Goal: Information Seeking & Learning: Check status

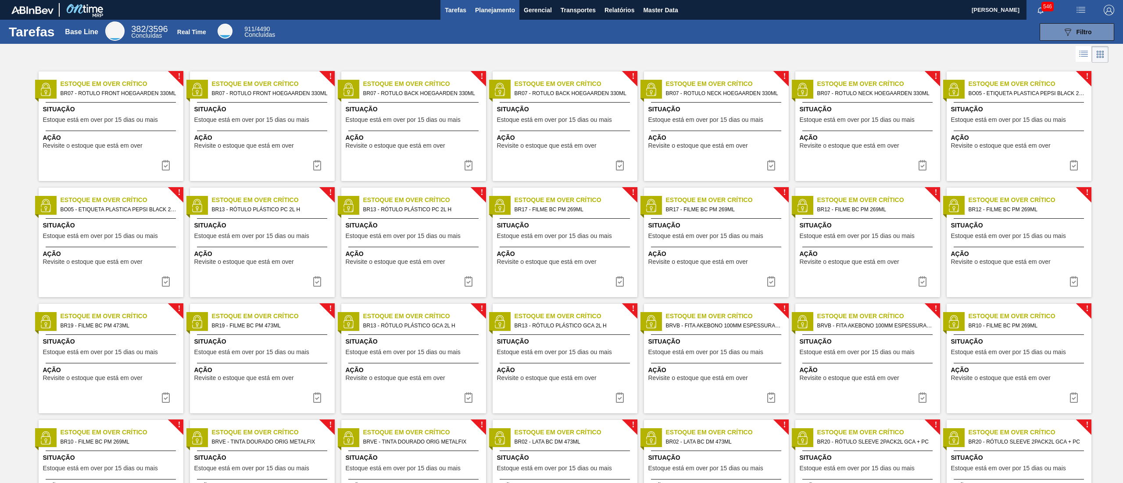
click at [507, 18] on button "Planejamento" at bounding box center [494, 10] width 49 height 20
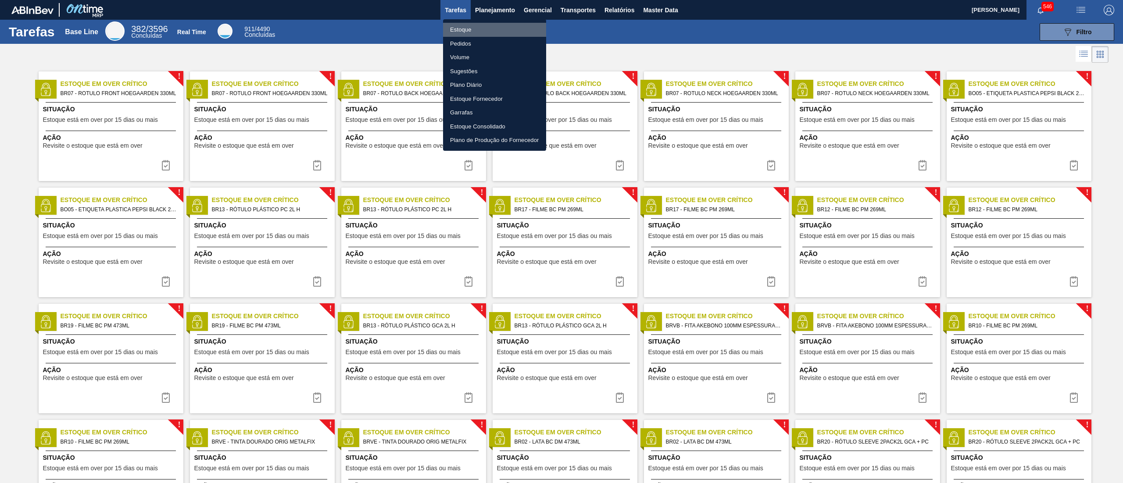
click at [476, 33] on li "Estoque" at bounding box center [494, 30] width 103 height 14
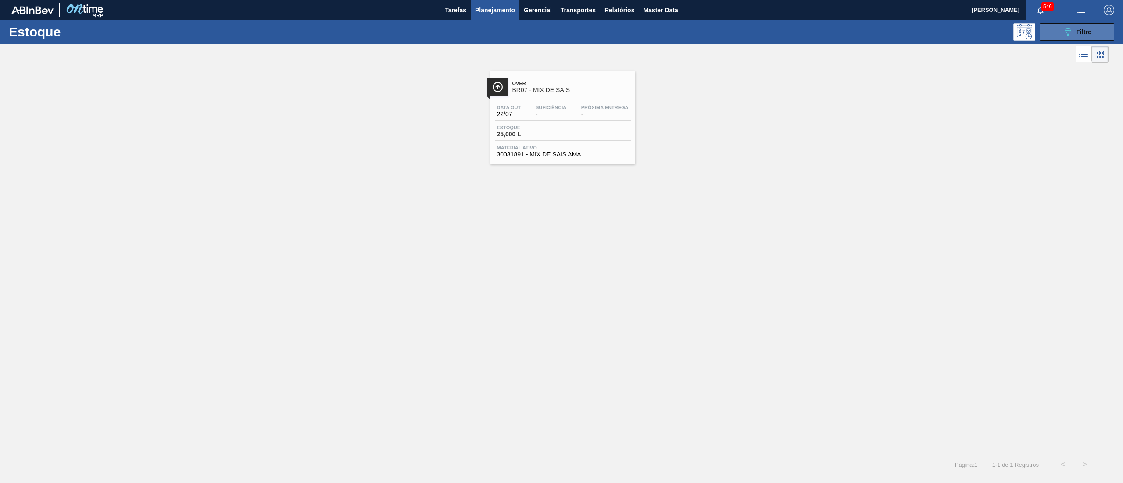
click at [1079, 23] on button "089F7B8B-B2A5-4AFE-B5C0-19BA573D28AC Filtro" at bounding box center [1076, 32] width 75 height 18
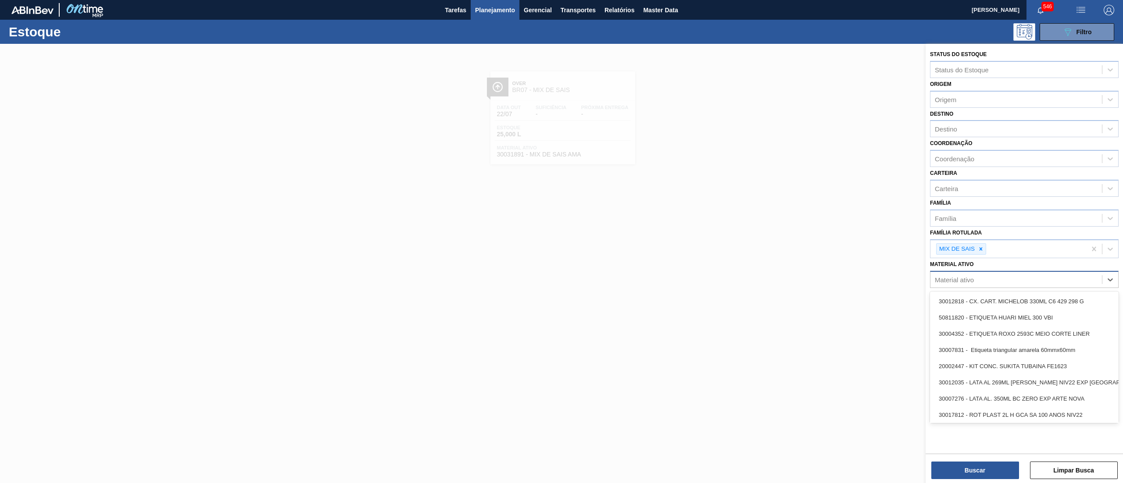
click at [977, 282] on div "Material ativo" at bounding box center [1015, 280] width 171 height 13
paste ativo "30003508"
type ativo "30003508"
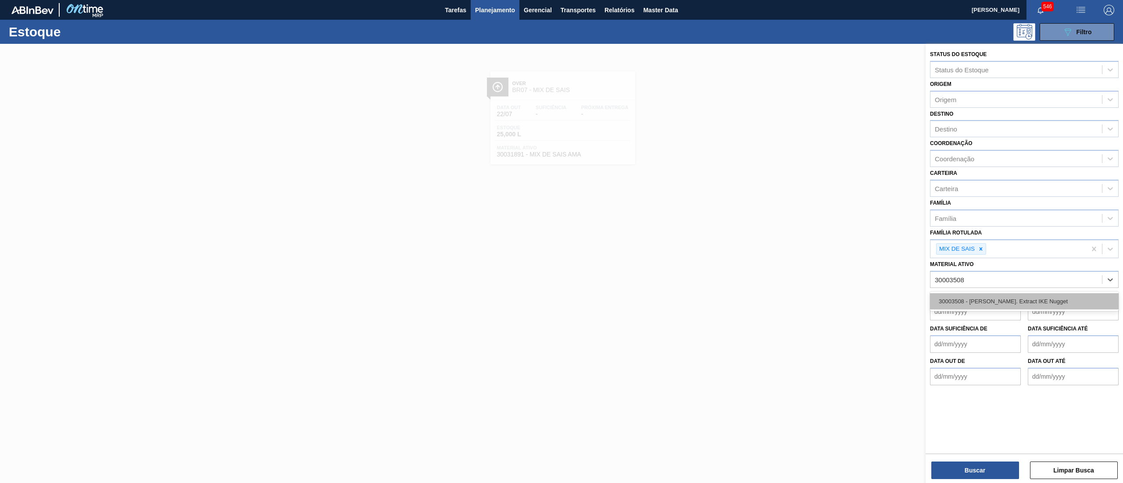
click at [1002, 296] on div "30003508 - [PERSON_NAME]. Extract IKE Nugget" at bounding box center [1024, 301] width 189 height 16
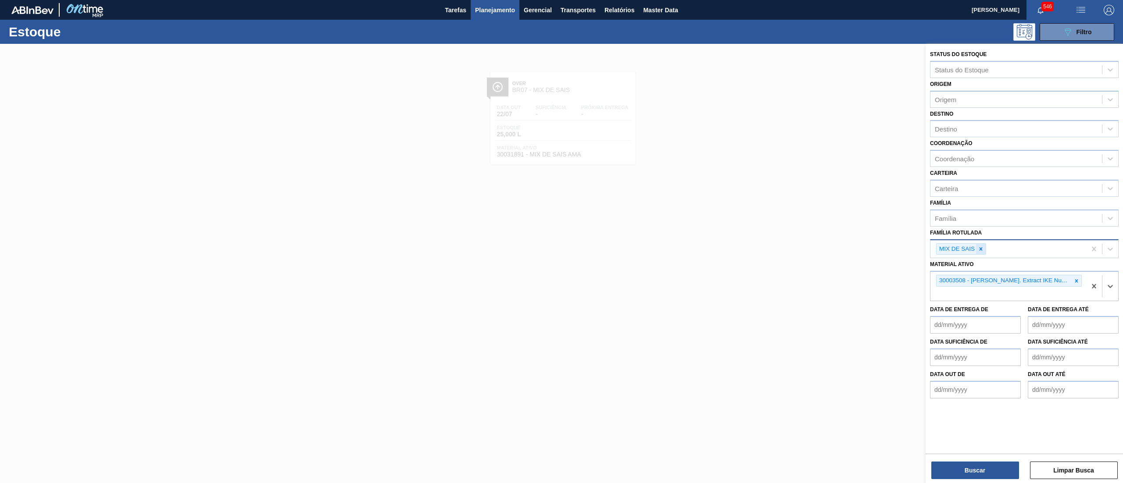
click at [980, 246] on icon at bounding box center [980, 249] width 6 height 6
click at [976, 463] on button "Buscar" at bounding box center [975, 471] width 88 height 18
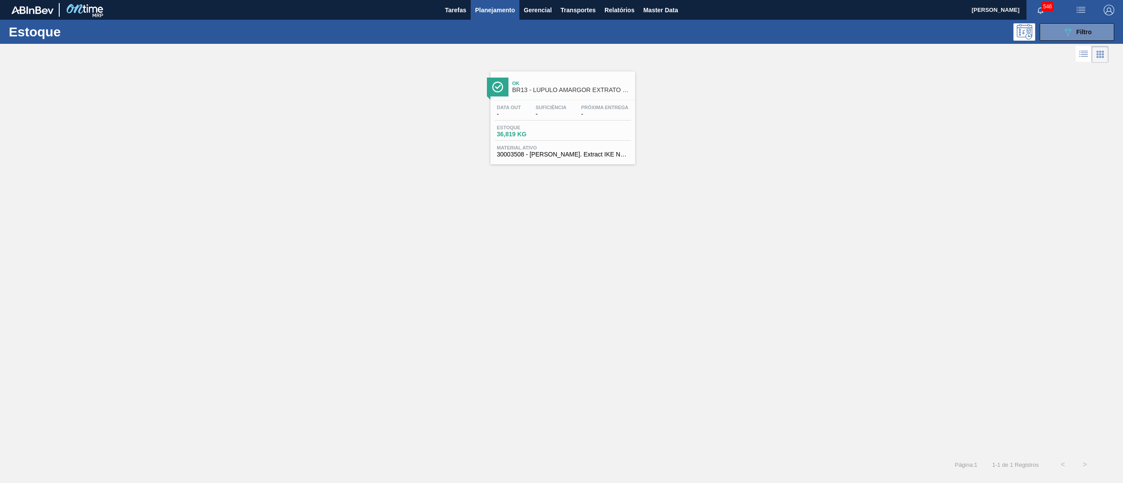
click at [583, 158] on span "30003508 - [PERSON_NAME]. Extract IKE Nugget" at bounding box center [563, 154] width 132 height 7
click at [1051, 35] on button "089F7B8B-B2A5-4AFE-B5C0-19BA573D28AC Filtro" at bounding box center [1076, 32] width 75 height 18
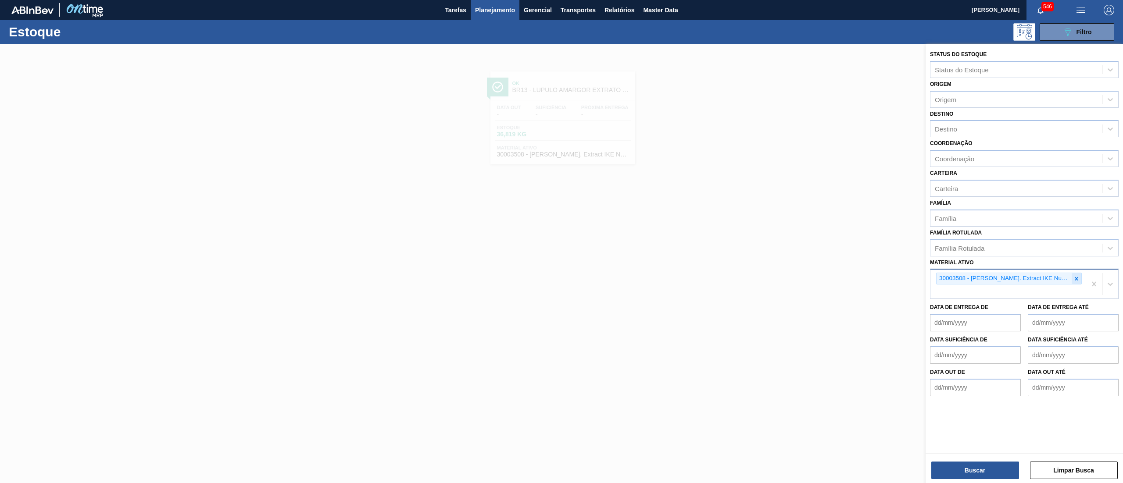
click at [1073, 276] on icon at bounding box center [1076, 279] width 6 height 6
paste ativo "30003535"
type ativo "30003535"
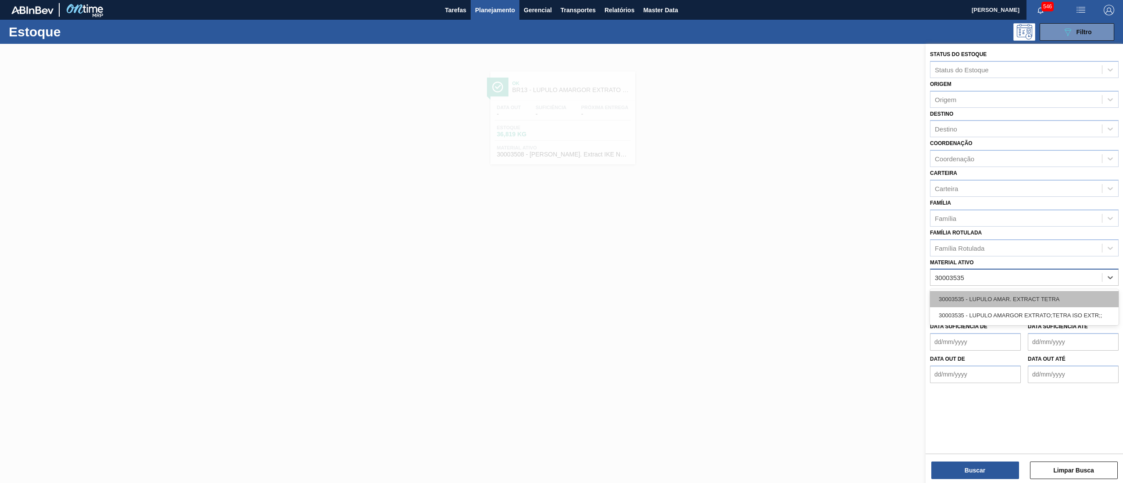
click at [1041, 294] on div "30003535 - LUPULO AMAR. EXTRACT TETRA" at bounding box center [1024, 299] width 189 height 16
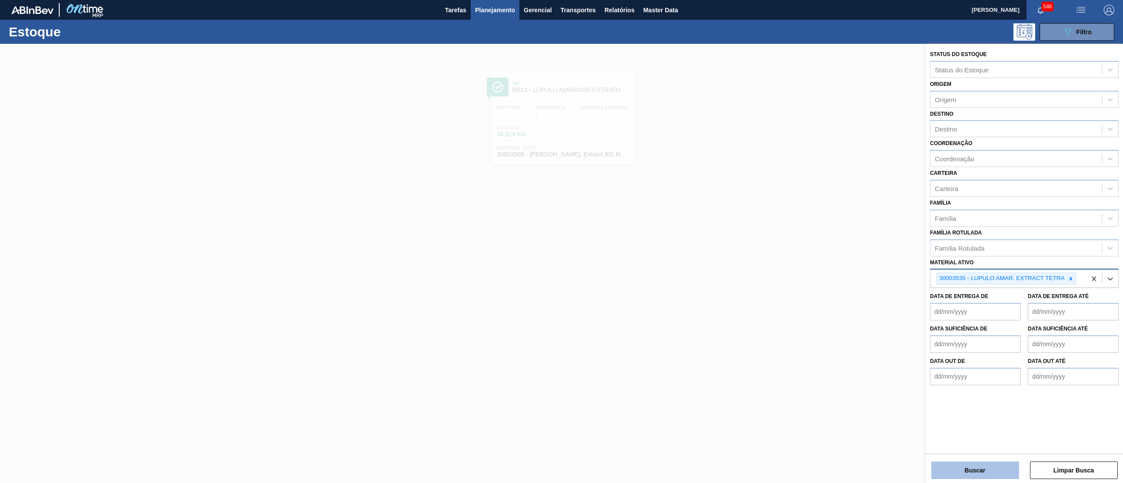
click at [941, 473] on button "Buscar" at bounding box center [975, 471] width 88 height 18
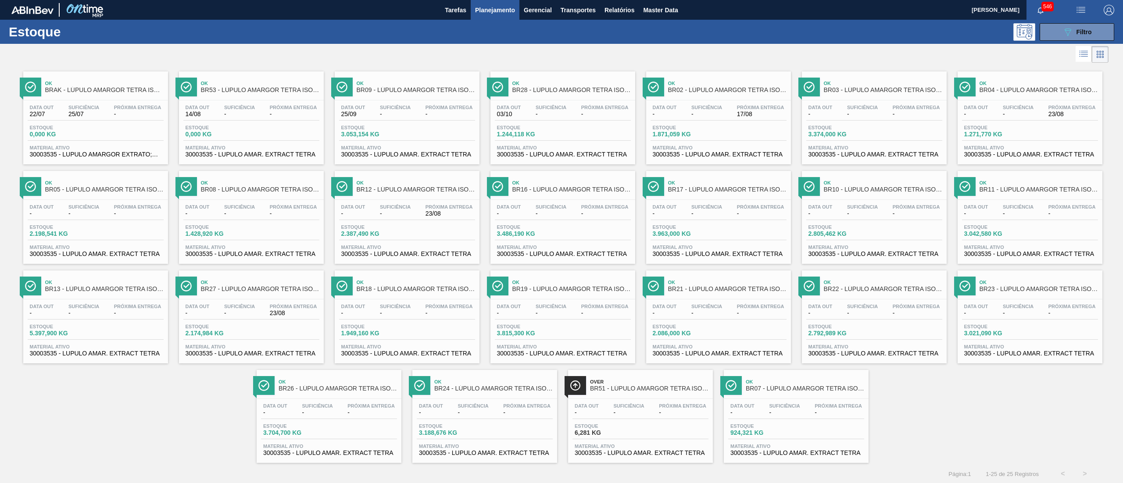
click at [85, 313] on span "-" at bounding box center [83, 313] width 31 height 7
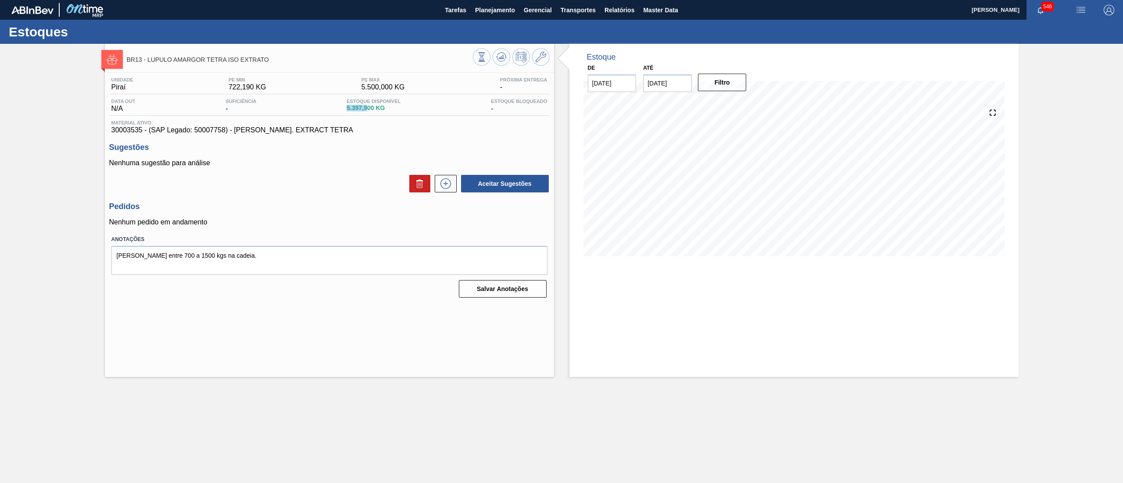
drag, startPoint x: 345, startPoint y: 106, endPoint x: 367, endPoint y: 111, distance: 23.4
click at [367, 111] on div "Estoque Disponível 5.397,900 KG" at bounding box center [373, 106] width 58 height 14
copy span "5.397,9"
click at [490, 10] on span "Planejamento" at bounding box center [495, 10] width 40 height 11
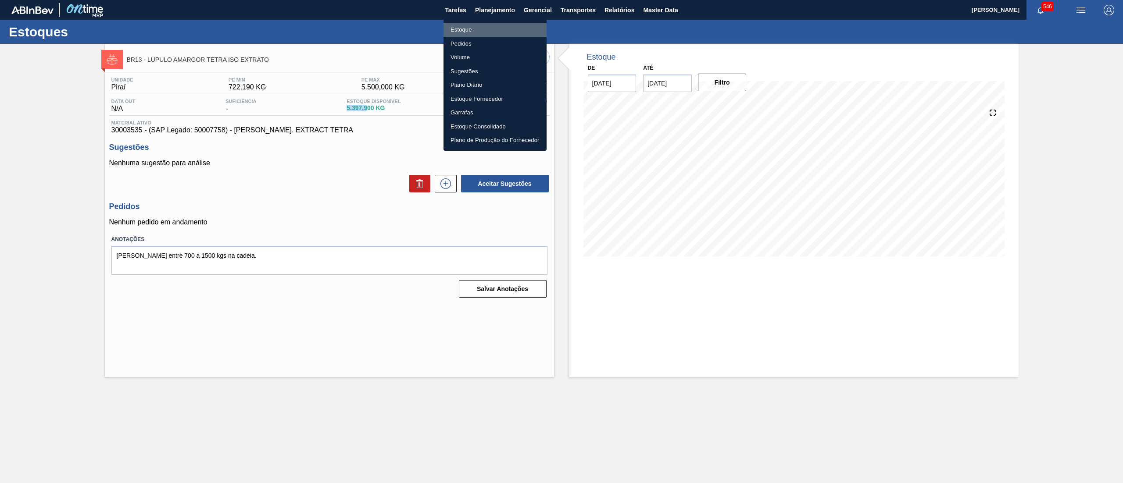
click at [486, 30] on li "Estoque" at bounding box center [494, 30] width 103 height 14
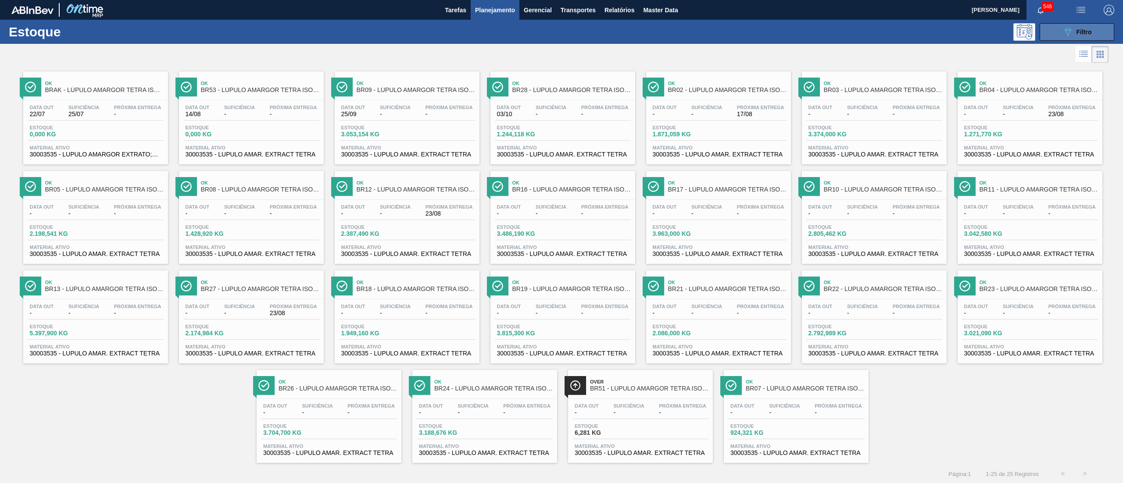
click at [1073, 37] on button "089F7B8B-B2A5-4AFE-B5C0-19BA573D28AC Filtro" at bounding box center [1076, 32] width 75 height 18
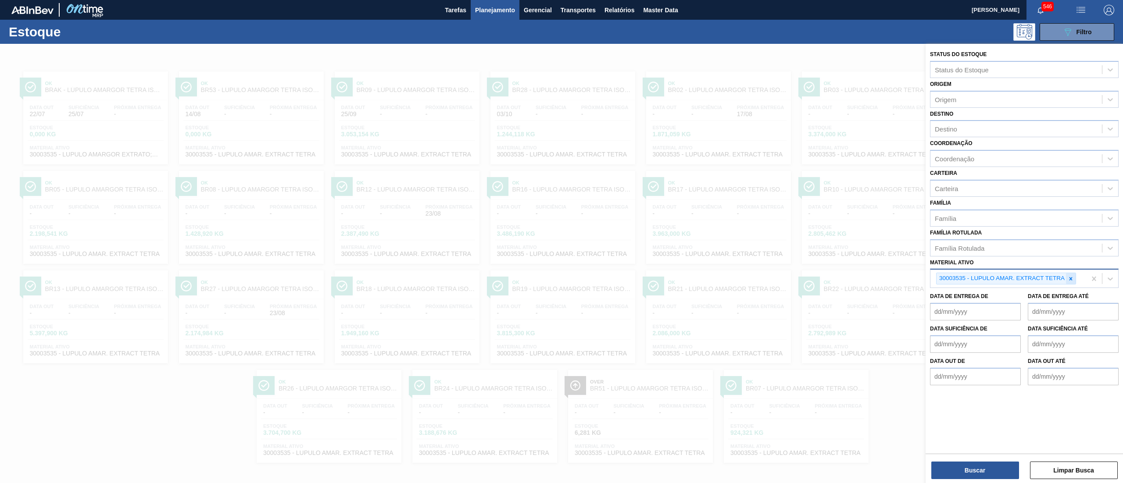
click at [1068, 279] on icon at bounding box center [1070, 279] width 6 height 6
paste ativo "30034487"
type ativo "30034487"
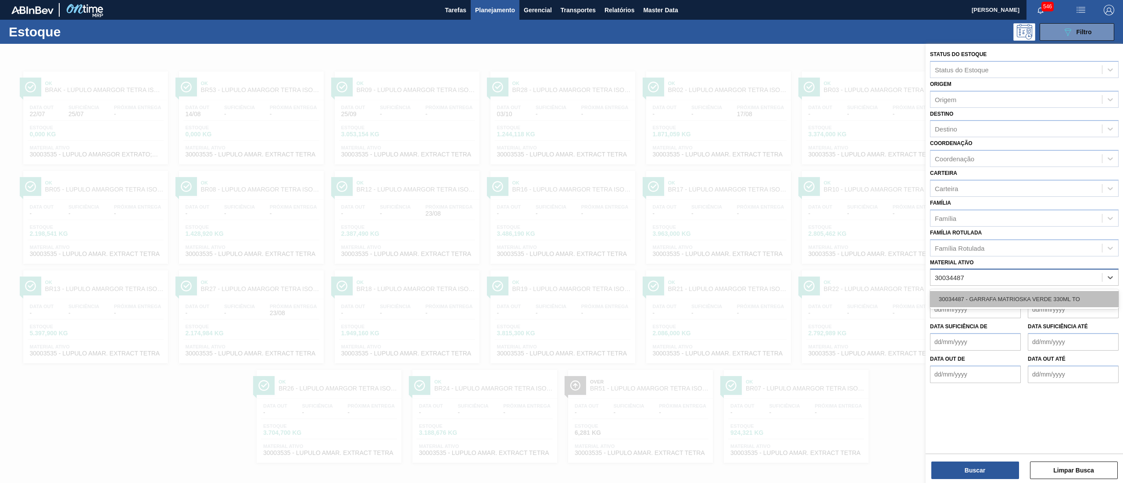
click at [1042, 299] on div "30034487 - GARRAFA MATRIOSKA VERDE 330ML TO" at bounding box center [1024, 299] width 189 height 16
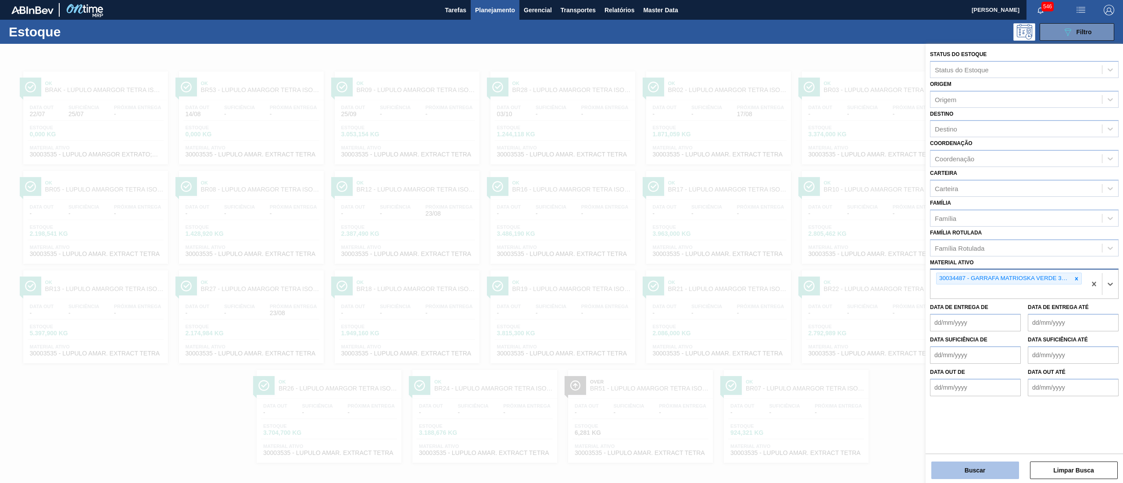
click at [981, 463] on button "Buscar" at bounding box center [975, 471] width 88 height 18
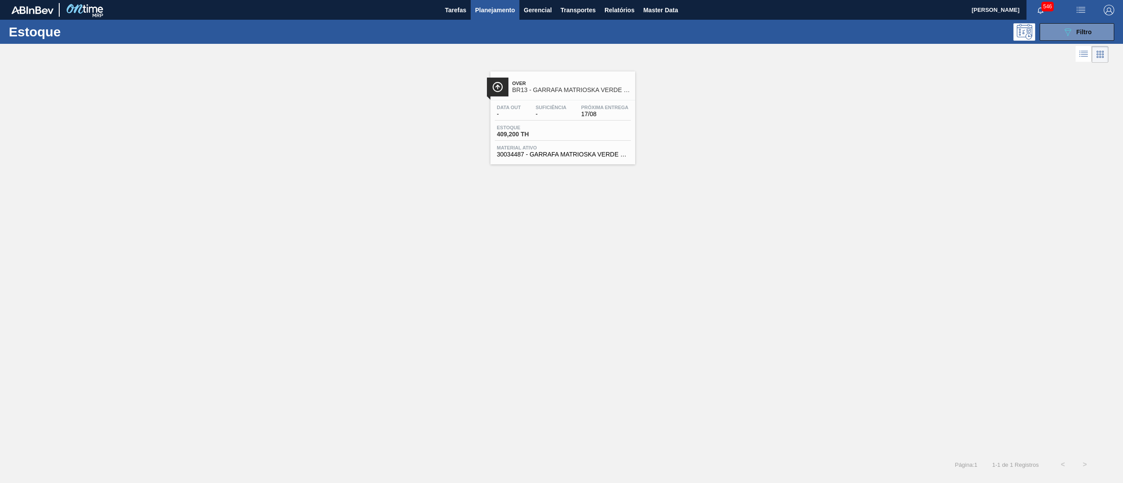
click at [591, 157] on span "30034487 - GARRAFA MATRIOSKA VERDE 330ML TO" at bounding box center [563, 154] width 132 height 7
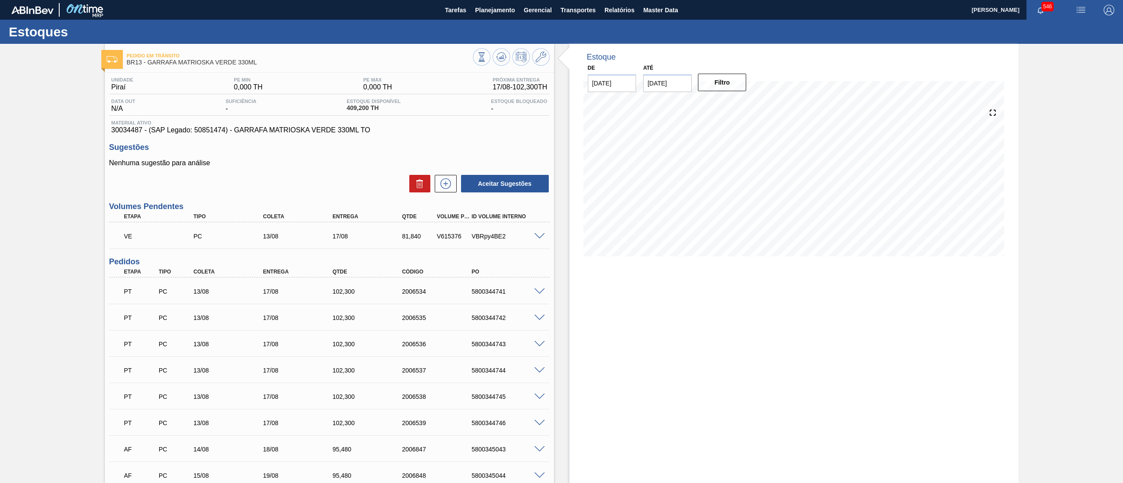
scroll to position [76, 0]
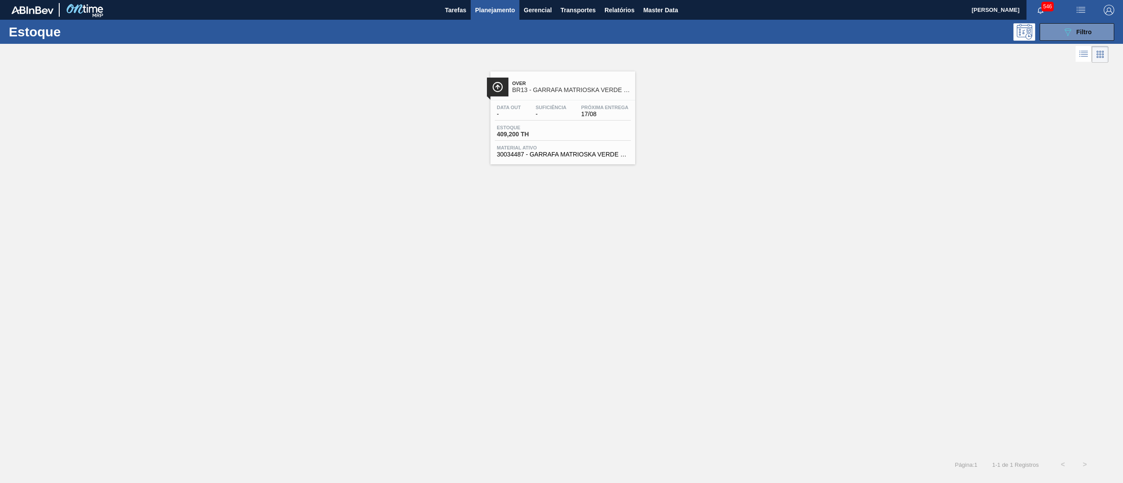
click at [860, 203] on div "Over BR13 - GARRAFA MATRIOSKA VERDE 330ML Data out - Suficiência - Próxima Entr…" at bounding box center [561, 259] width 1123 height 389
click at [1073, 31] on div "089F7B8B-B2A5-4AFE-B5C0-19BA573D28AC Filtro" at bounding box center [1076, 32] width 29 height 11
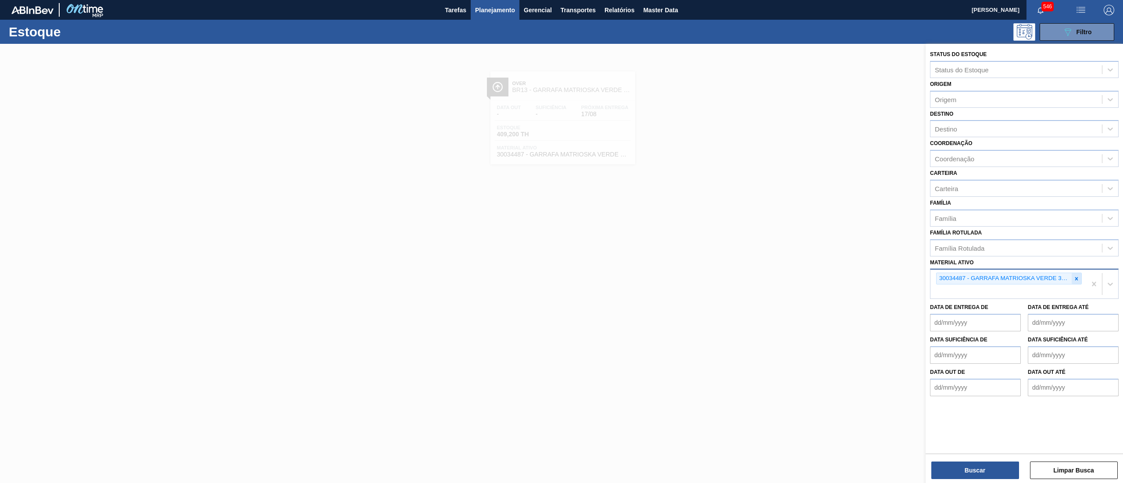
click at [1078, 276] on icon at bounding box center [1076, 279] width 6 height 6
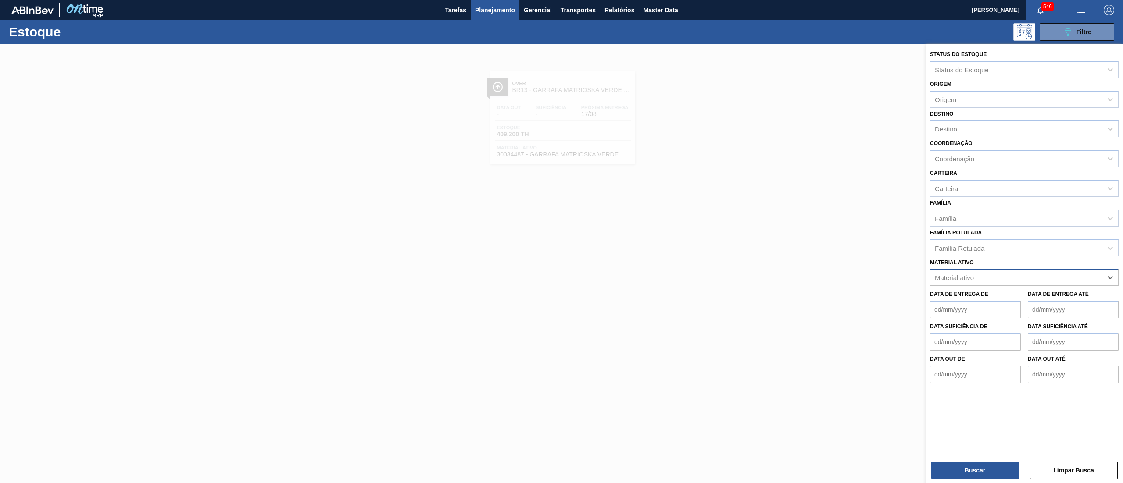
paste ativo "30034339"
type ativo "30034339"
click at [1039, 291] on div "30034339 - ROLHA MET FF TO" at bounding box center [1024, 299] width 189 height 16
click at [992, 463] on button "Buscar" at bounding box center [975, 471] width 88 height 18
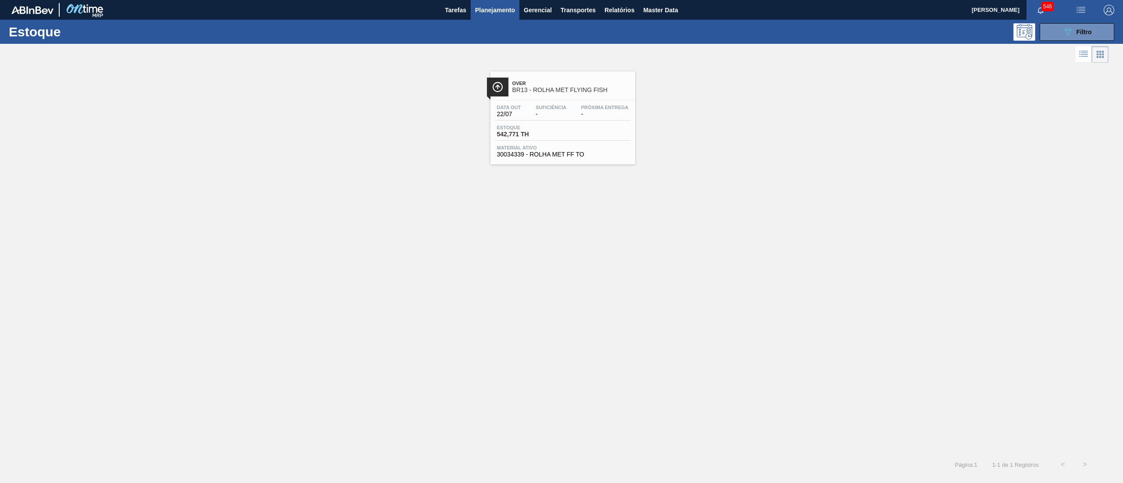
click at [570, 151] on div "Material ativo 30034339 - ROLHA MET FF TO" at bounding box center [563, 151] width 136 height 13
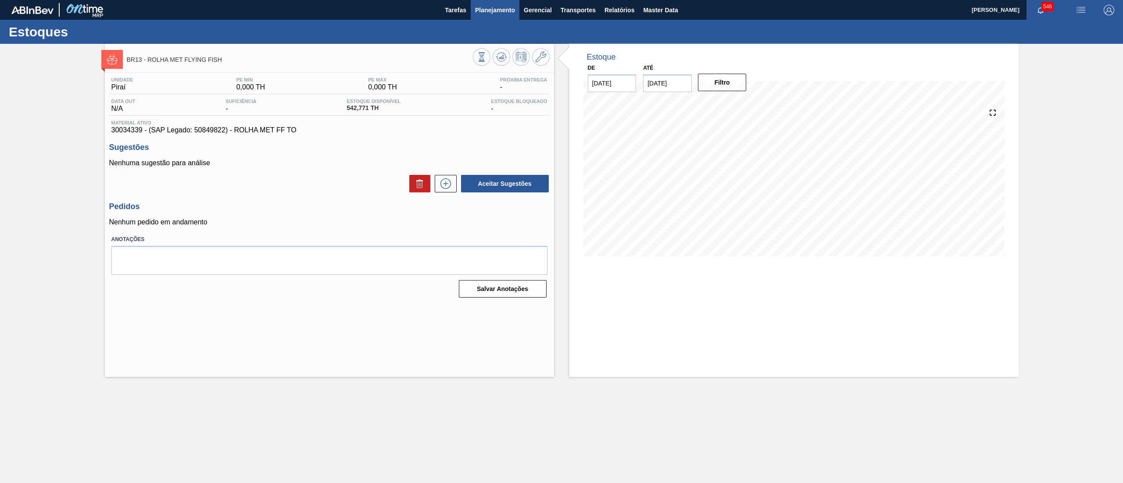
click at [500, 8] on span "Planejamento" at bounding box center [495, 10] width 40 height 11
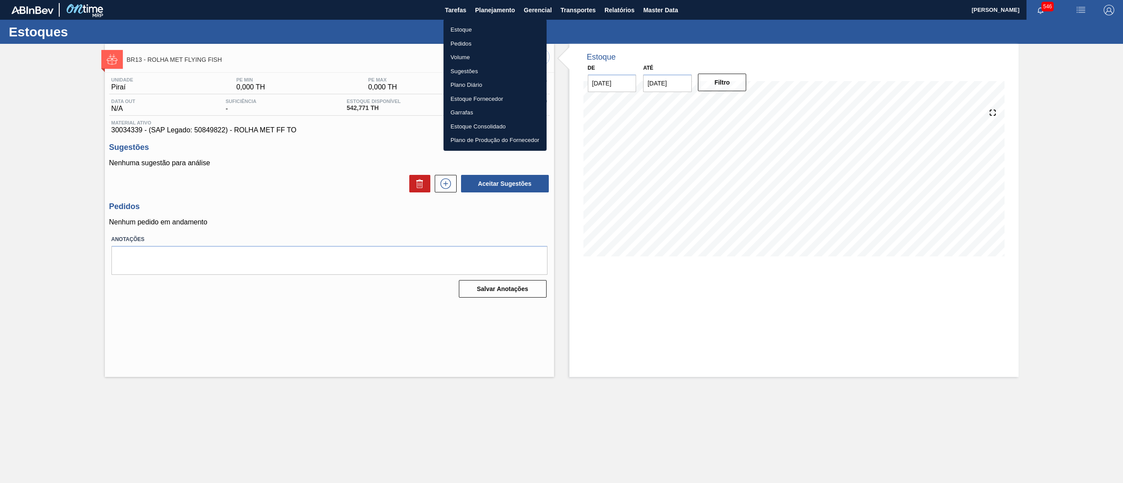
click at [483, 26] on li "Estoque" at bounding box center [494, 30] width 103 height 14
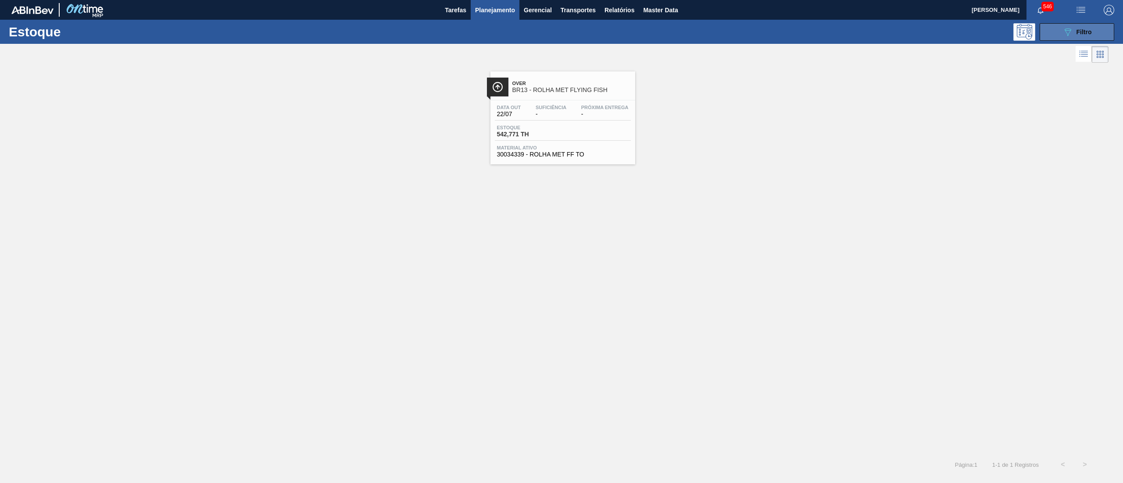
click at [1061, 34] on button "089F7B8B-B2A5-4AFE-B5C0-19BA573D28AC Filtro" at bounding box center [1076, 32] width 75 height 18
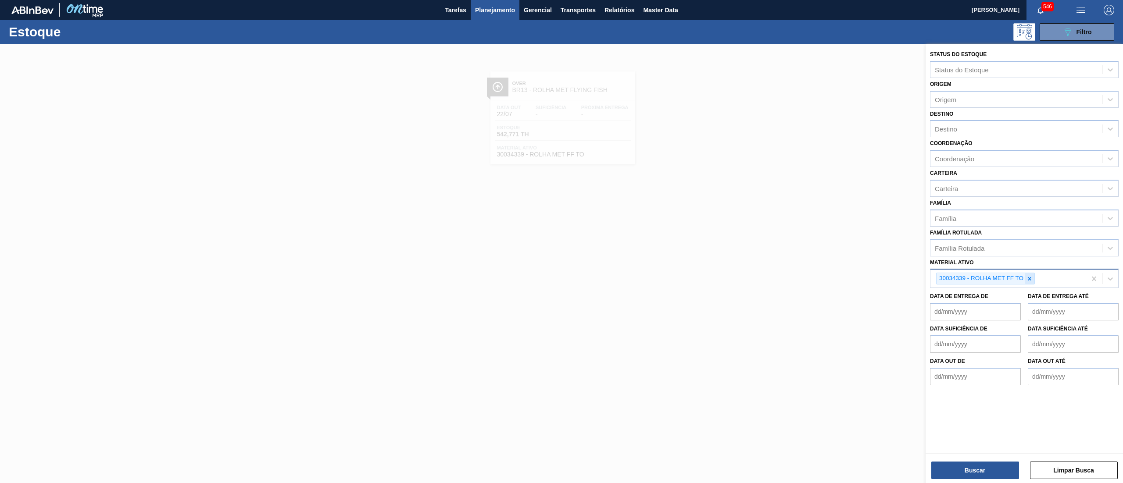
click at [1030, 278] on icon at bounding box center [1029, 278] width 3 height 3
paste ativo "30034486"
type ativo "30034486"
click at [1023, 296] on div "30034486 - ROTULO FRONT FLYING FISH 330ML" at bounding box center [1024, 299] width 189 height 16
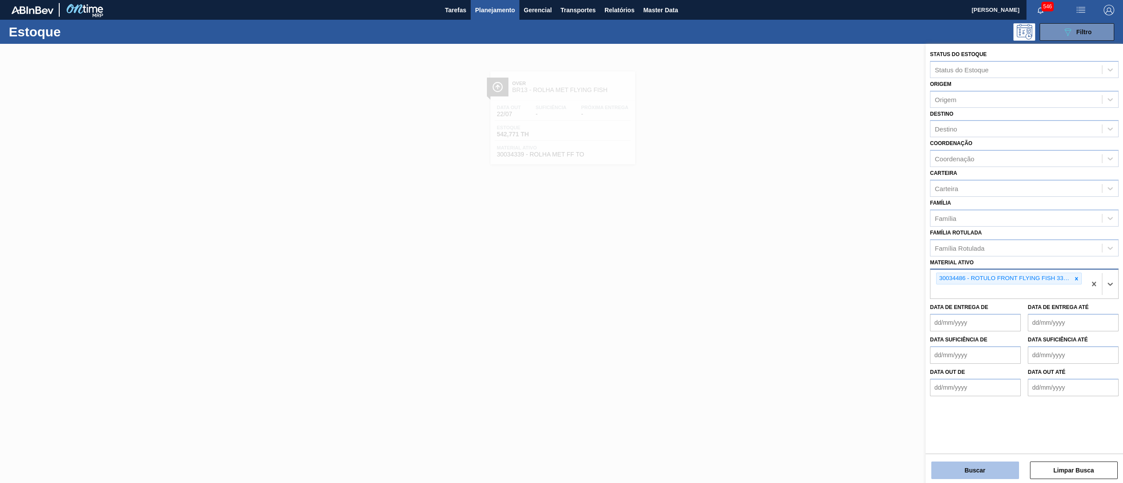
click at [981, 467] on button "Buscar" at bounding box center [975, 471] width 88 height 18
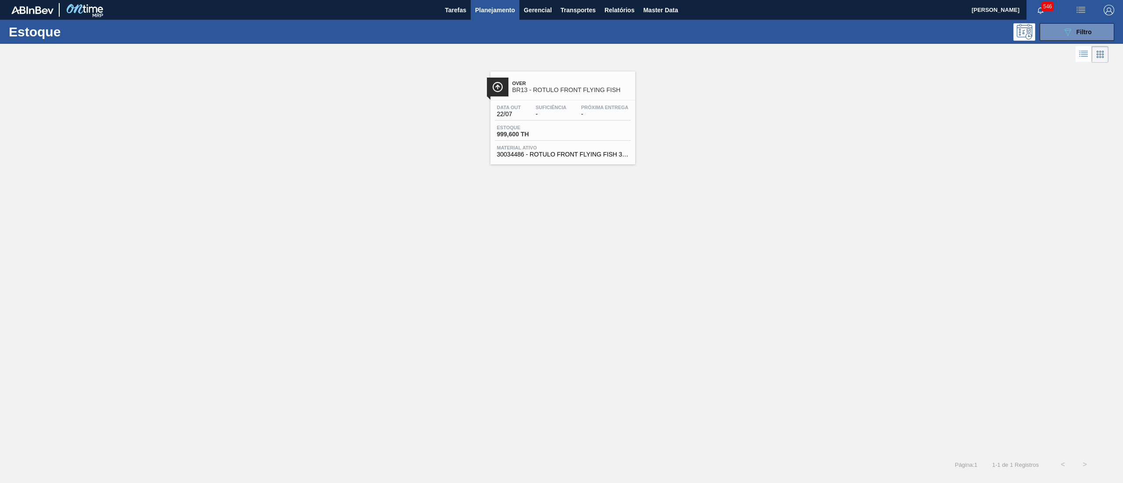
click at [552, 156] on span "30034486 - ROTULO FRONT FLYING FISH 330ML" at bounding box center [563, 154] width 132 height 7
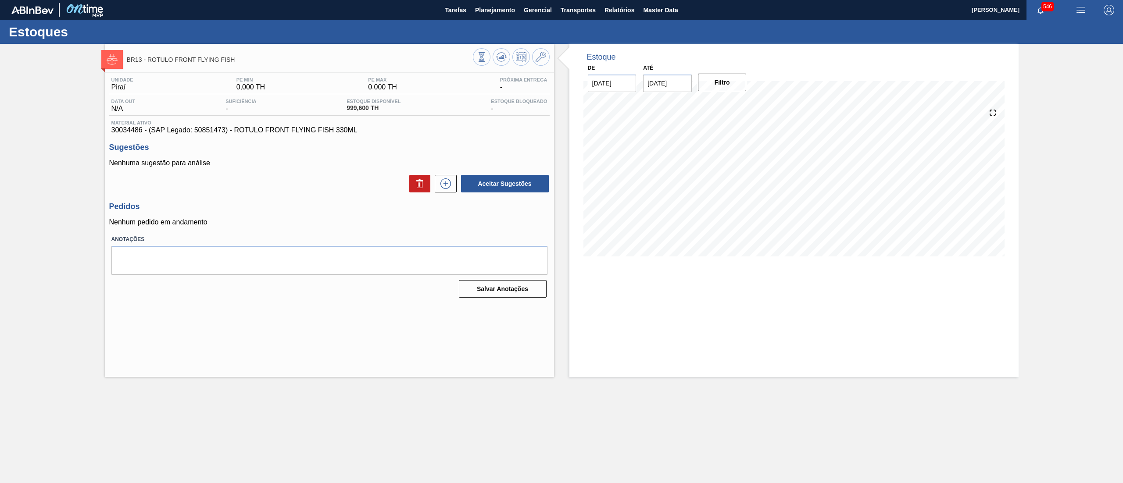
click at [998, 331] on div "Estoque De [DATE] Até [DATE] Filtro" at bounding box center [793, 210] width 449 height 333
click at [447, 189] on icon at bounding box center [445, 183] width 14 height 11
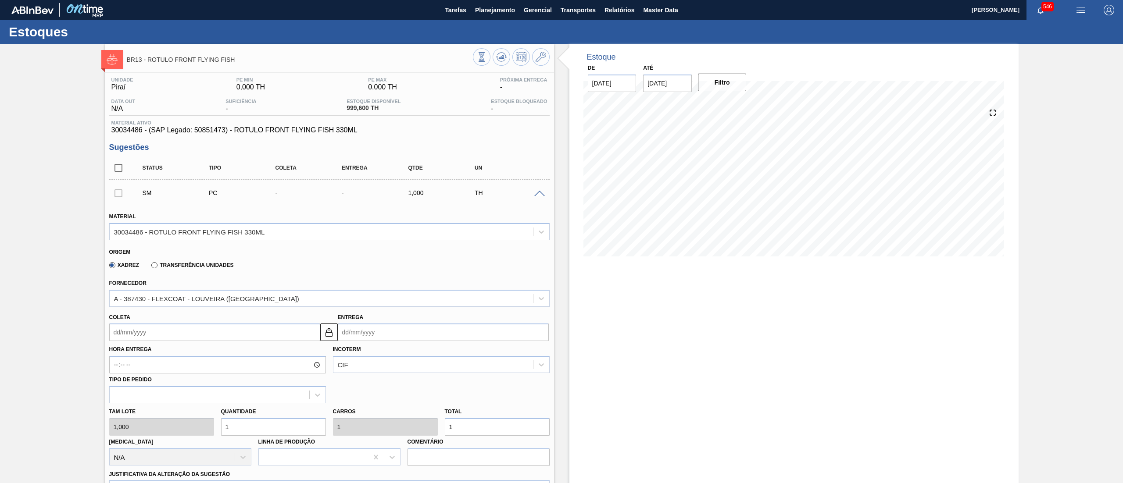
click at [537, 194] on span at bounding box center [539, 194] width 11 height 7
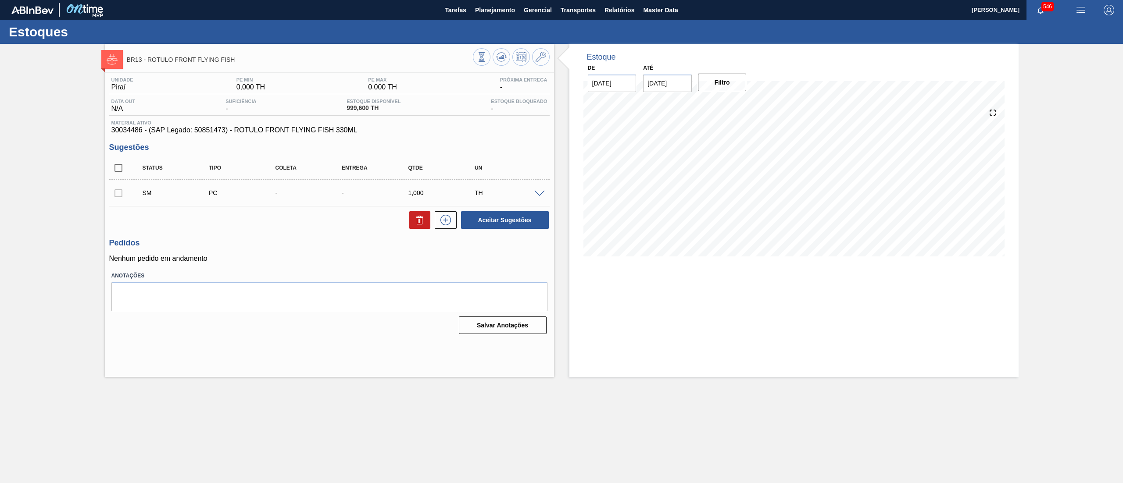
click at [539, 195] on span at bounding box center [539, 194] width 11 height 7
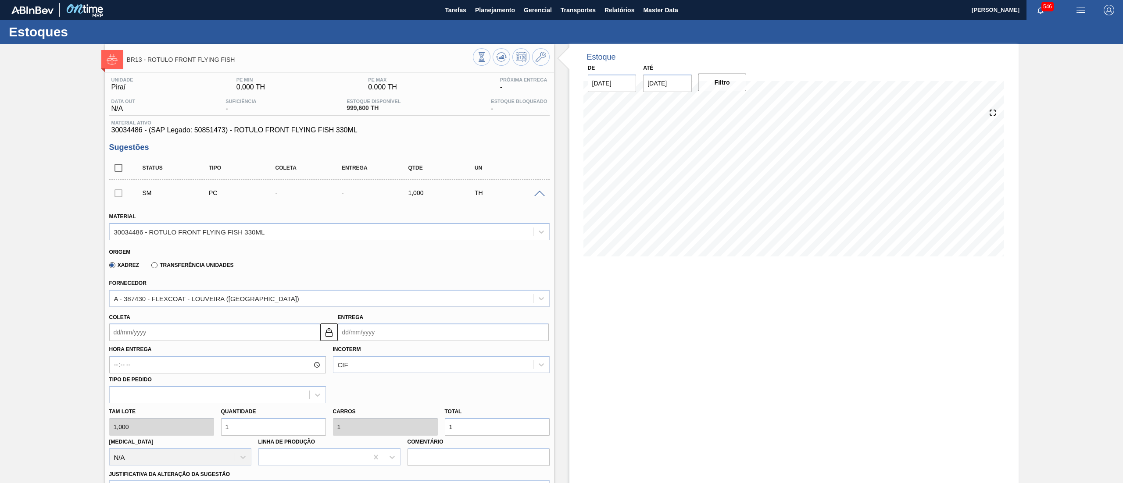
click at [539, 195] on span at bounding box center [539, 194] width 11 height 7
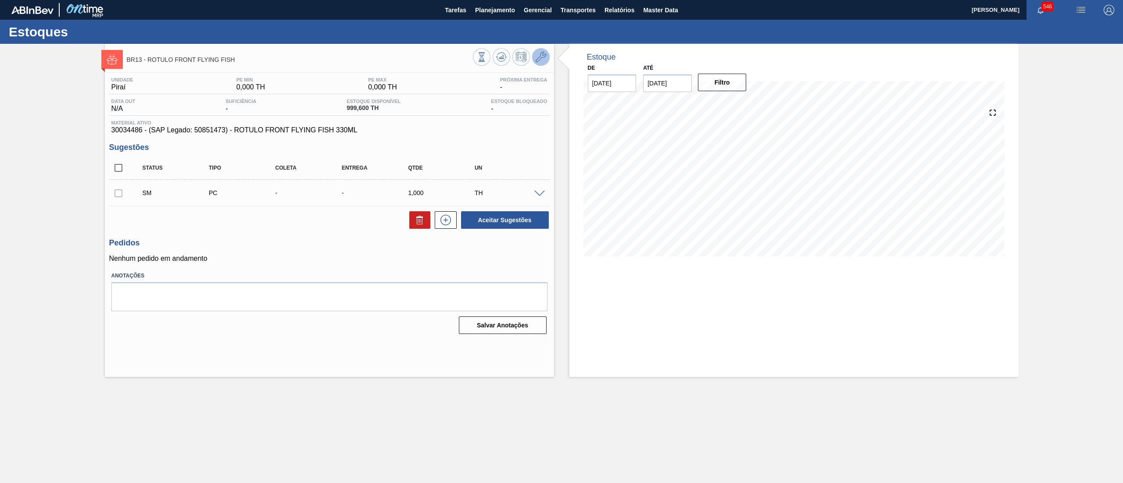
click at [537, 61] on icon at bounding box center [540, 57] width 11 height 11
click at [500, 10] on span "Planejamento" at bounding box center [495, 10] width 40 height 11
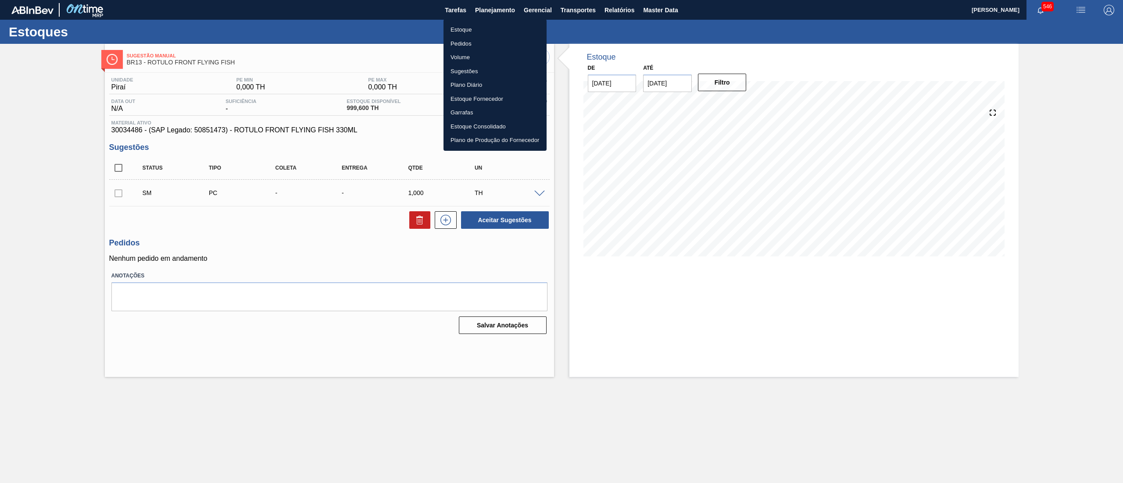
click at [474, 32] on li "Estoque" at bounding box center [494, 30] width 103 height 14
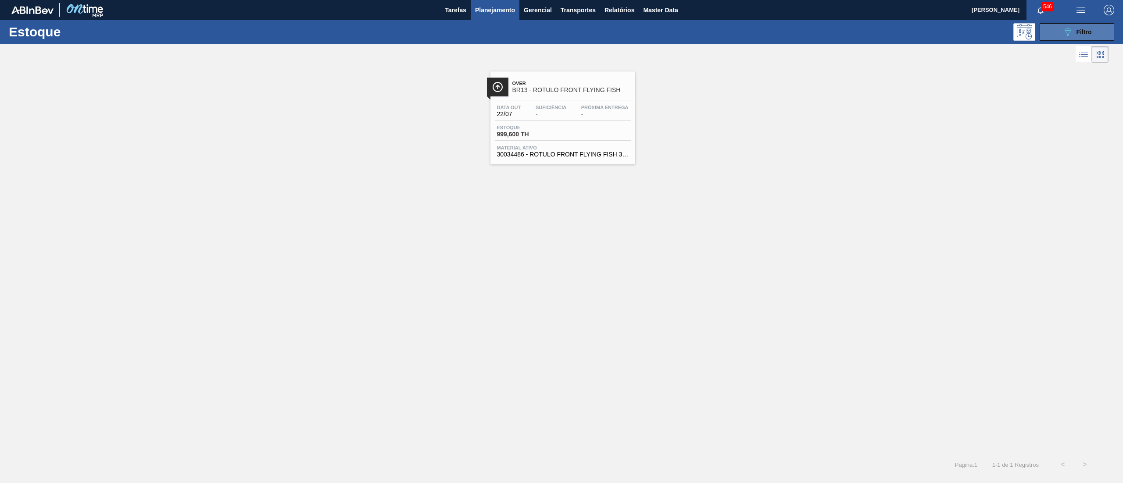
click at [1088, 32] on span "Filtro" at bounding box center [1083, 32] width 15 height 7
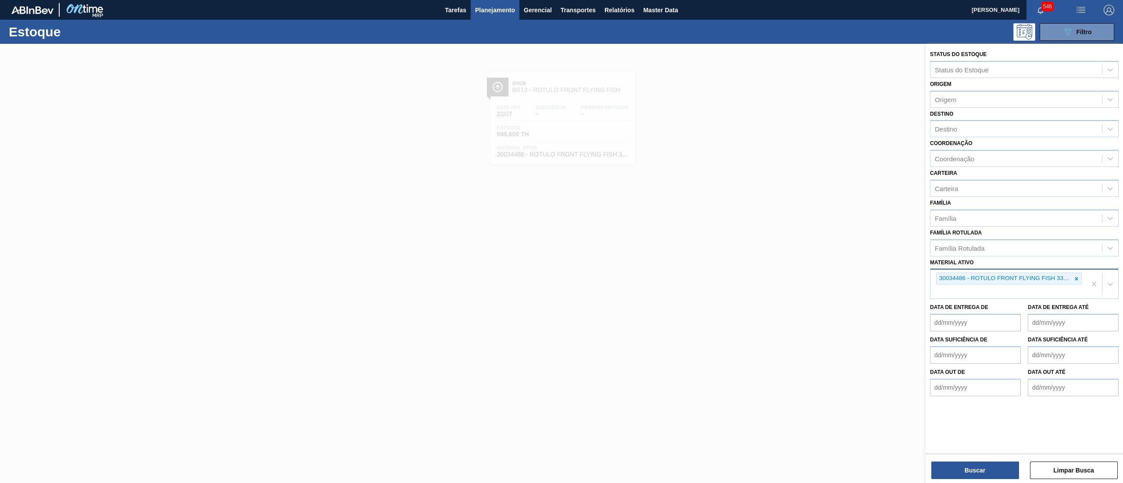
click at [1081, 273] on div "30034486 - ROTULO FRONT FLYING FISH 330ML" at bounding box center [1009, 279] width 146 height 12
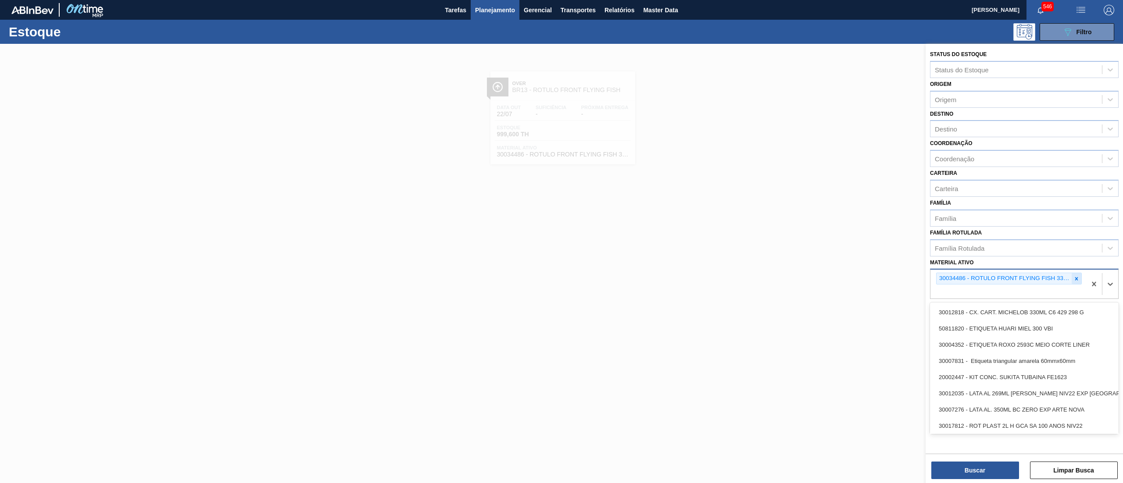
click at [1076, 276] on icon at bounding box center [1076, 279] width 6 height 6
paste ativo "30034340"
type ativo "30034340"
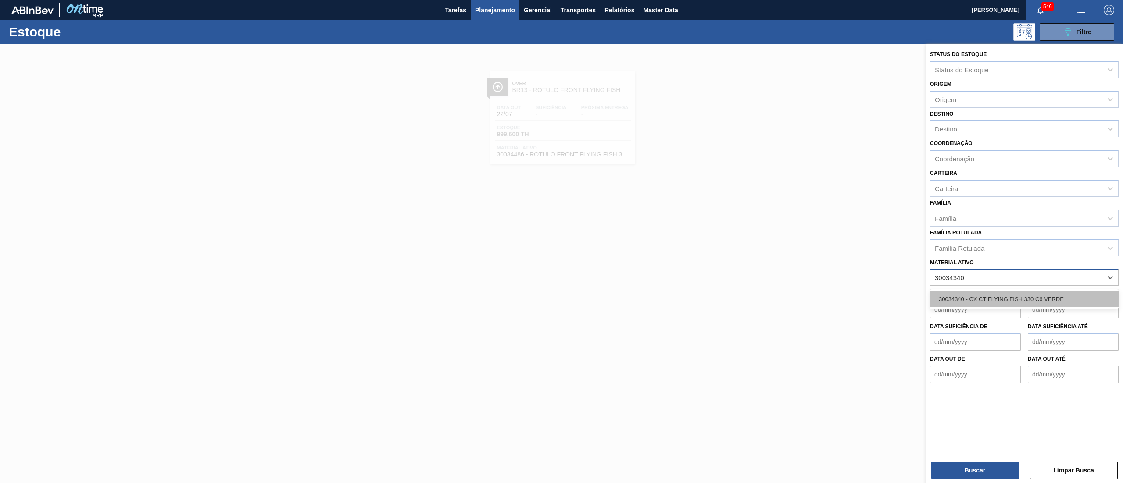
click at [1051, 299] on div "30034340 - CX CT FLYING FISH 330 C6 VERDE" at bounding box center [1024, 299] width 189 height 16
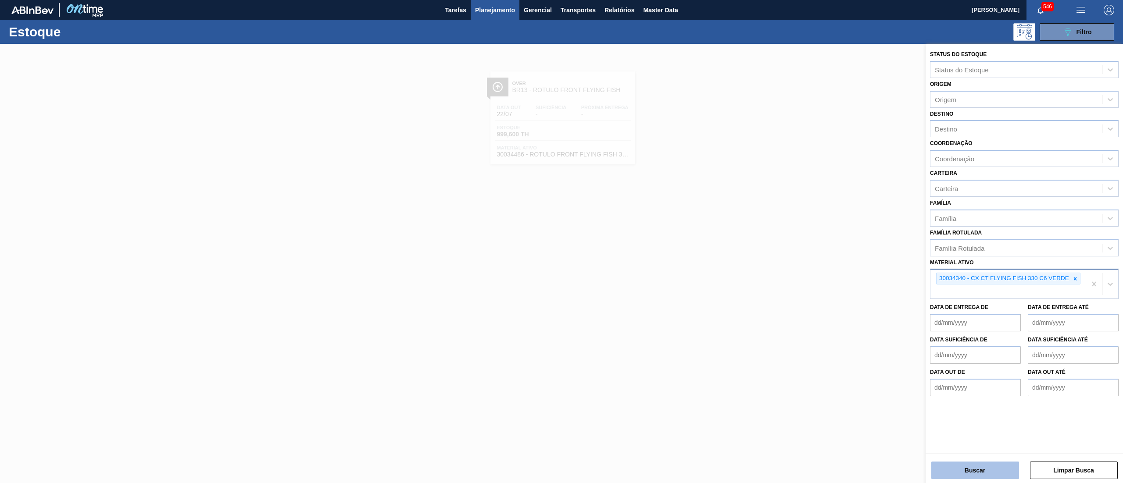
click at [961, 465] on button "Buscar" at bounding box center [975, 471] width 88 height 18
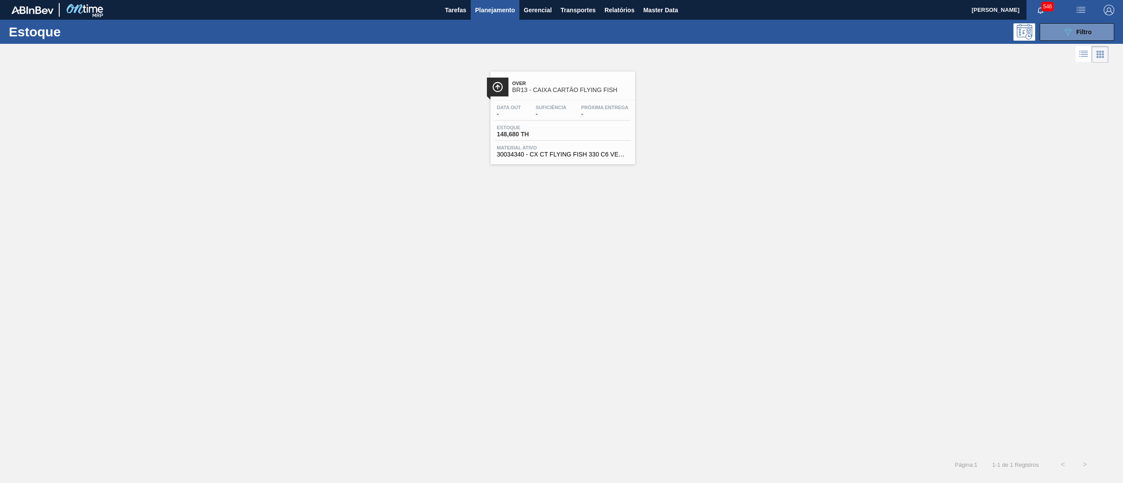
click at [555, 159] on div "Data out - Suficiência - Próxima Entrega - Estoque 148,680 TH Material ativo 30…" at bounding box center [562, 130] width 145 height 60
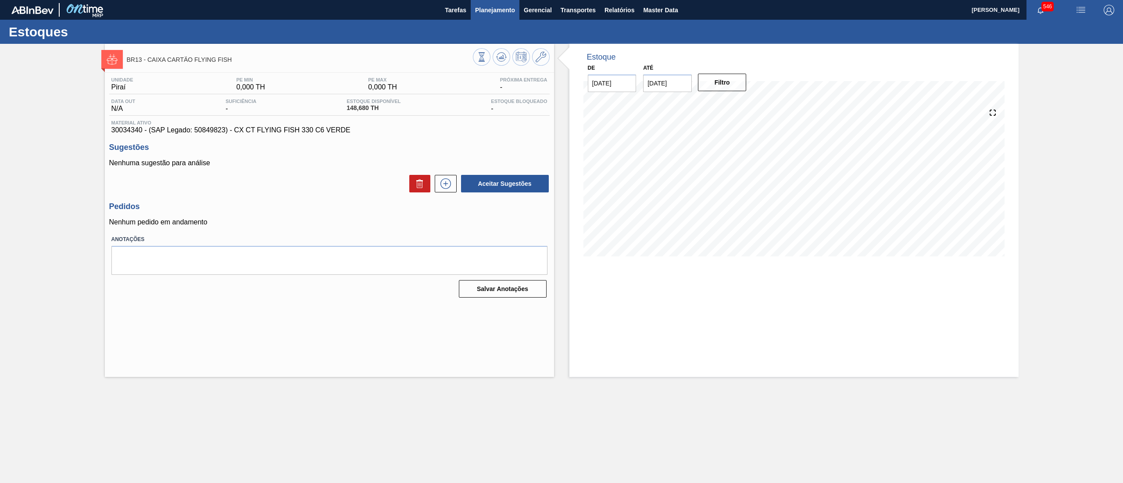
click at [496, 3] on button "Planejamento" at bounding box center [494, 10] width 49 height 20
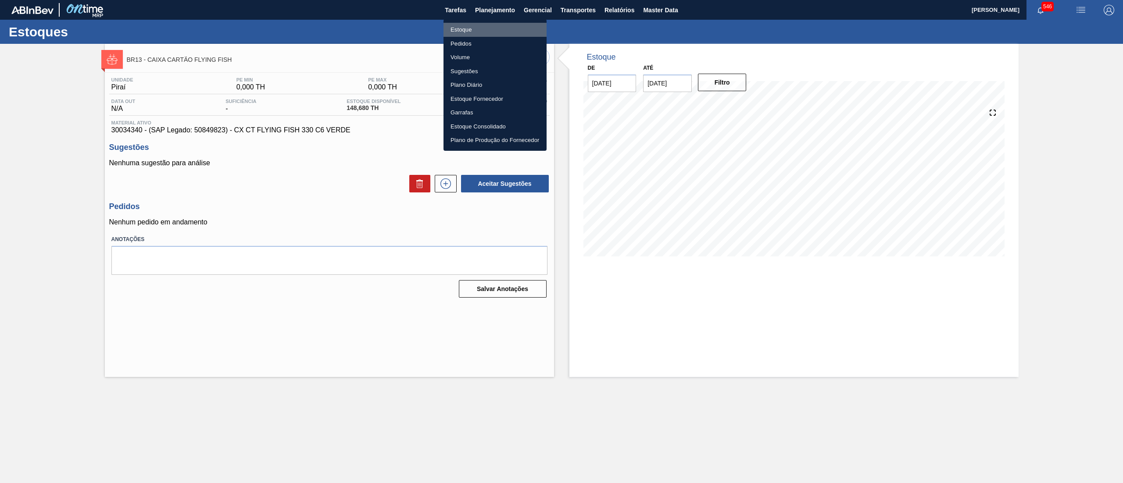
click at [484, 35] on li "Estoque" at bounding box center [494, 30] width 103 height 14
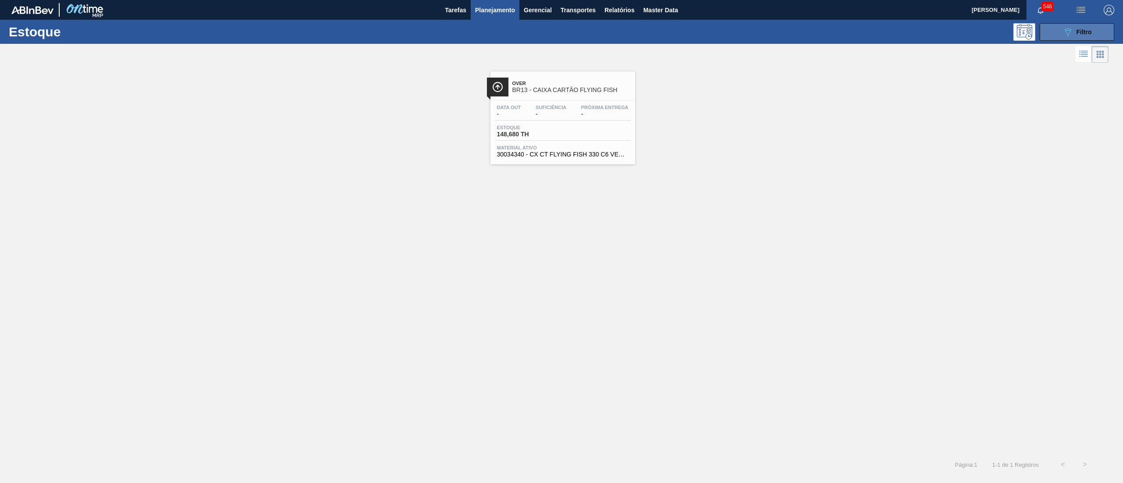
click at [1078, 31] on span "Filtro" at bounding box center [1083, 32] width 15 height 7
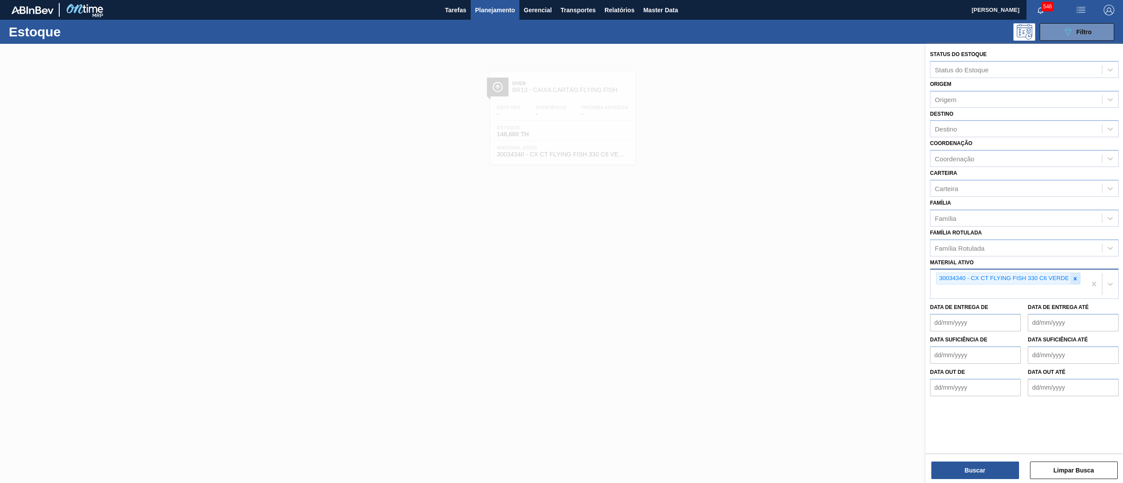
click at [1076, 276] on icon at bounding box center [1075, 279] width 6 height 6
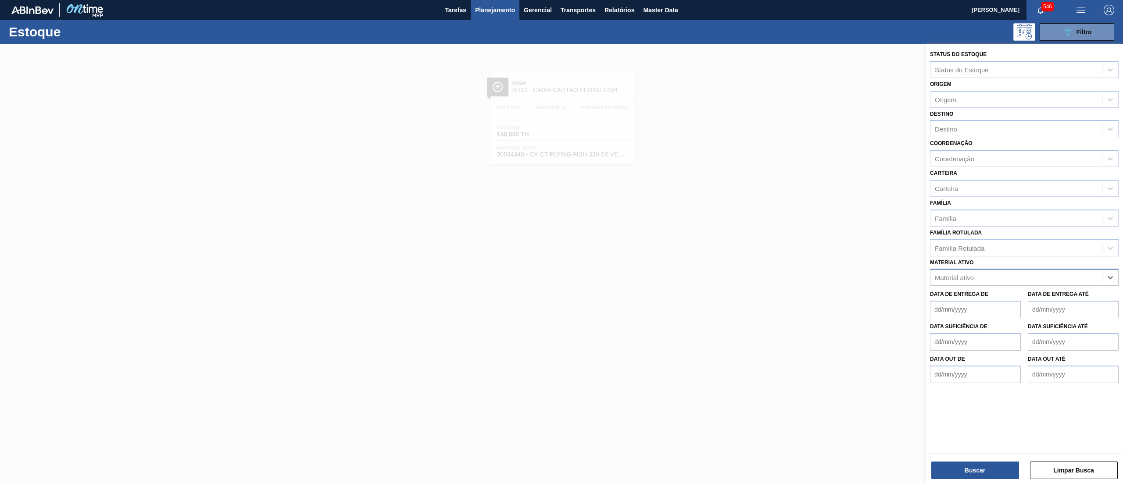
paste ativo "30034342"
type ativo "30034342"
click at [1039, 297] on div "30034342 - FILME CONTR 620X80 FLYING FISH 350ML" at bounding box center [1024, 299] width 189 height 16
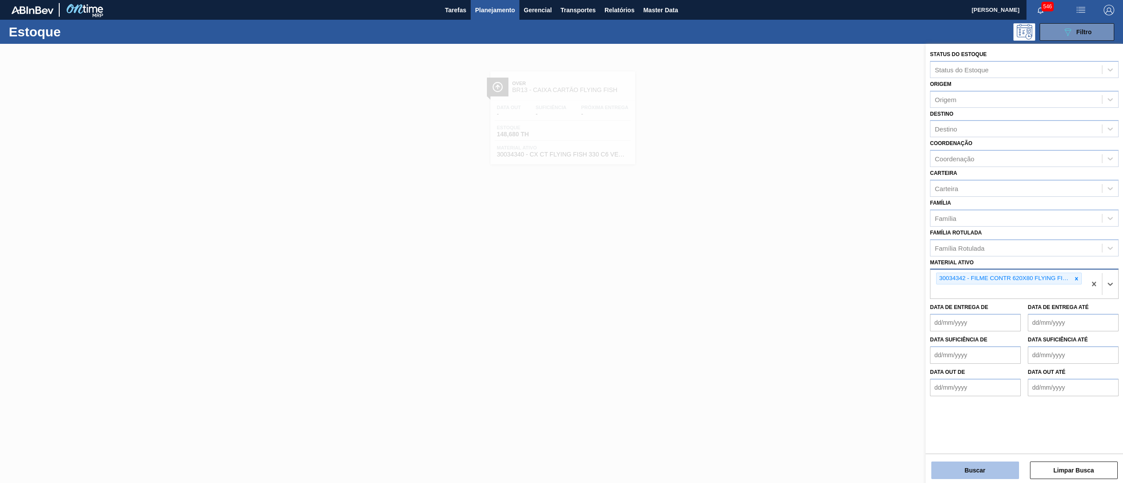
click at [962, 471] on button "Buscar" at bounding box center [975, 471] width 88 height 18
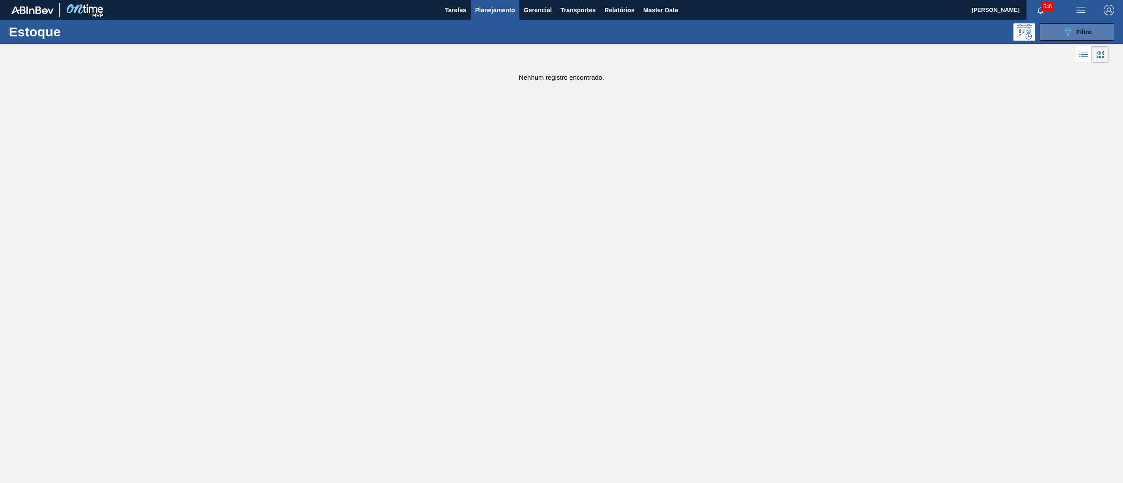
click at [1063, 38] on button "089F7B8B-B2A5-4AFE-B5C0-19BA573D28AC Filtro" at bounding box center [1076, 32] width 75 height 18
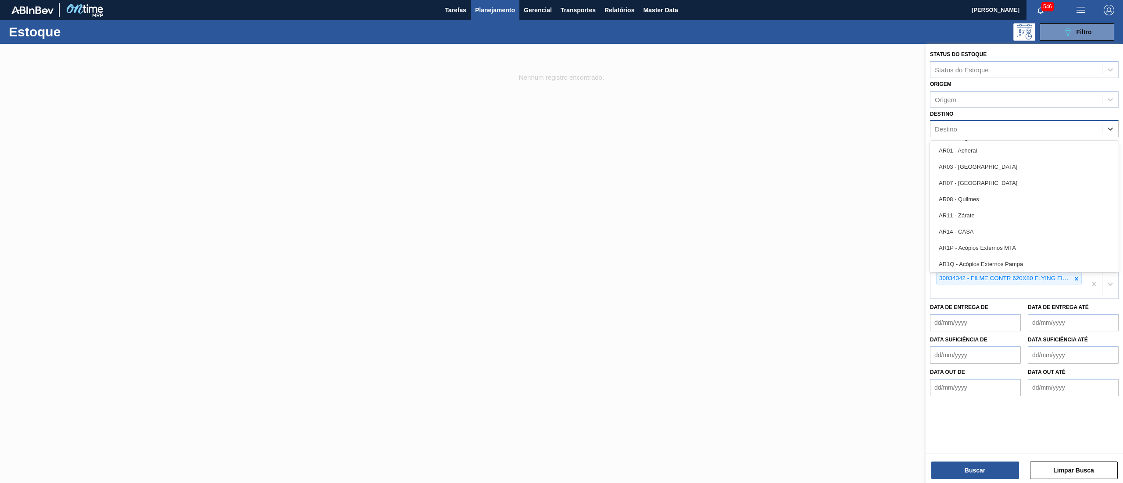
click at [959, 127] on div "Destino" at bounding box center [1015, 129] width 171 height 13
type input "13"
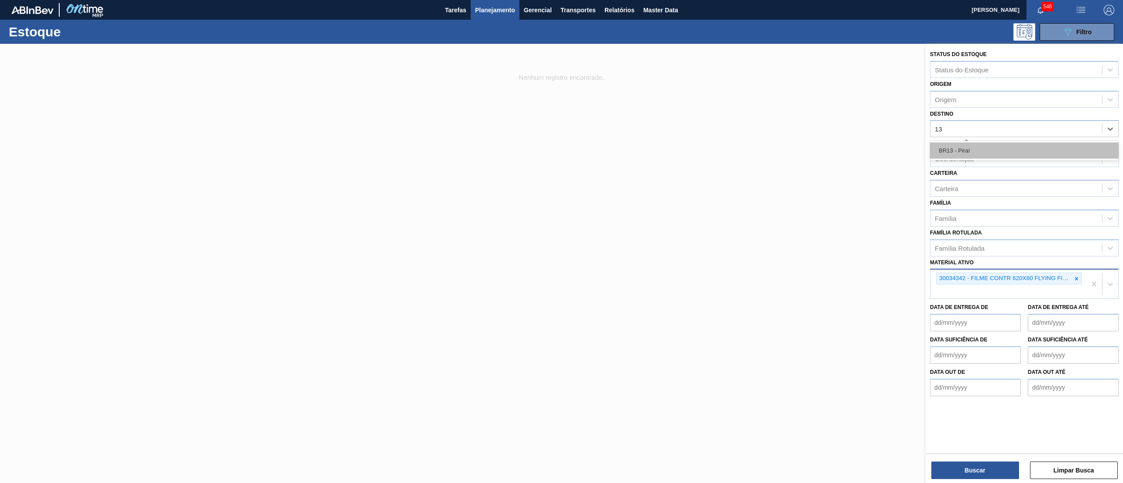
click at [964, 149] on div "BR13 - Piraí" at bounding box center [1024, 151] width 189 height 16
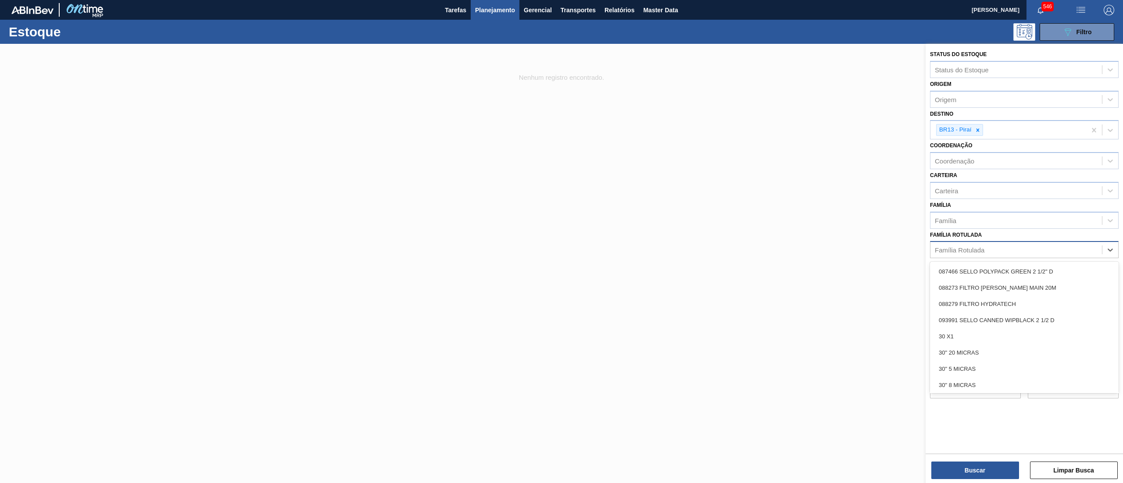
click at [958, 246] on div "Família Rotulada" at bounding box center [959, 249] width 50 height 7
type Rotulada "filme de"
click at [958, 219] on div "Família" at bounding box center [1015, 220] width 171 height 13
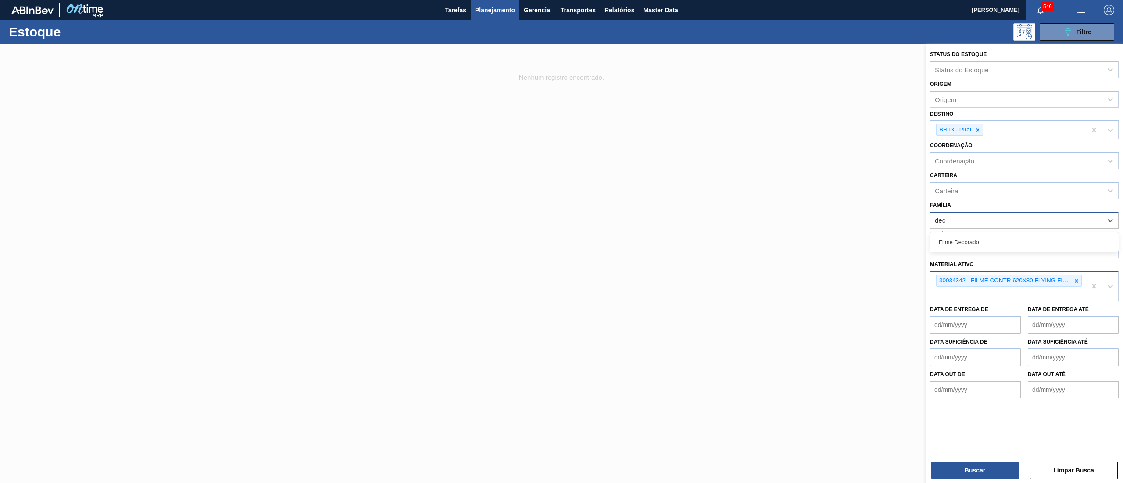
type input "decor"
click at [978, 239] on div "Filme Decorado" at bounding box center [1024, 242] width 189 height 16
click at [1075, 282] on icon at bounding box center [1076, 283] width 3 height 3
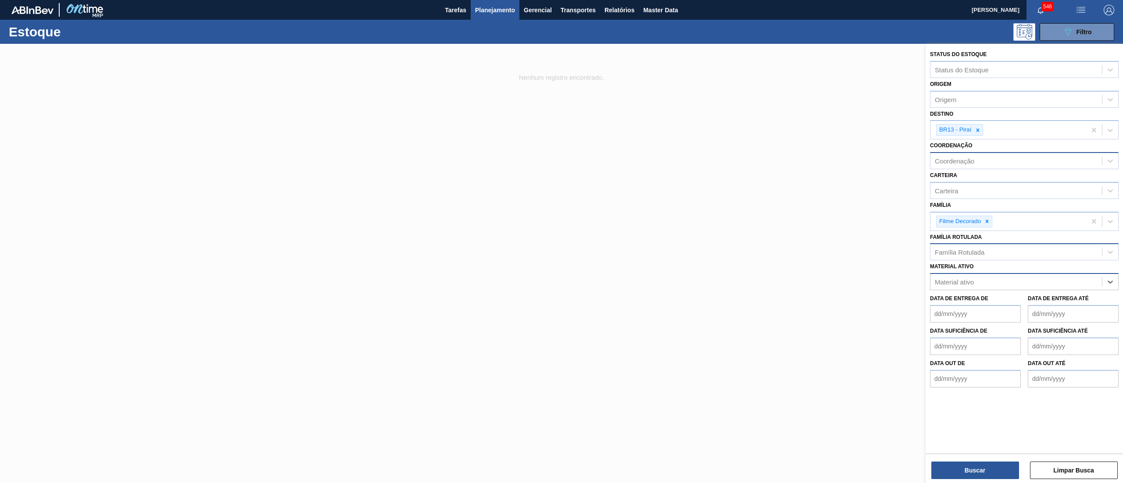
click at [965, 161] on div "Coordenação" at bounding box center [953, 160] width 39 height 7
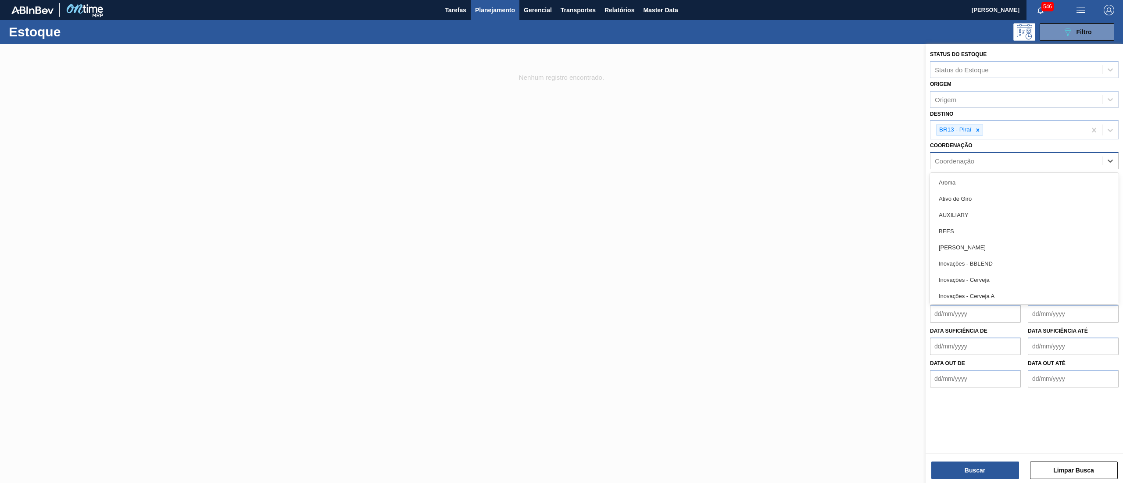
type input "c"
click at [964, 248] on div "Inovações - Cerveja C" at bounding box center [1024, 247] width 189 height 16
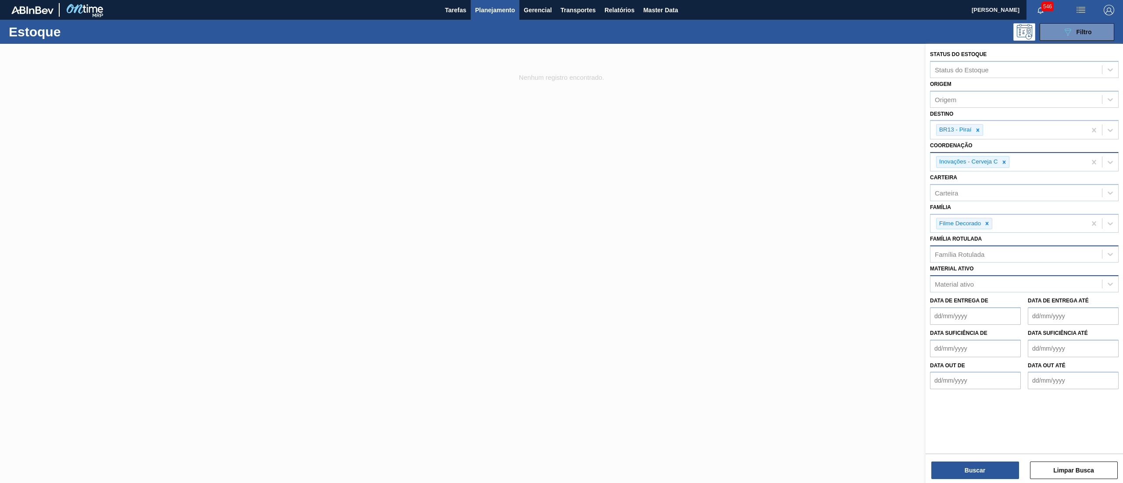
click at [951, 461] on div "Buscar Limpar Busca" at bounding box center [1023, 466] width 197 height 25
click at [951, 473] on button "Buscar" at bounding box center [975, 471] width 88 height 18
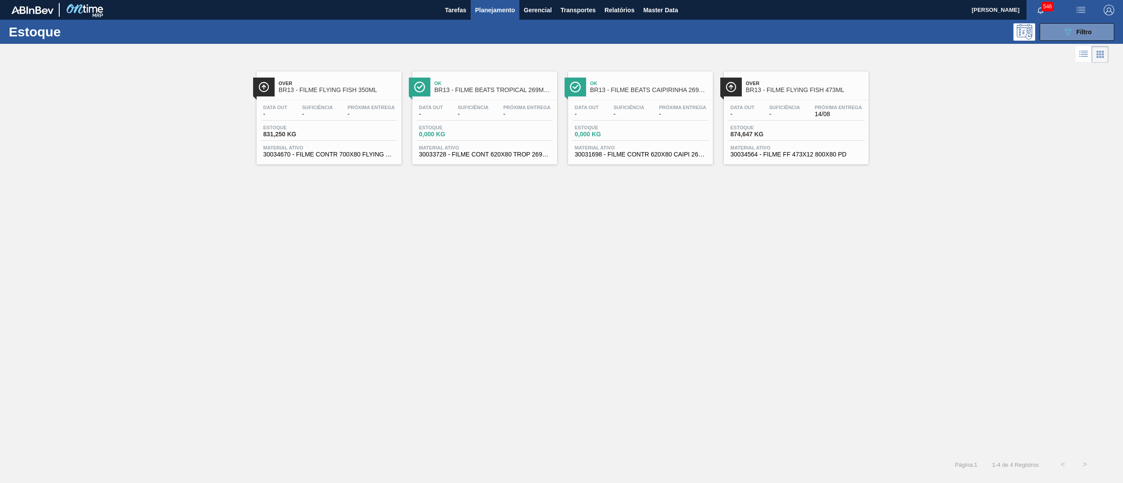
click at [801, 154] on span "30034564 - FILME FF 473X12 800X80 PD" at bounding box center [796, 154] width 132 height 7
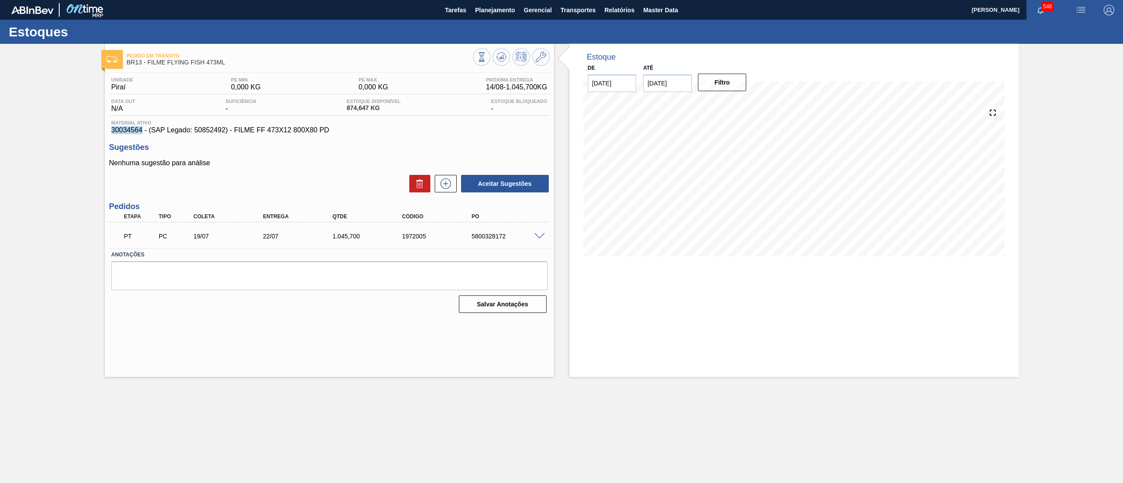
drag, startPoint x: 109, startPoint y: 128, endPoint x: 142, endPoint y: 131, distance: 33.0
click at [142, 131] on div "Material ativo 30034564 - (SAP Legado: 50852492) - FILME FF 473X12 800X80 PD" at bounding box center [329, 127] width 440 height 14
copy span "30034564"
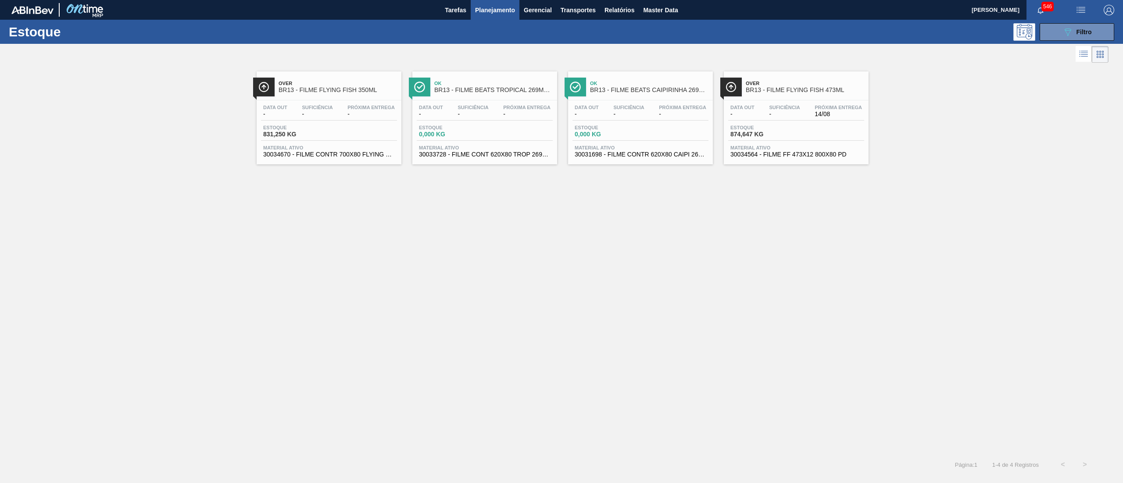
click at [342, 158] on span "30034670 - FILME CONTR 700X80 FLYING FISH 350ML" at bounding box center [329, 154] width 132 height 7
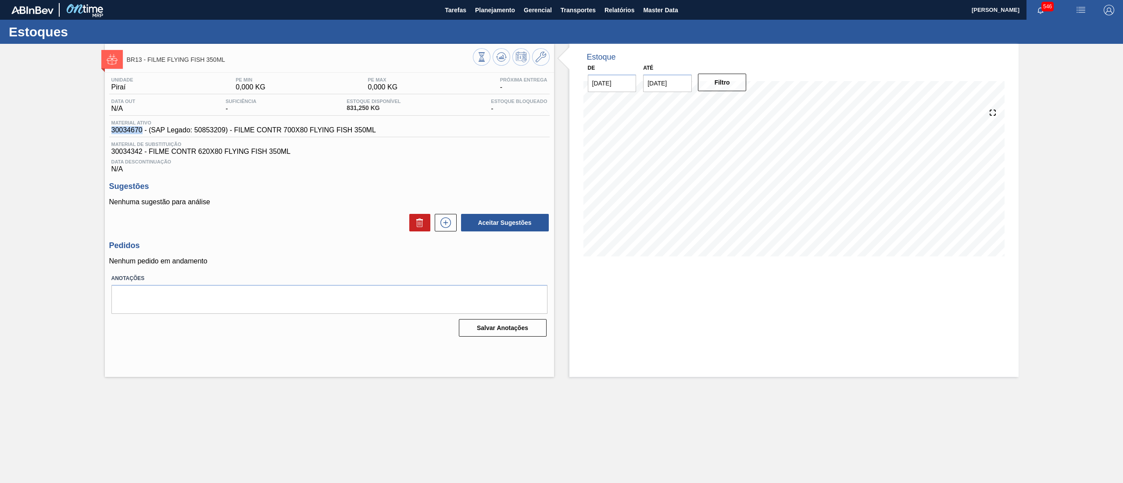
drag, startPoint x: 107, startPoint y: 132, endPoint x: 141, endPoint y: 135, distance: 34.3
click at [141, 135] on div "Unidade Piraí PE MIN 0,000 KG PE MAX 0,000 KG Próxima Entrega - Data out N/A Su…" at bounding box center [329, 206] width 449 height 267
copy span "30034670"
drag, startPoint x: 342, startPoint y: 112, endPoint x: 367, endPoint y: 115, distance: 25.2
click at [367, 115] on div "Data out N/A Suficiência - Estoque Disponível 831,250 KG Estoque Bloqueado -" at bounding box center [329, 107] width 440 height 17
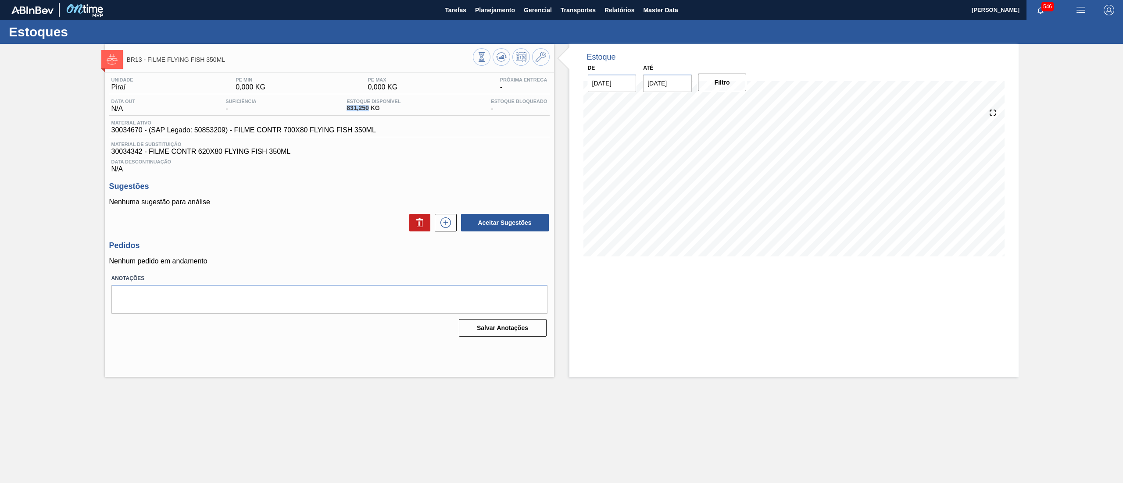
copy span "831,250"
click at [500, 17] on button "Planejamento" at bounding box center [494, 10] width 49 height 20
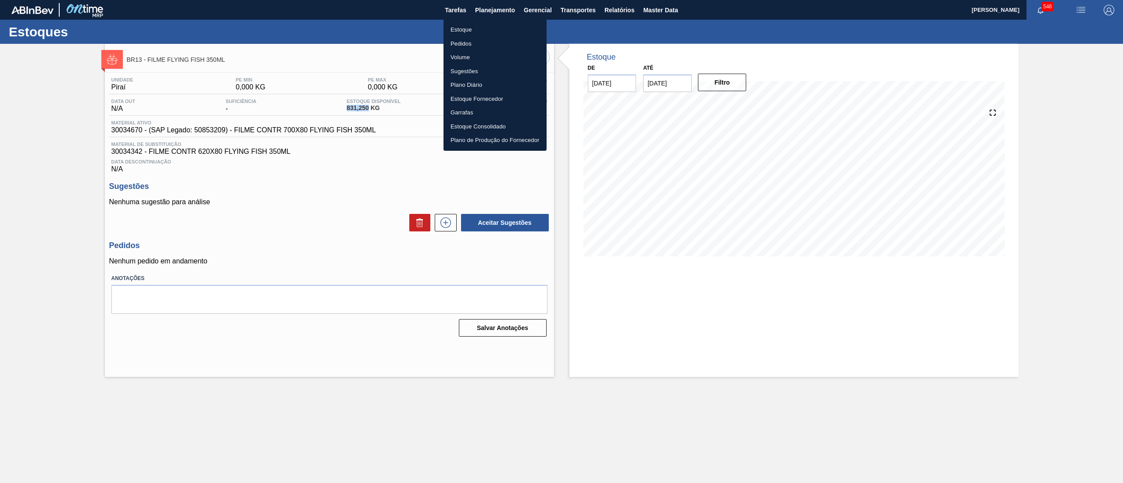
click at [495, 26] on li "Estoque" at bounding box center [494, 30] width 103 height 14
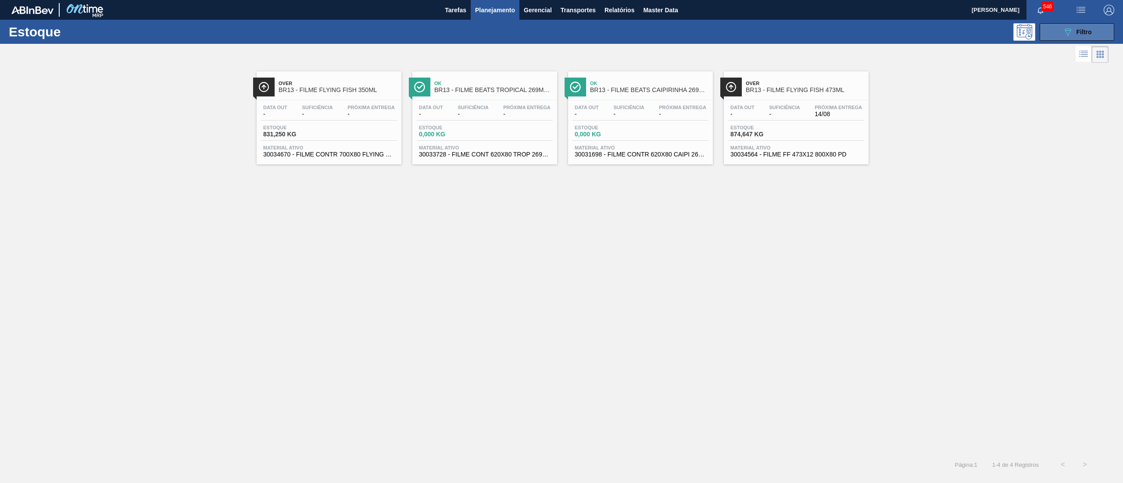
click at [1060, 40] on button "089F7B8B-B2A5-4AFE-B5C0-19BA573D28AC Filtro" at bounding box center [1076, 32] width 75 height 18
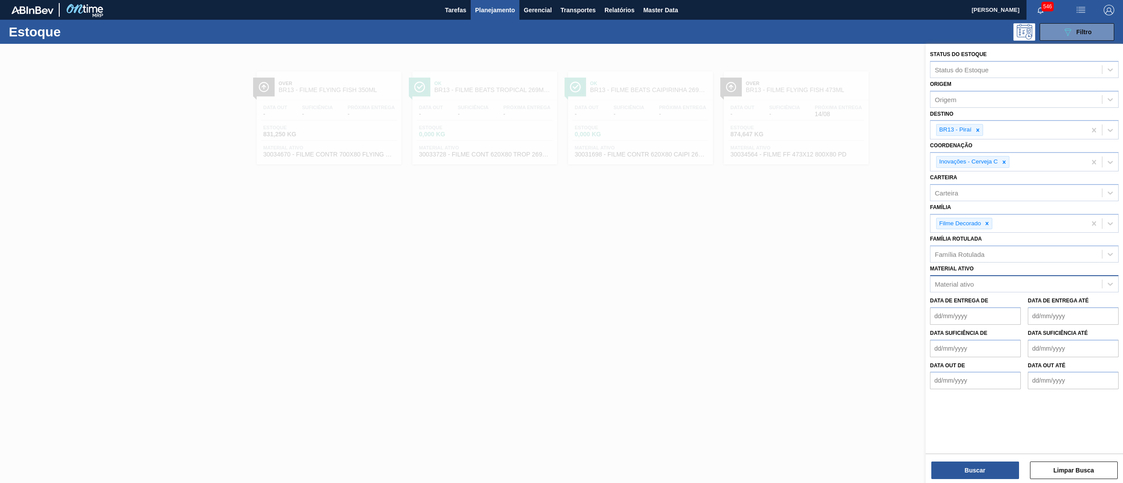
click at [998, 285] on div "Material ativo" at bounding box center [1015, 284] width 171 height 13
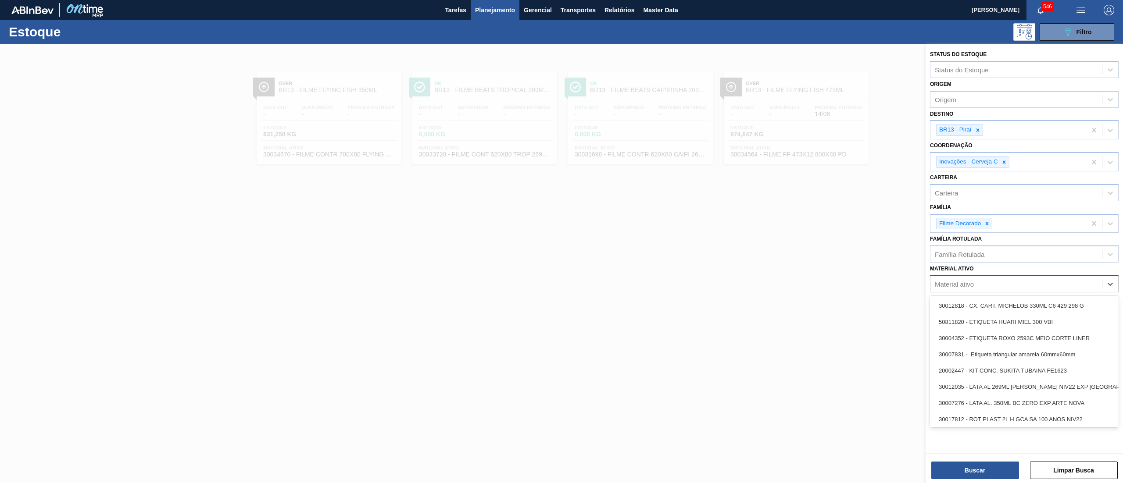
paste ativo "30003071"
type ativo "30003071"
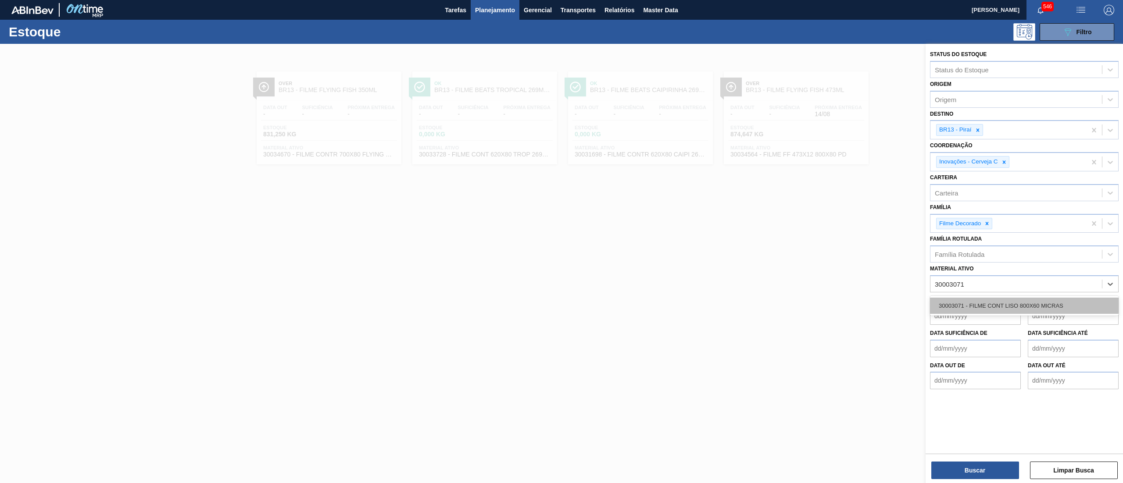
click at [1003, 311] on div "30003071 - FILME CONT LISO 800X60 MICRAS" at bounding box center [1024, 306] width 189 height 16
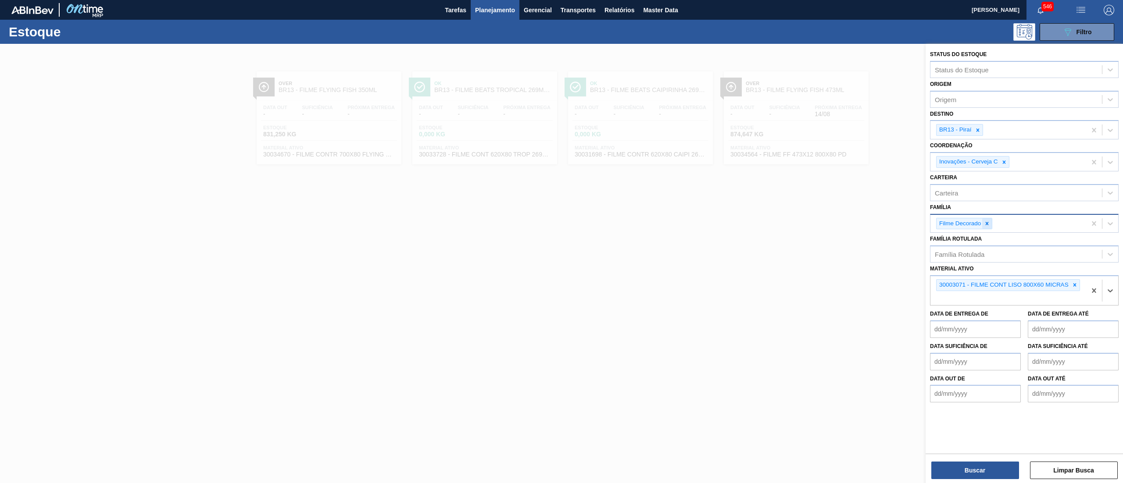
click at [984, 224] on icon at bounding box center [987, 224] width 6 height 6
click at [1004, 159] on icon at bounding box center [1004, 162] width 6 height 6
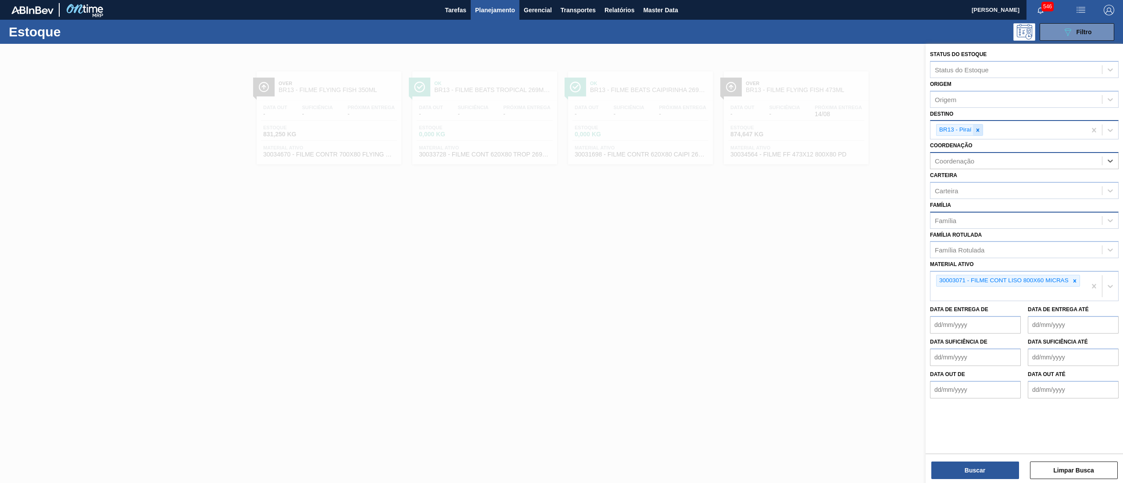
click at [974, 128] on icon at bounding box center [977, 130] width 6 height 6
click at [988, 466] on button "Buscar" at bounding box center [975, 471] width 88 height 18
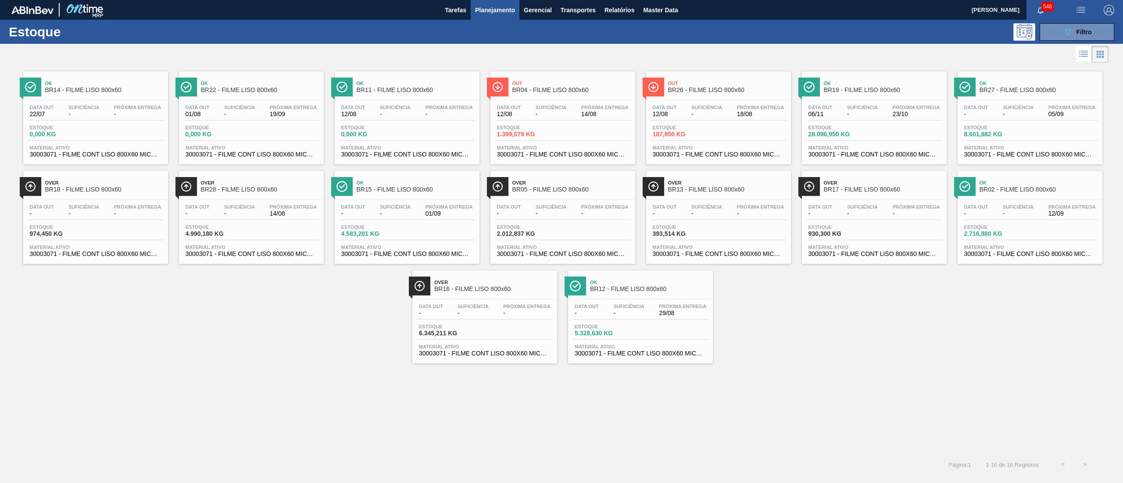
click at [707, 191] on span "BR13 - FILME LISO 800x60" at bounding box center [727, 189] width 118 height 7
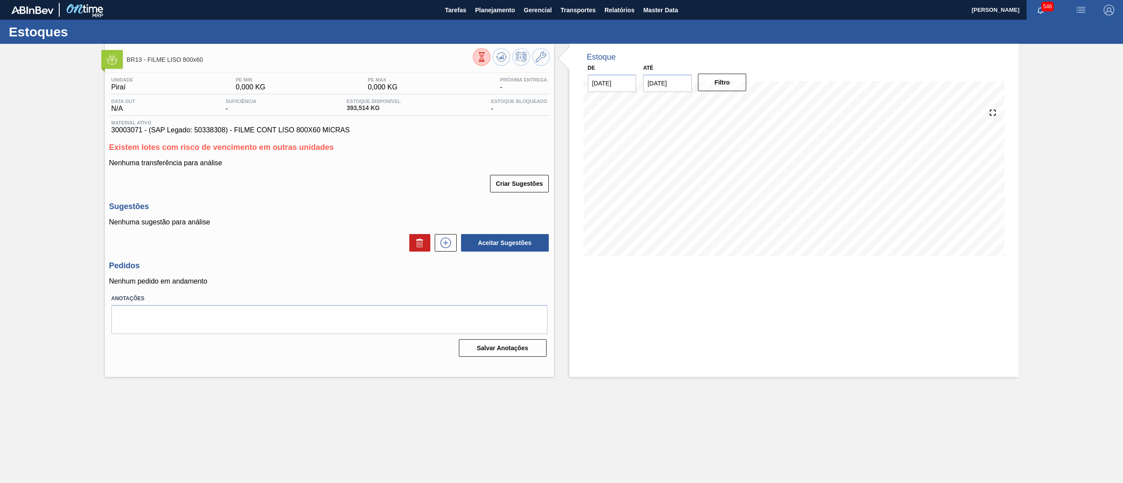
click at [111, 129] on span "30003071 - (SAP Legado: 50338308) - FILME CONT LISO 800X60 MICRAS" at bounding box center [329, 130] width 436 height 8
click at [475, 14] on span "Planejamento" at bounding box center [495, 10] width 40 height 11
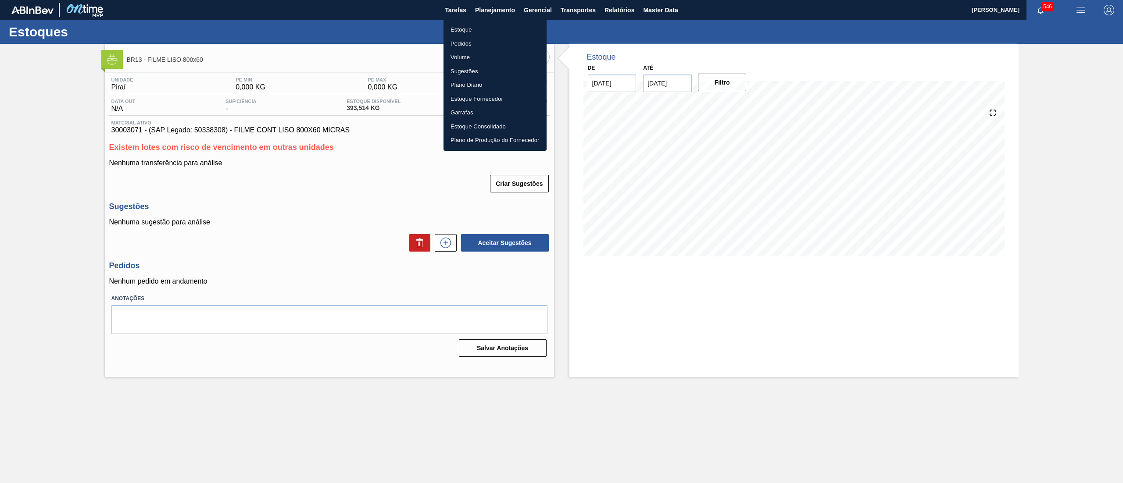
click at [474, 29] on li "Estoque" at bounding box center [494, 30] width 103 height 14
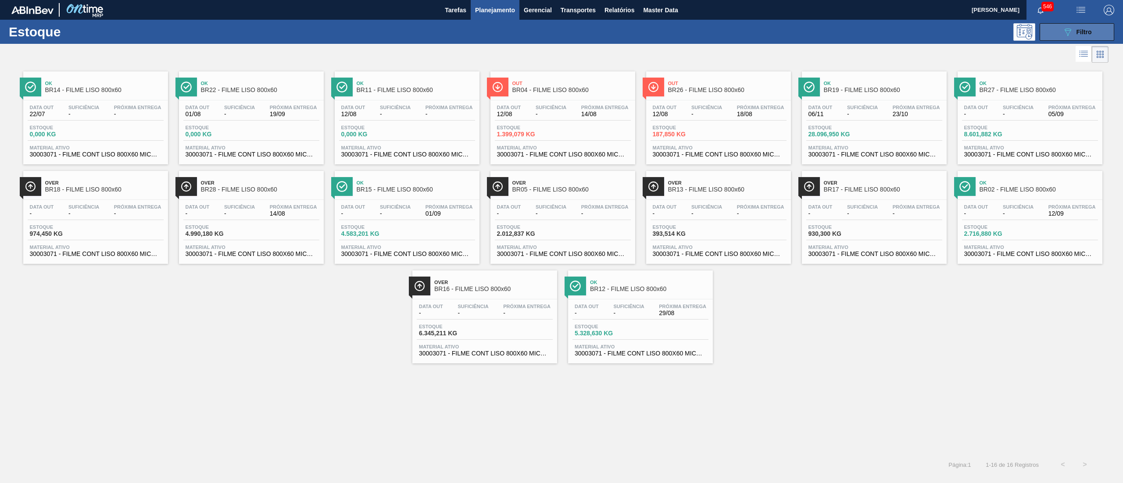
click at [1072, 36] on icon "089F7B8B-B2A5-4AFE-B5C0-19BA573D28AC" at bounding box center [1067, 32] width 11 height 11
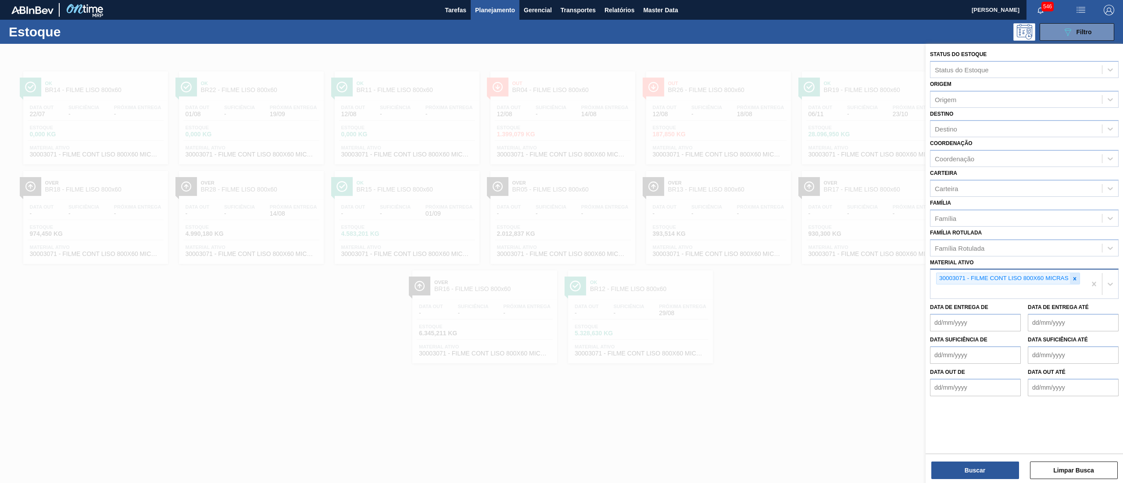
click at [1074, 276] on icon at bounding box center [1074, 279] width 6 height 6
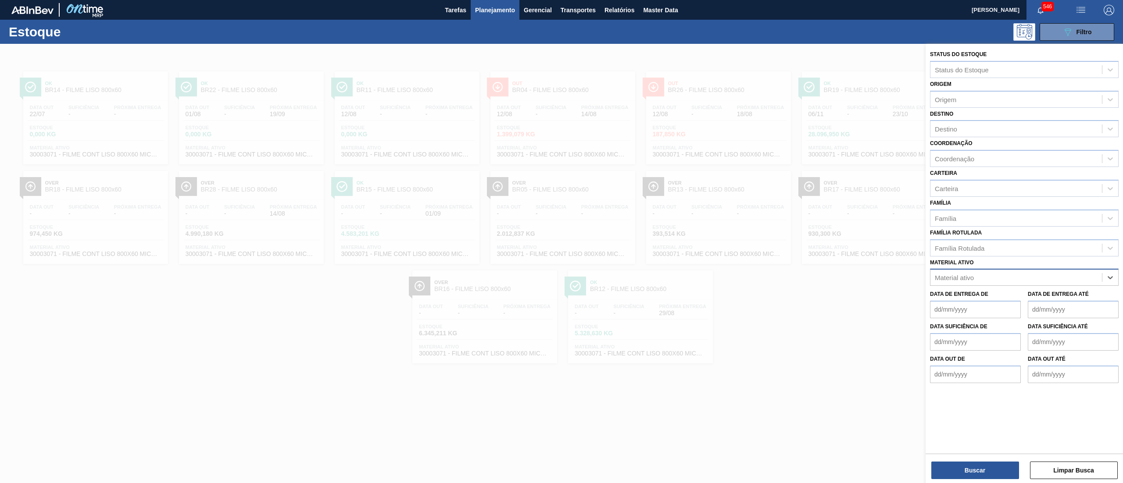
paste ativo "30034326"
type ativo "30034326"
click at [1058, 293] on div "30034326 - EXT ALECRIM GUARD AQUAROX4927 20KG" at bounding box center [1024, 299] width 189 height 16
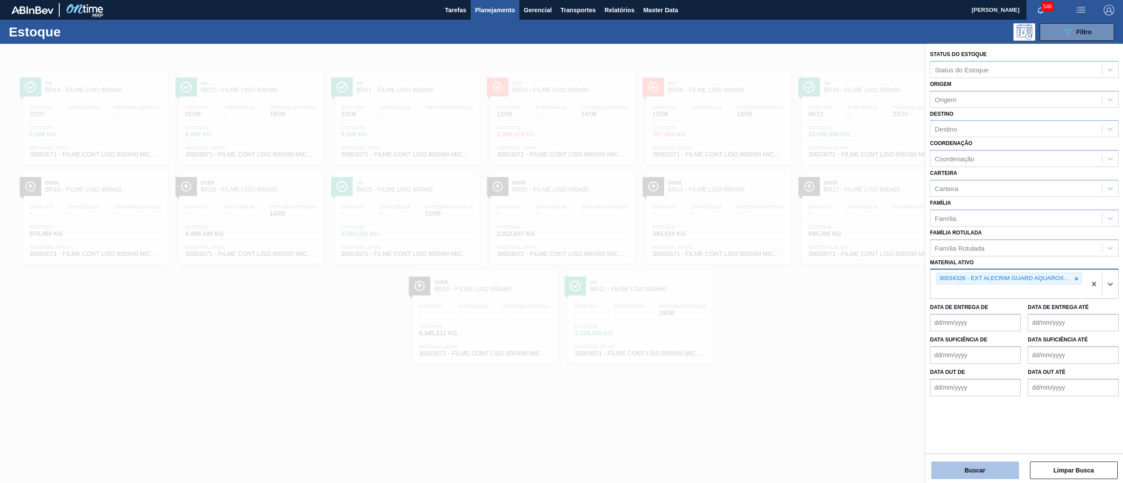
click at [980, 466] on button "Buscar" at bounding box center [975, 471] width 88 height 18
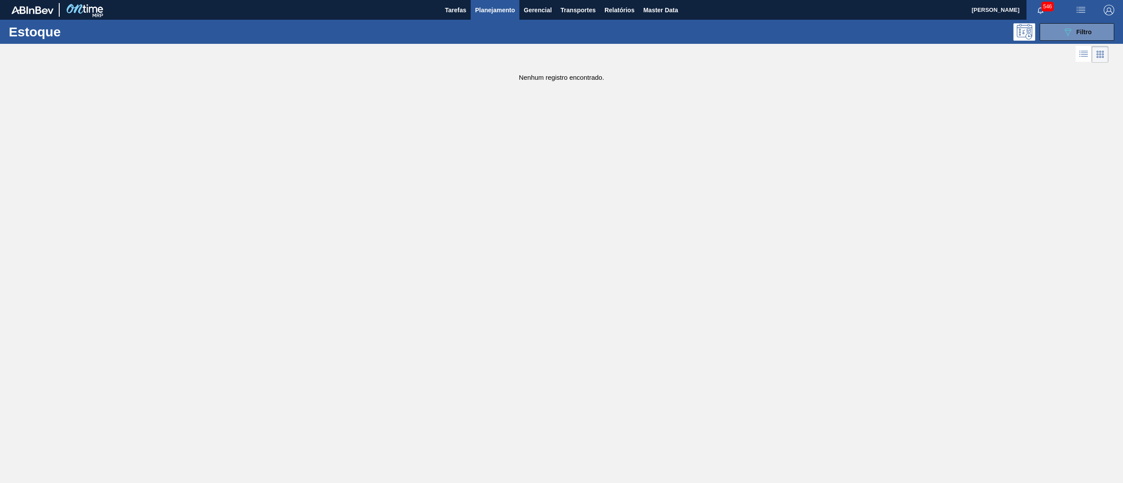
click at [1037, 33] on div "089F7B8B-B2A5-4AFE-B5C0-19BA573D28AC Filtro" at bounding box center [1076, 32] width 83 height 18
click at [1044, 33] on button "089F7B8B-B2A5-4AFE-B5C0-19BA573D28AC Filtro" at bounding box center [1076, 32] width 75 height 18
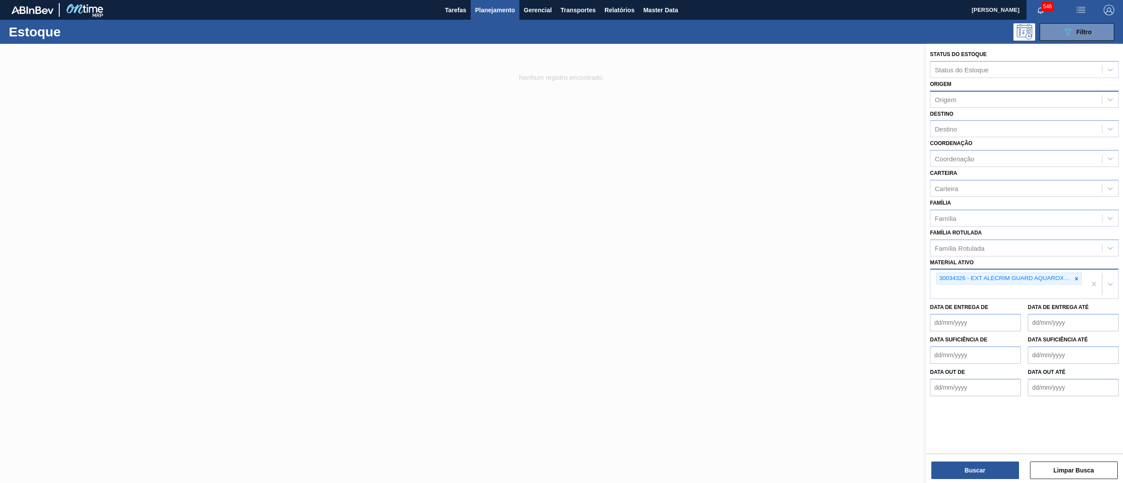
click at [981, 101] on div "Origem" at bounding box center [1015, 99] width 171 height 13
click at [974, 80] on div "Origem Origem" at bounding box center [1024, 93] width 189 height 30
click at [968, 121] on div "Destino" at bounding box center [1024, 128] width 189 height 17
type input "13"
click at [960, 147] on div "BR13 - Piraí" at bounding box center [1024, 151] width 189 height 16
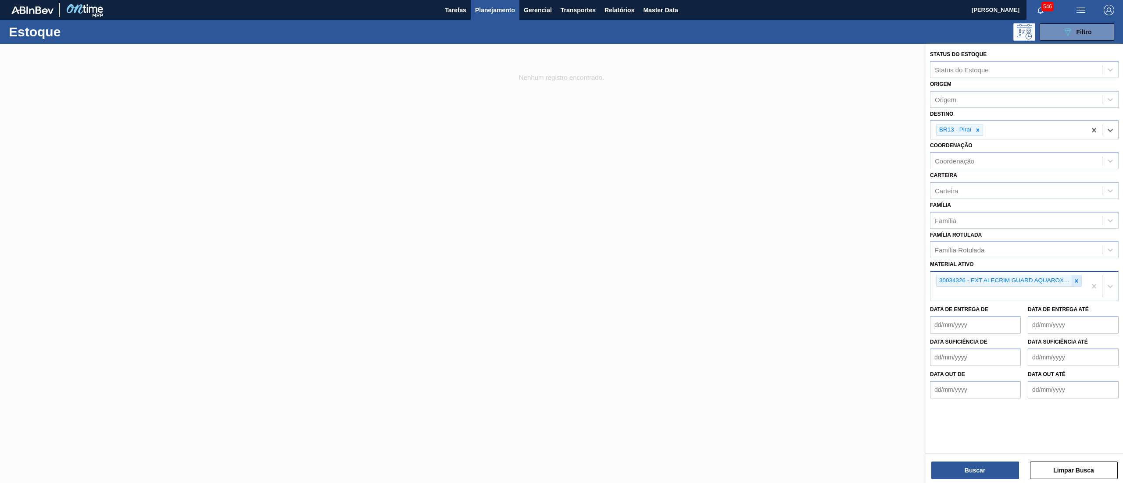
click at [1078, 278] on icon at bounding box center [1076, 281] width 6 height 6
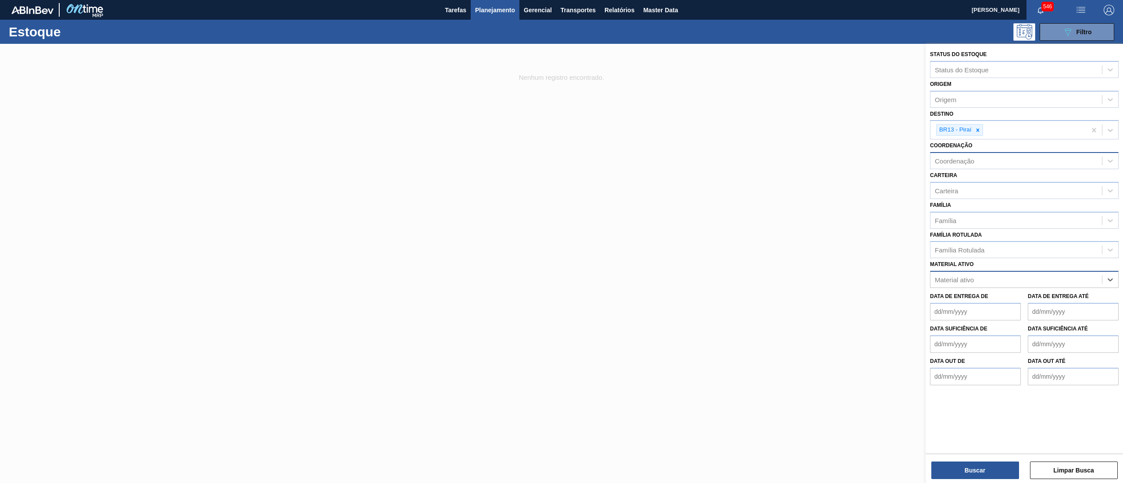
click at [988, 164] on div "Coordenação" at bounding box center [1015, 161] width 171 height 13
type input "C"
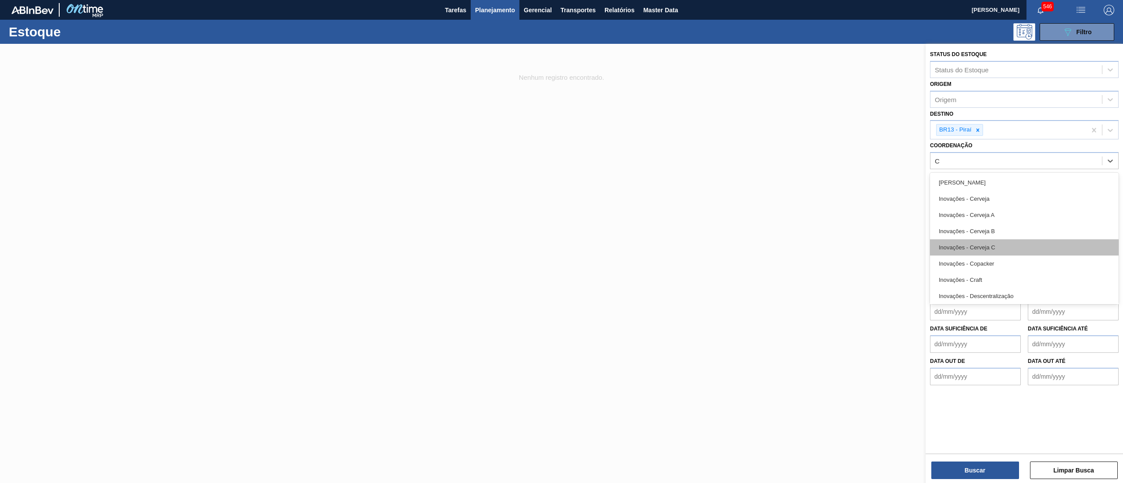
click at [977, 247] on div "Inovações - Cerveja C" at bounding box center [1024, 247] width 189 height 16
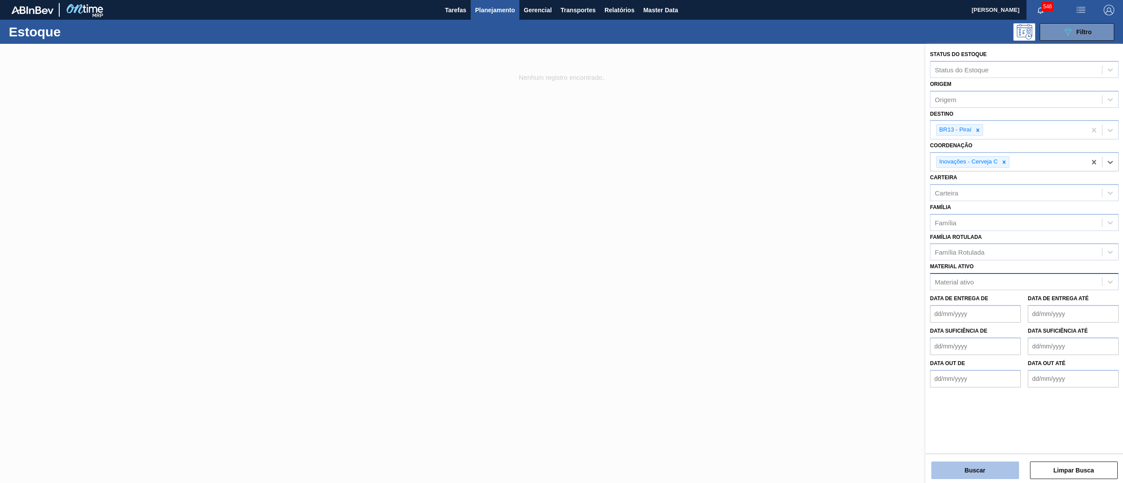
click at [969, 467] on button "Buscar" at bounding box center [975, 471] width 88 height 18
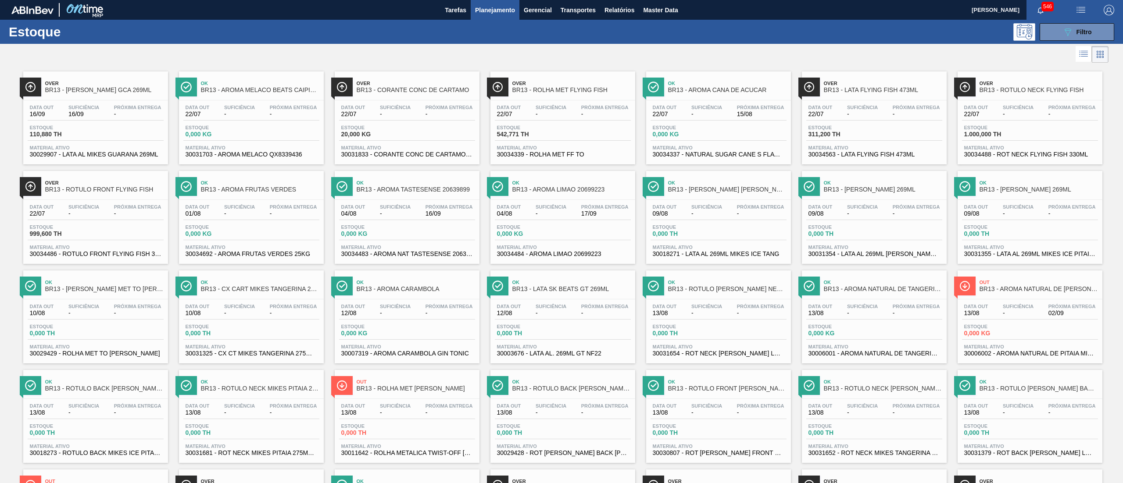
scroll to position [402, 0]
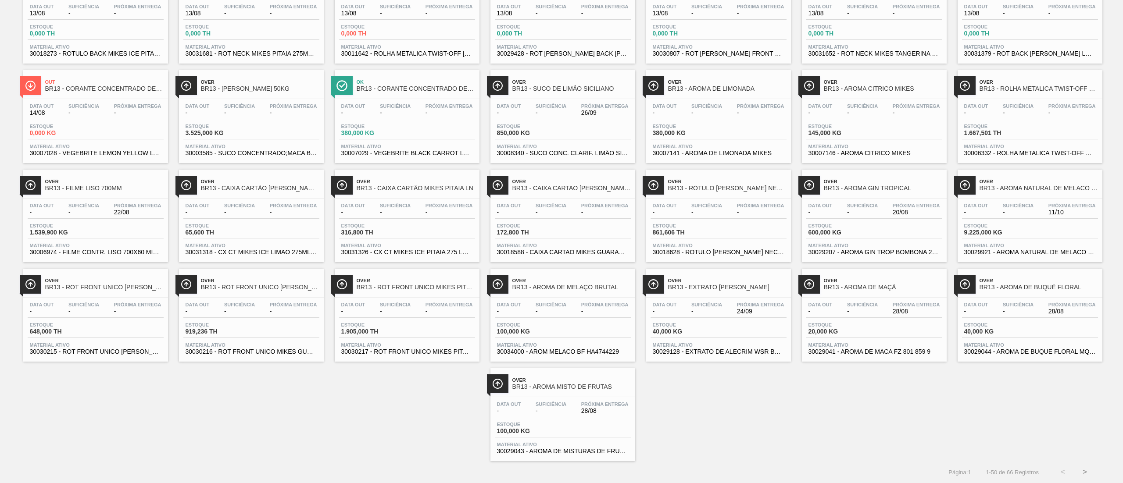
click at [707, 298] on div "Data out - Suficiência - Próxima Entrega 24/09 Estoque 40,000 KG Material ativo…" at bounding box center [718, 328] width 145 height 60
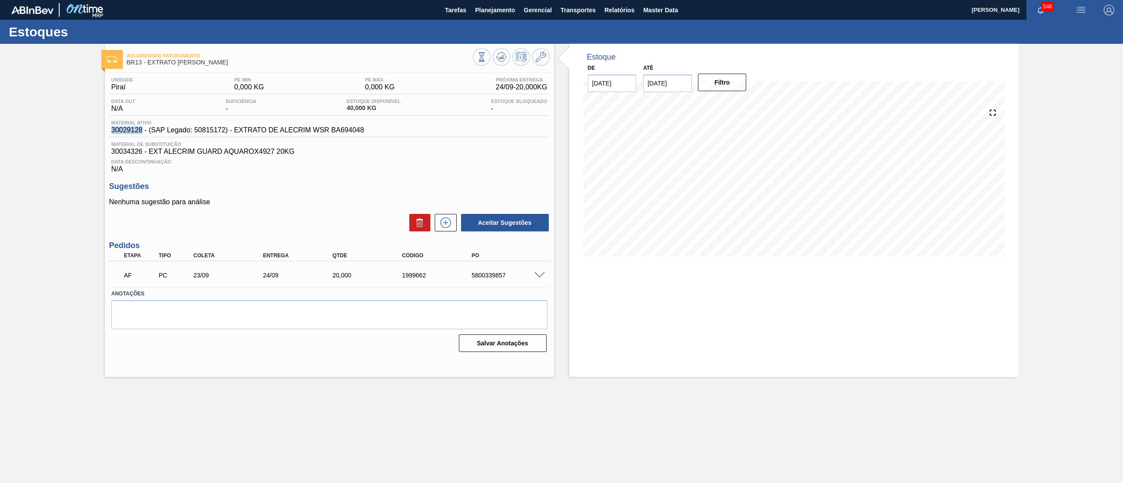
drag, startPoint x: 110, startPoint y: 133, endPoint x: 143, endPoint y: 131, distance: 32.5
click at [143, 131] on span "30029128 - (SAP Legado: 50815172) - EXTRATO DE ALECRIM WSR BA694048" at bounding box center [237, 130] width 253 height 8
copy span "30029128"
drag, startPoint x: 347, startPoint y: 108, endPoint x: 353, endPoint y: 110, distance: 6.5
click at [353, 110] on span "40,000 KG" at bounding box center [373, 108] width 54 height 7
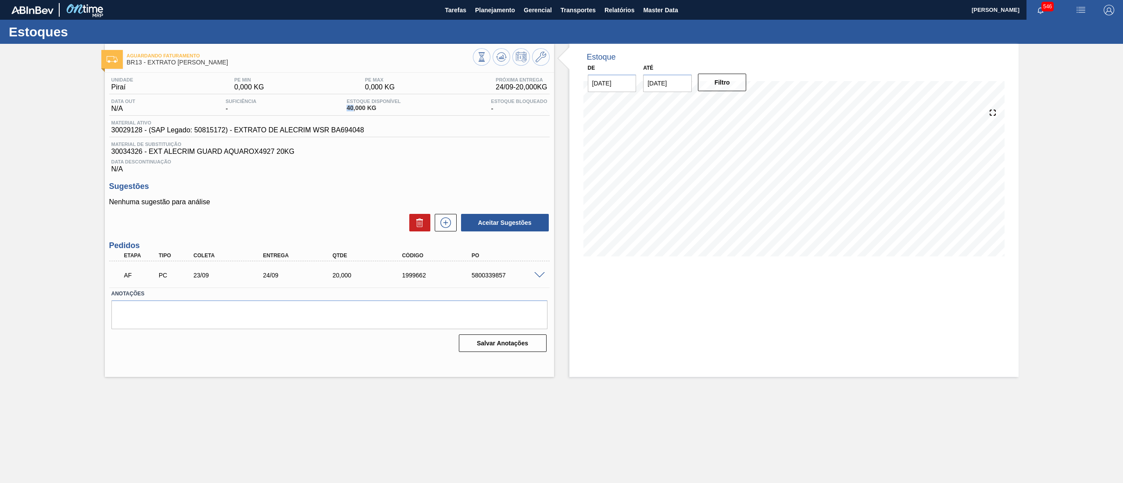
copy span "40"
click at [511, 9] on span "Planejamento" at bounding box center [495, 10] width 40 height 11
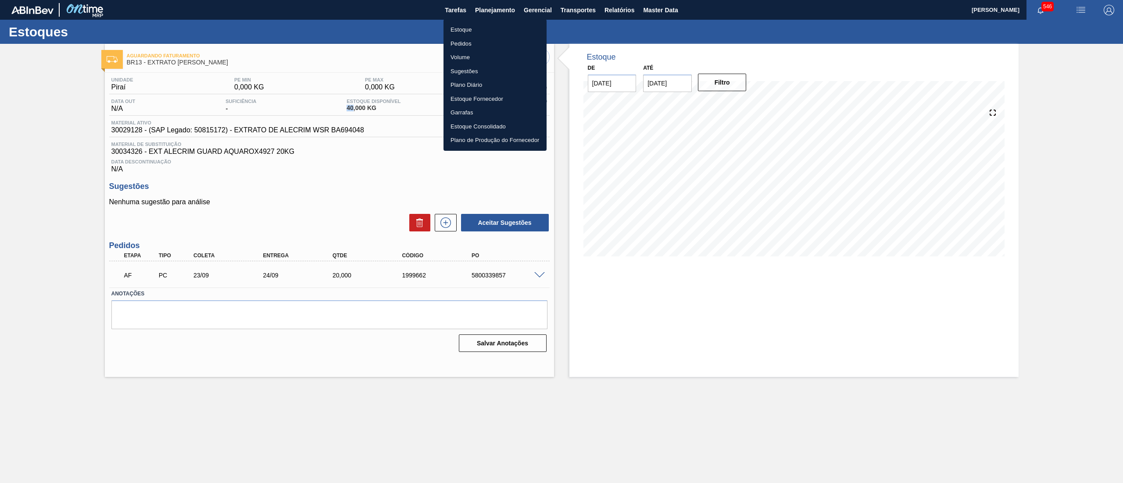
click at [495, 26] on li "Estoque" at bounding box center [494, 30] width 103 height 14
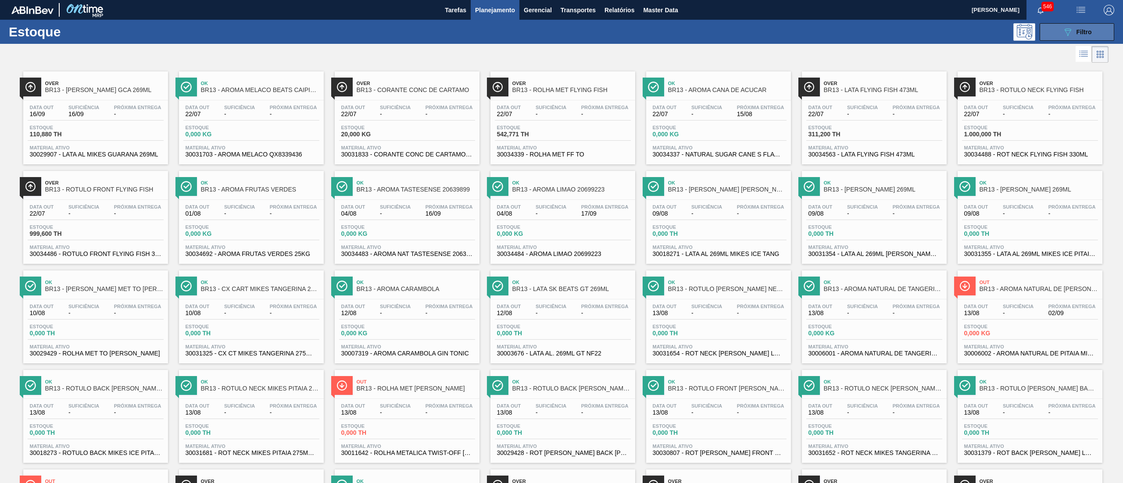
click at [1046, 26] on button "089F7B8B-B2A5-4AFE-B5C0-19BA573D28AC Filtro" at bounding box center [1076, 32] width 75 height 18
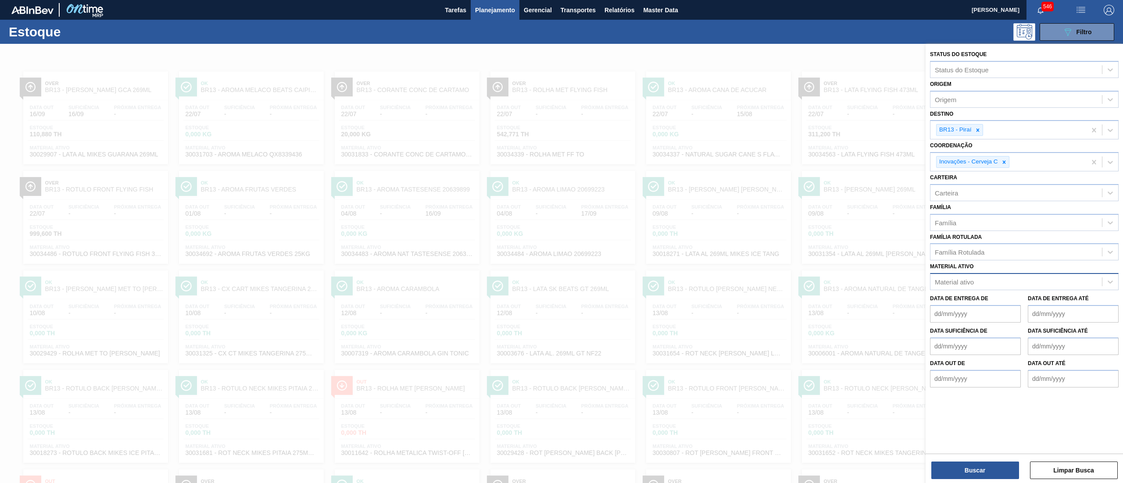
click at [958, 280] on div "Material ativo" at bounding box center [953, 281] width 39 height 7
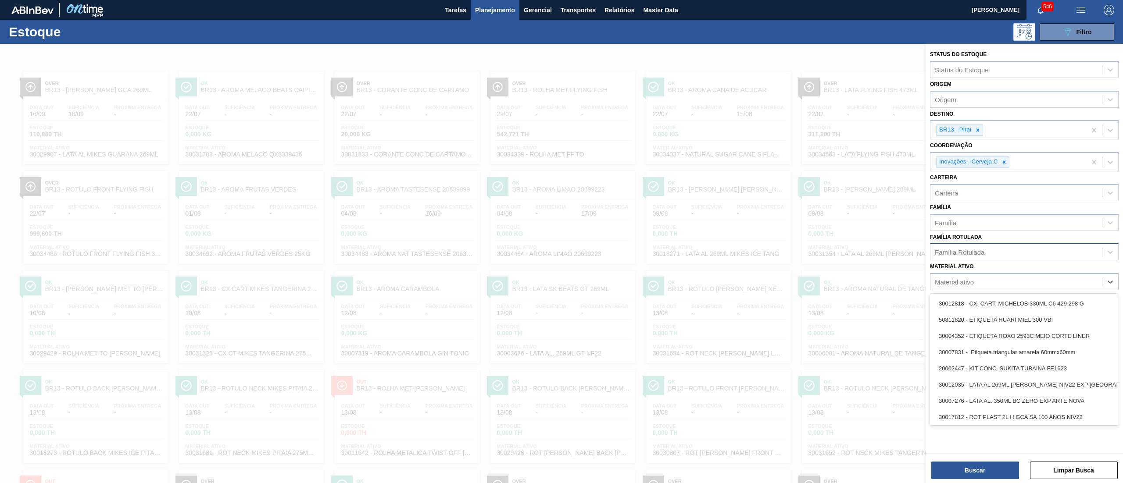
click at [962, 257] on div "Família Rotulada" at bounding box center [1015, 252] width 171 height 13
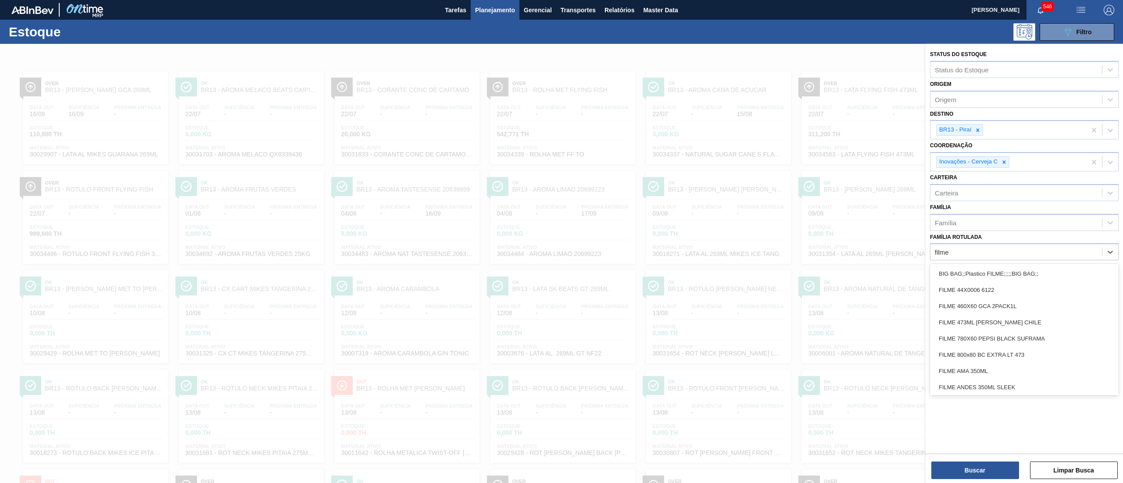
type Rotulada "filme"
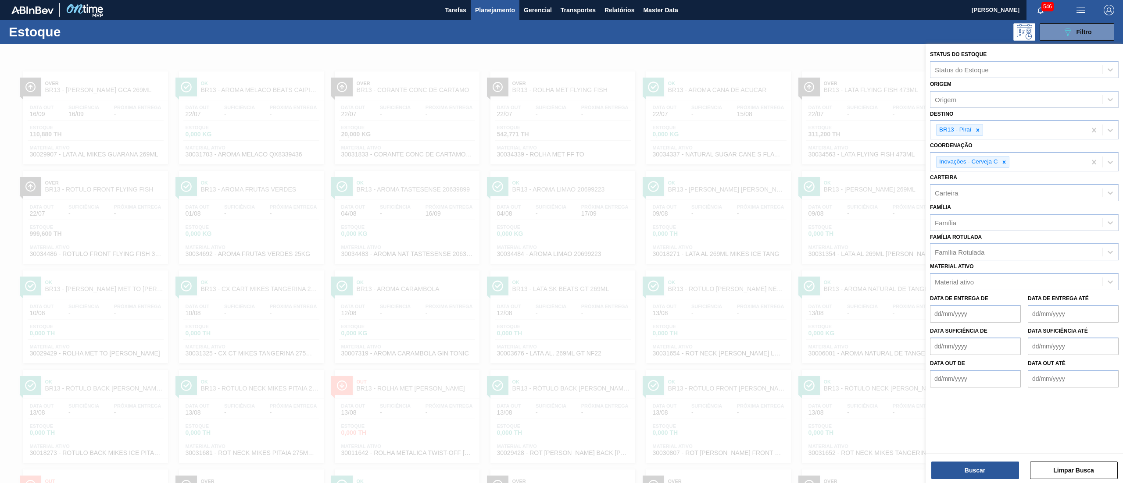
click at [961, 231] on div "Família Rotulada Família Rotulada" at bounding box center [1024, 246] width 189 height 30
click at [959, 222] on div "Família" at bounding box center [1015, 222] width 171 height 13
type input "filme l"
click at [960, 249] on div "Filme Liso" at bounding box center [1024, 244] width 189 height 16
click at [1005, 160] on icon at bounding box center [1004, 162] width 6 height 6
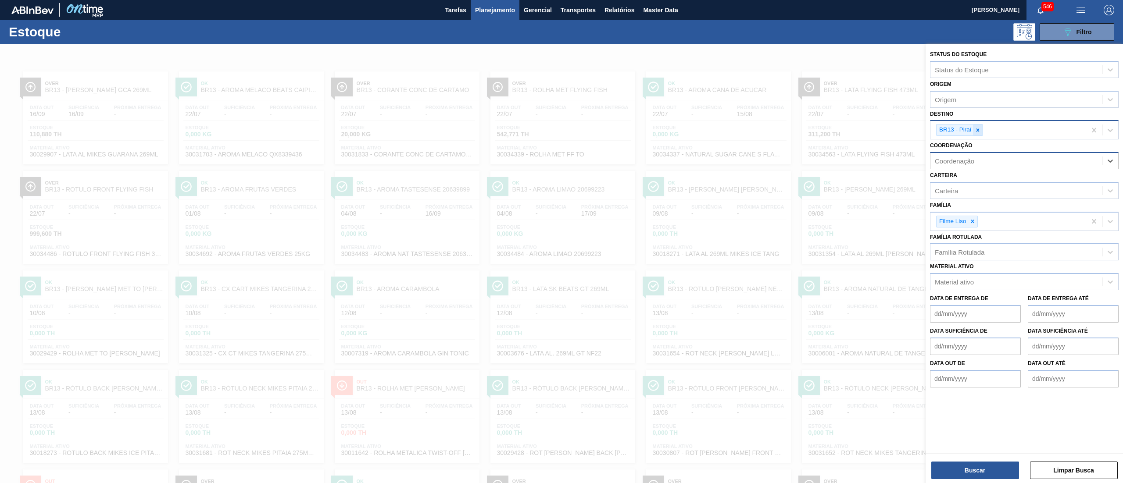
click at [981, 129] on div at bounding box center [978, 130] width 10 height 11
click at [990, 129] on div "Destino" at bounding box center [1015, 129] width 171 height 13
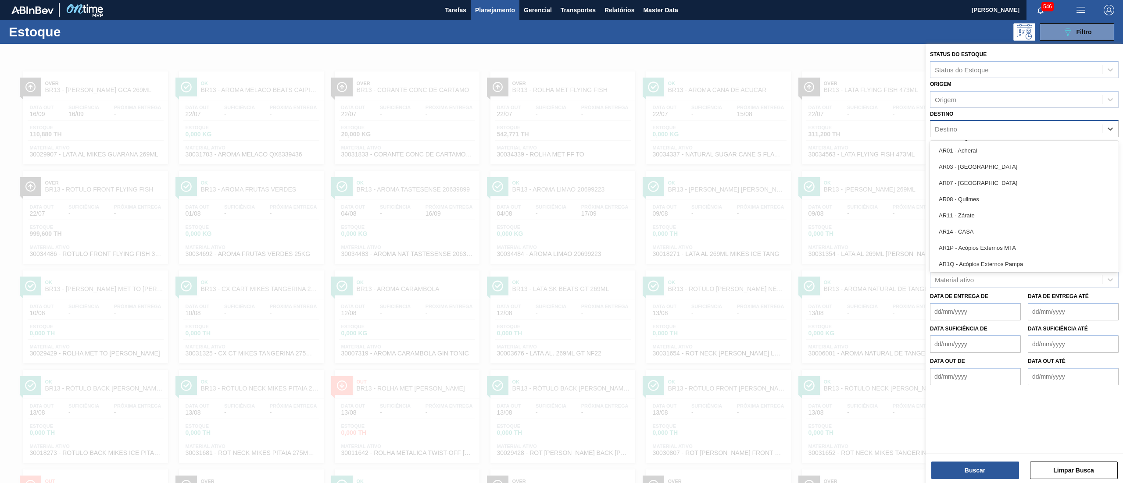
click at [990, 129] on div "Destino" at bounding box center [1015, 129] width 171 height 13
type input "13"
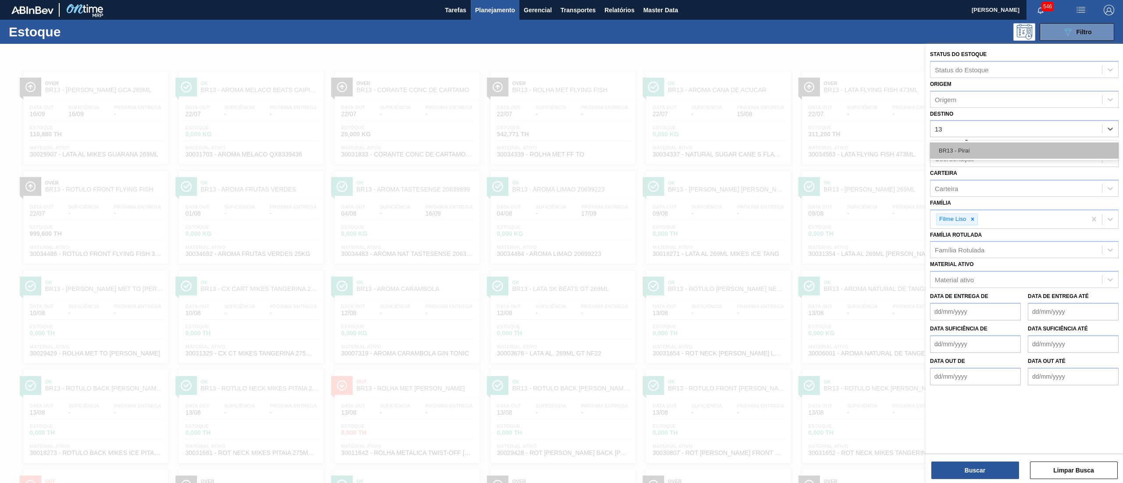
click at [986, 143] on div "BR13 - Piraí" at bounding box center [1024, 151] width 189 height 16
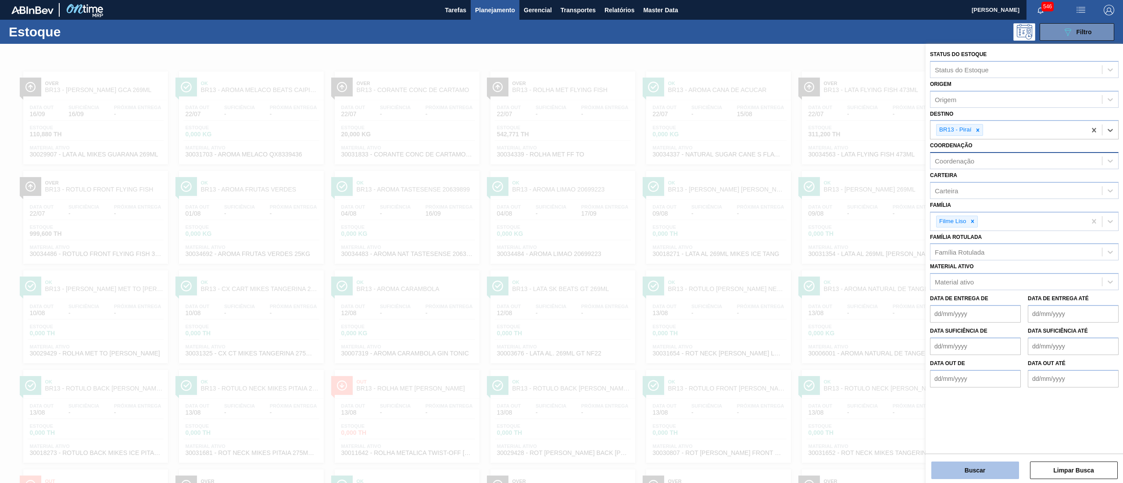
click at [943, 463] on button "Buscar" at bounding box center [975, 471] width 88 height 18
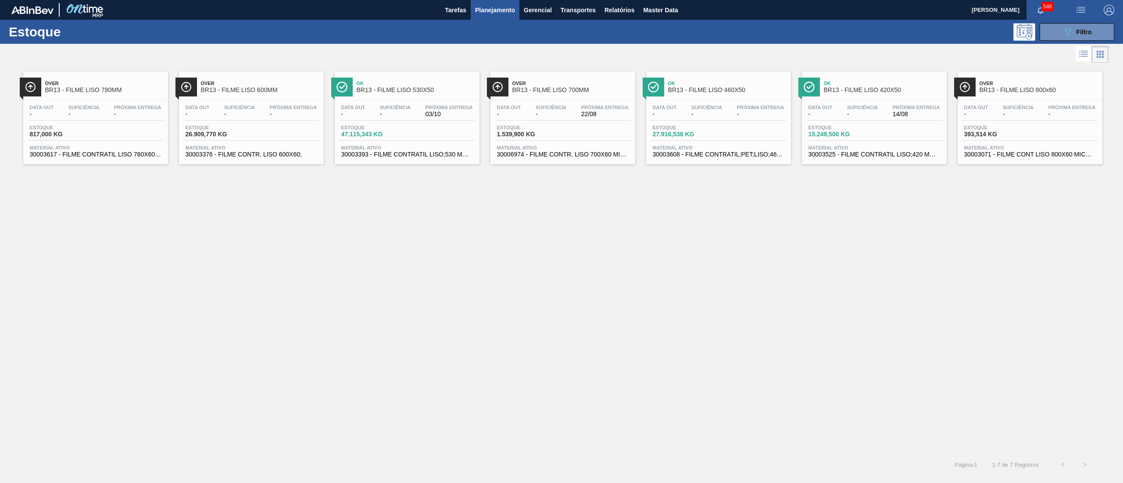
click at [572, 156] on span "30006974 - FILME CONTR. LISO 700X60 MICRAS" at bounding box center [563, 154] width 132 height 7
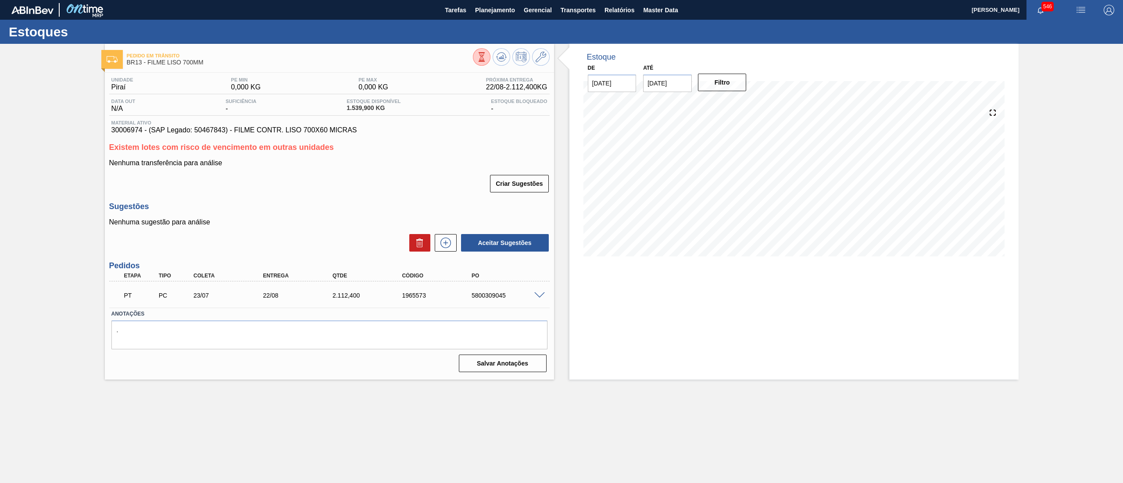
click at [539, 293] on span at bounding box center [539, 295] width 11 height 7
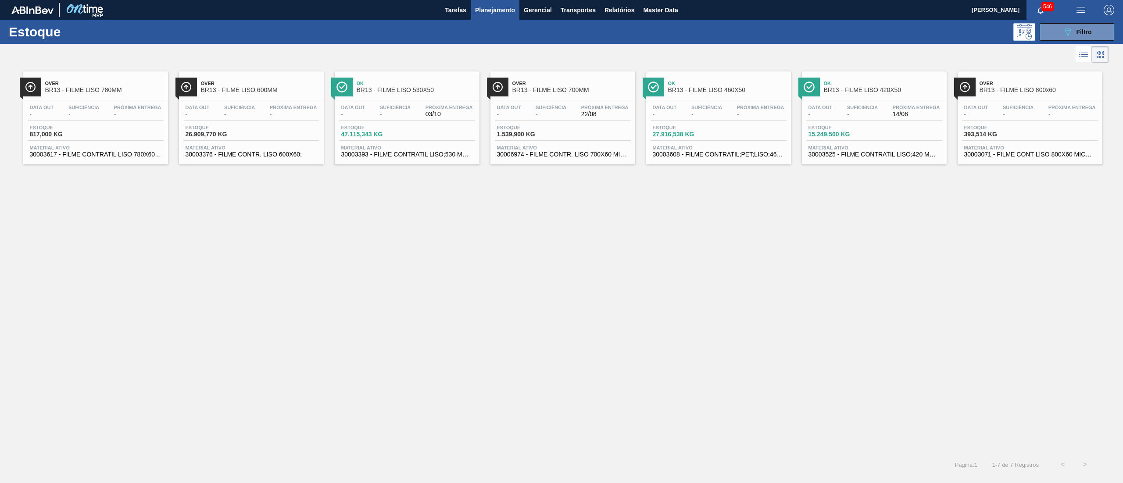
click at [1002, 154] on span "30003071 - FILME CONT LISO 800X60 MICRAS" at bounding box center [1030, 154] width 132 height 7
click at [1065, 28] on icon "089F7B8B-B2A5-4AFE-B5C0-19BA573D28AC" at bounding box center [1067, 32] width 11 height 11
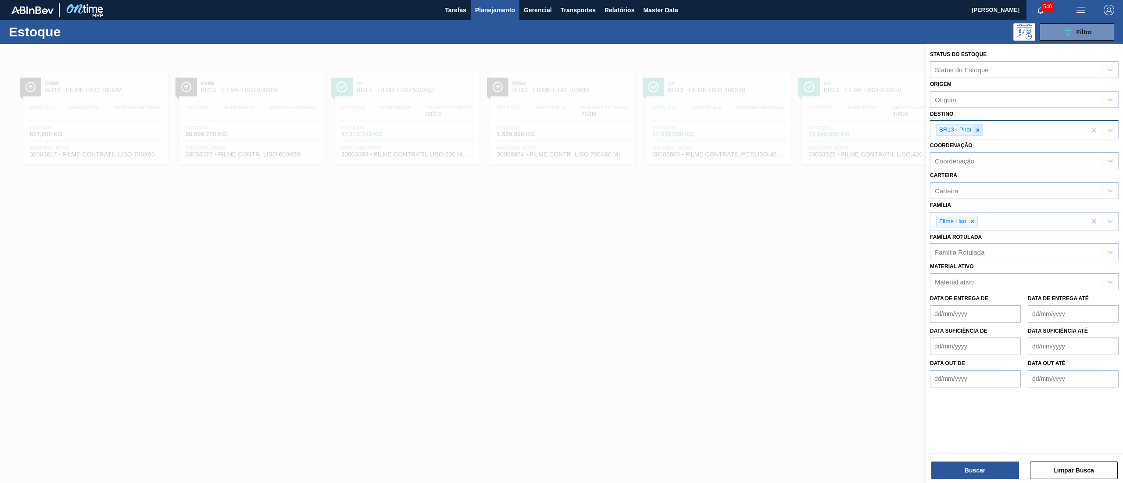
click at [976, 128] on icon at bounding box center [977, 130] width 6 height 6
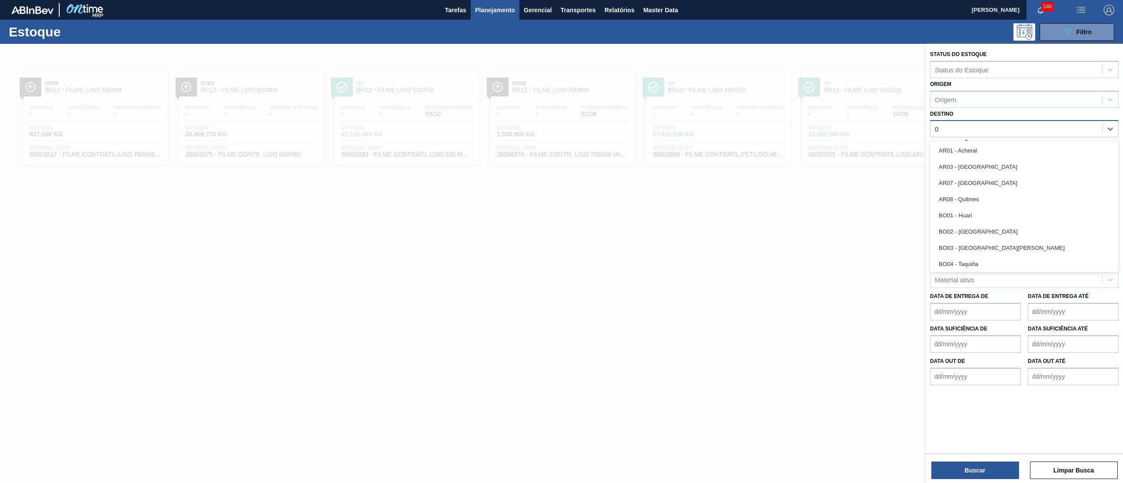
type input "07"
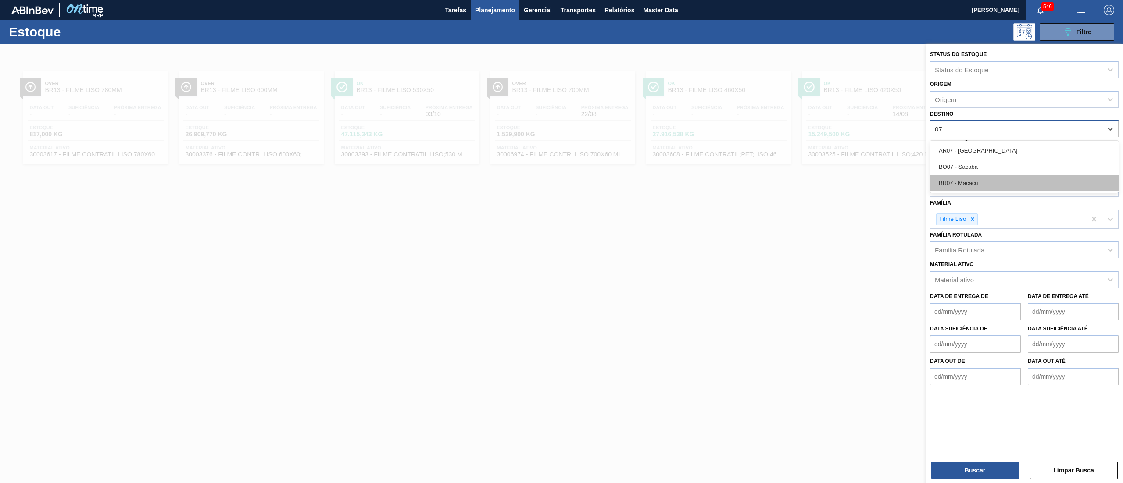
click at [1012, 181] on div "BR07 - Macacu" at bounding box center [1024, 183] width 189 height 16
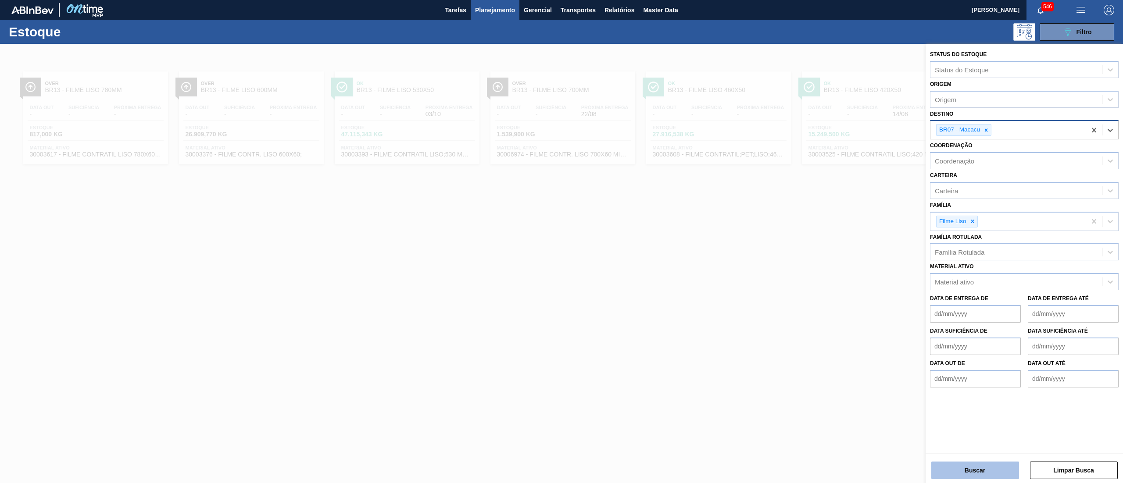
click at [998, 478] on button "Buscar" at bounding box center [975, 471] width 88 height 18
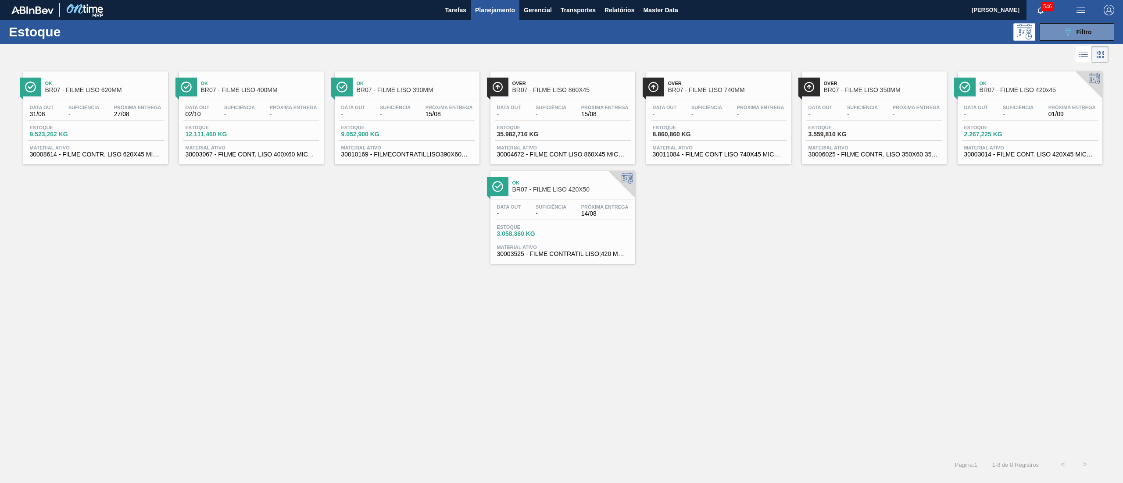
click at [1019, 152] on span "30003014 - FILME CONT. LISO 420X45 MICRAS" at bounding box center [1030, 154] width 132 height 7
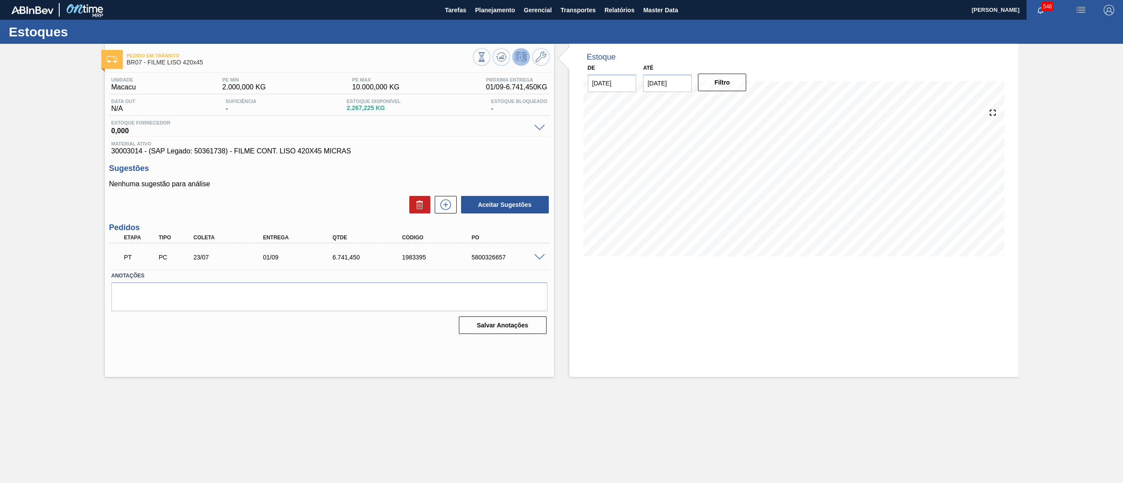
click at [538, 259] on span at bounding box center [539, 257] width 11 height 7
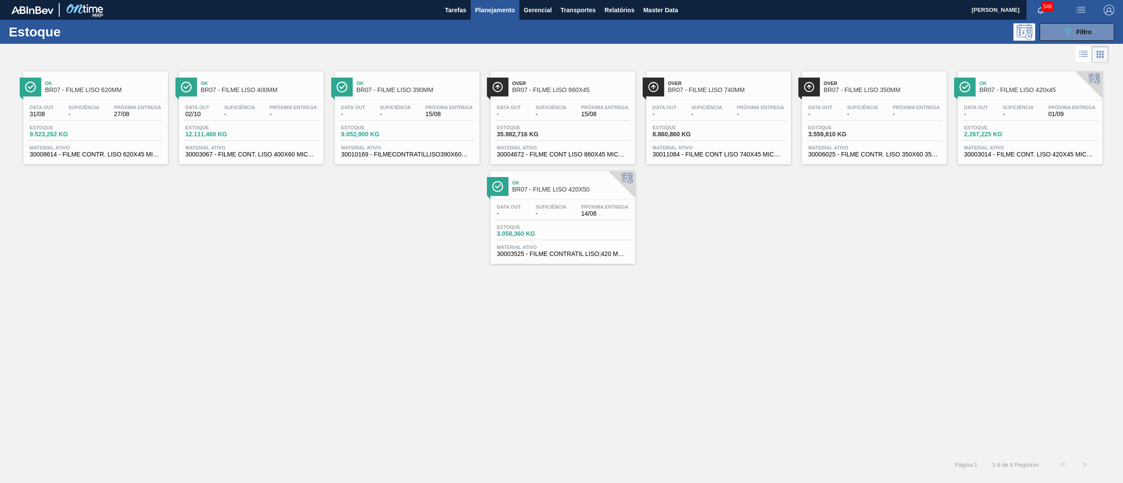
click at [560, 255] on span "30003525 - FILME CONTRATIL LISO;420 MM;50 MICRA;;;" at bounding box center [563, 254] width 132 height 7
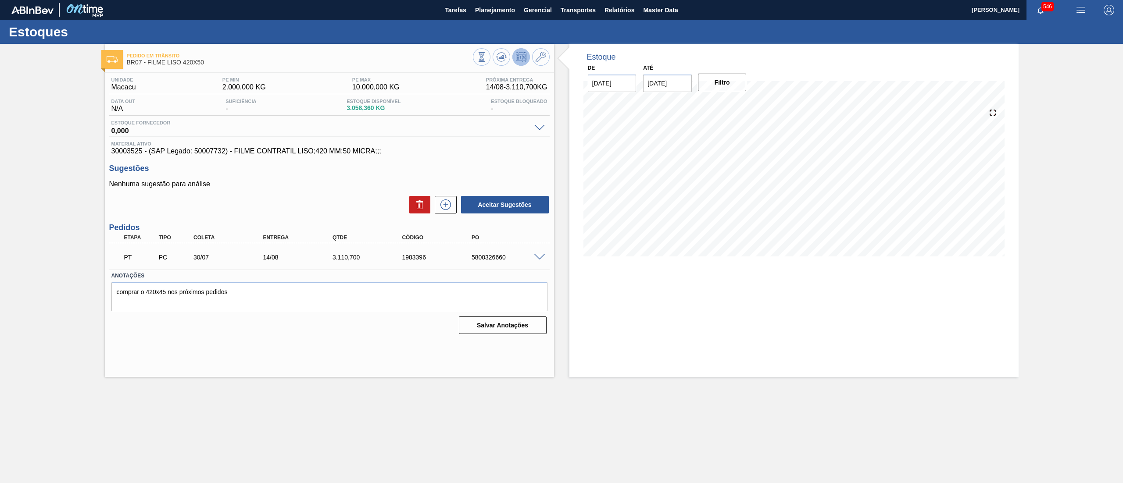
click at [539, 257] on span at bounding box center [539, 257] width 11 height 7
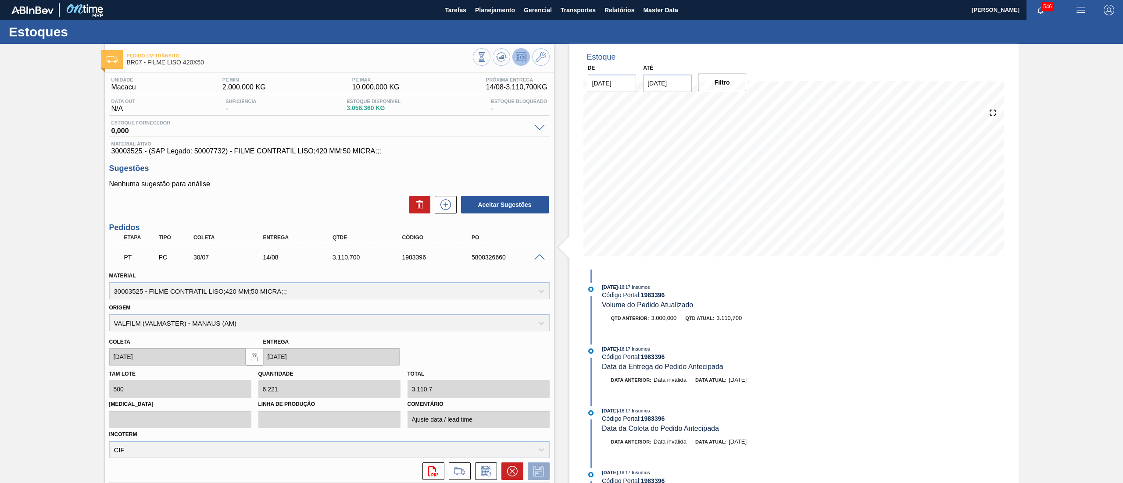
scroll to position [71, 0]
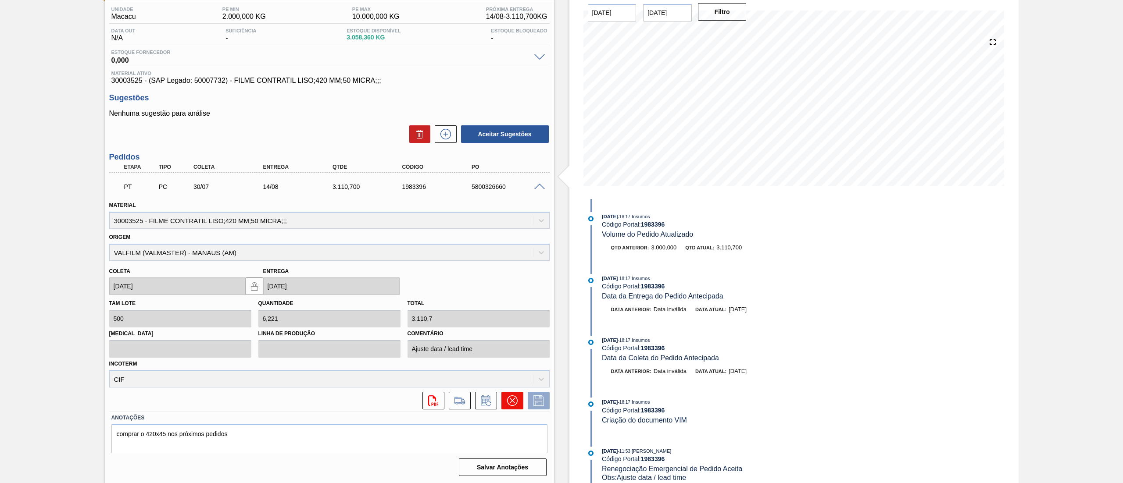
click at [512, 403] on icon at bounding box center [512, 401] width 11 height 11
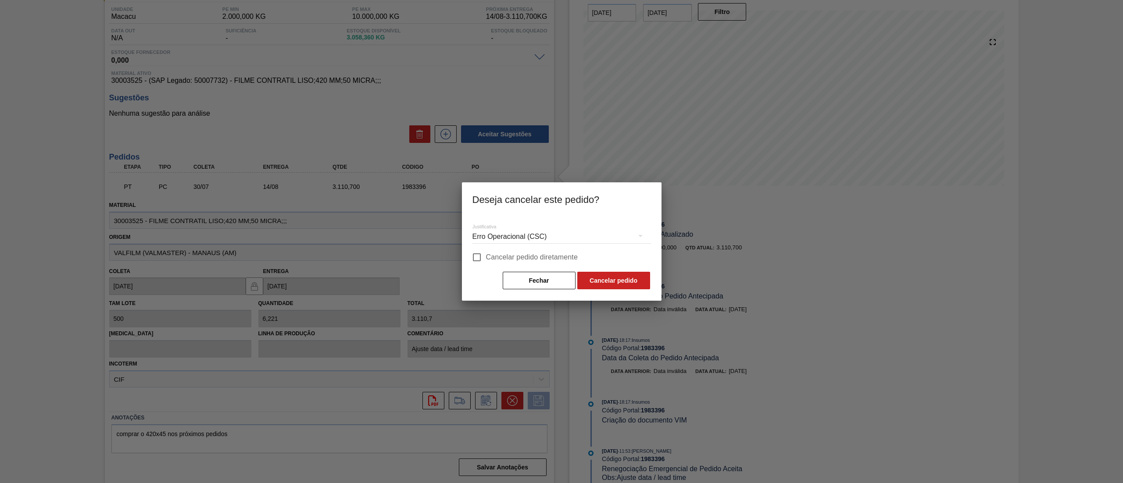
click at [507, 238] on div "Erro Operacional (CSC)" at bounding box center [561, 237] width 178 height 25
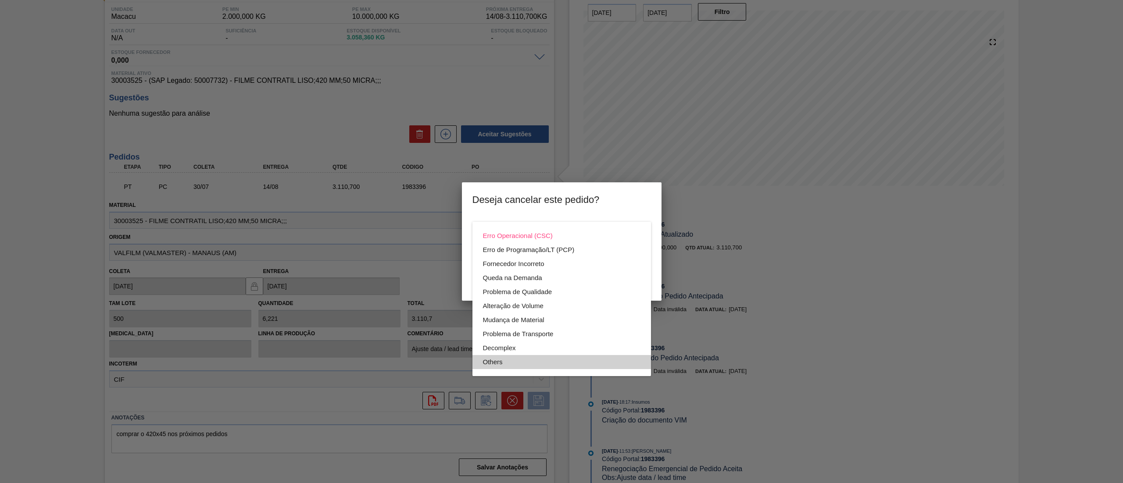
click at [502, 368] on div "Others" at bounding box center [561, 362] width 157 height 14
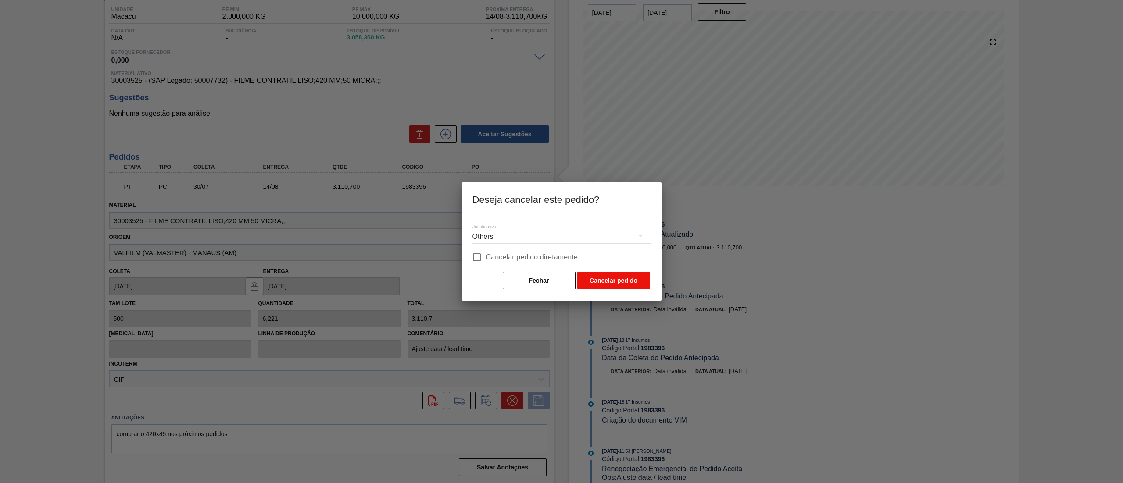
click at [629, 283] on button "Cancelar pedido" at bounding box center [613, 281] width 73 height 18
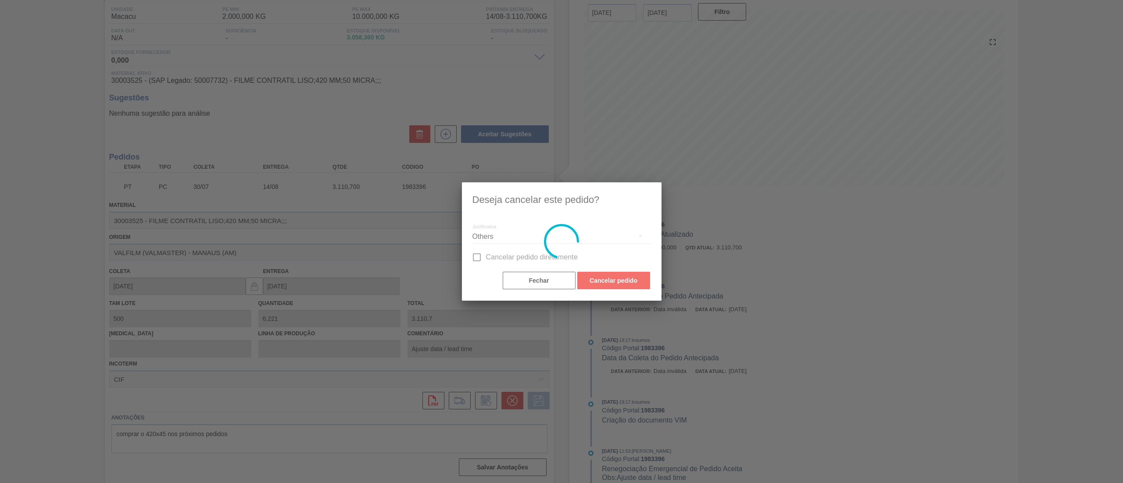
scroll to position [0, 0]
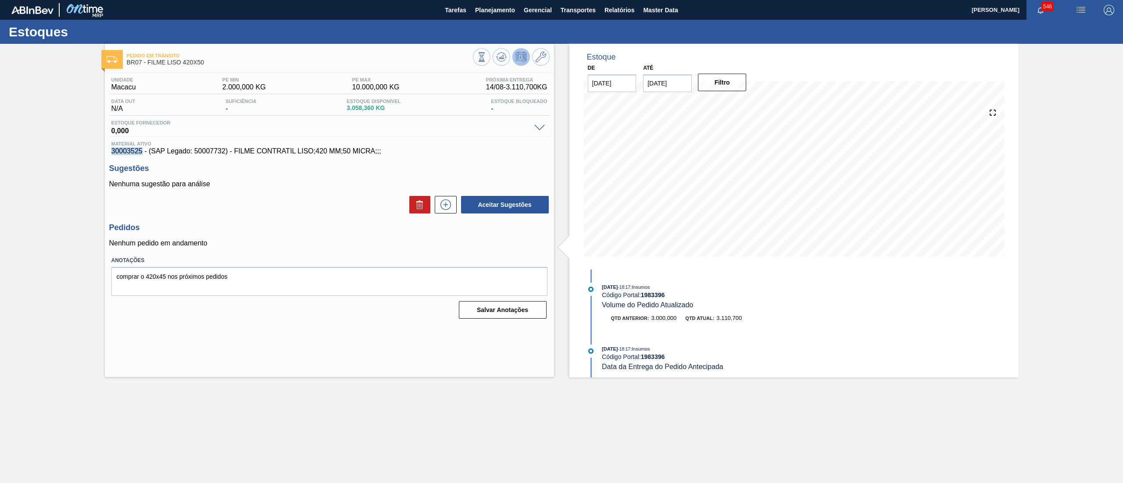
drag, startPoint x: 108, startPoint y: 154, endPoint x: 142, endPoint y: 154, distance: 34.2
click at [142, 154] on div "Unidade Macacu PE MIN 2.000,000 KG PE MAX 10.000,000 KG Próxima Entrega 14/08 -…" at bounding box center [329, 197] width 449 height 249
copy span "30003525"
click at [444, 214] on button at bounding box center [446, 205] width 22 height 18
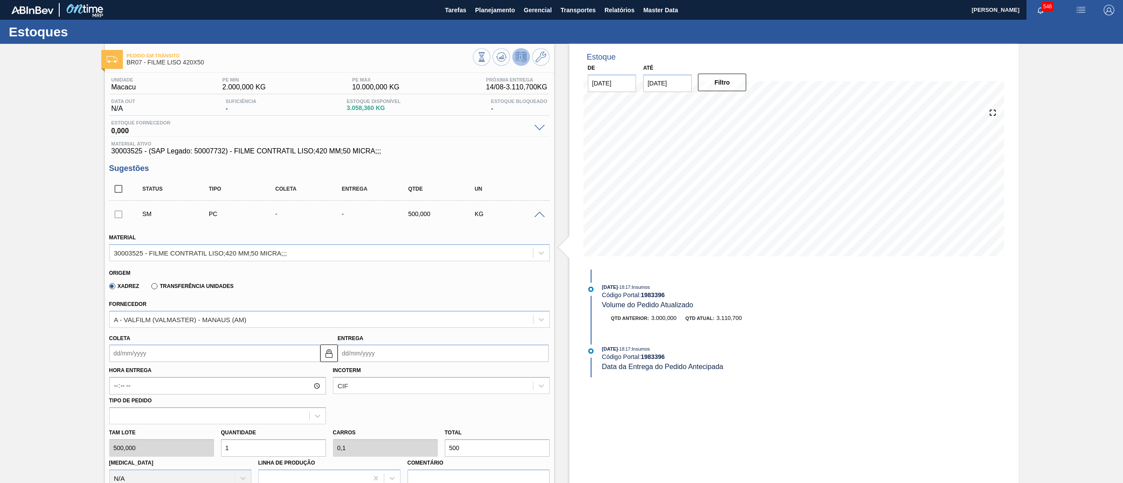
click at [541, 217] on span at bounding box center [539, 215] width 11 height 7
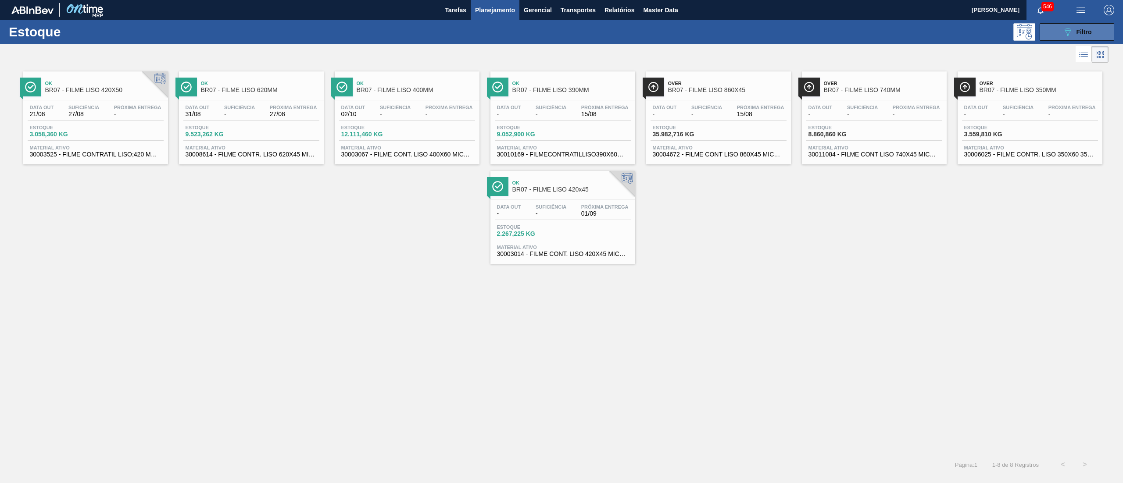
click at [1066, 28] on icon "089F7B8B-B2A5-4AFE-B5C0-19BA573D28AC" at bounding box center [1067, 32] width 11 height 11
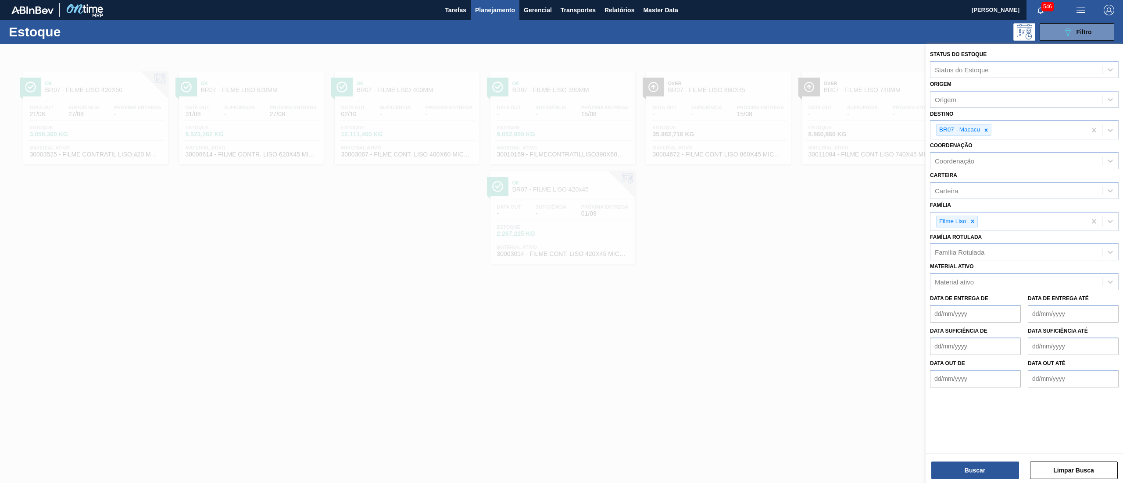
click at [809, 294] on div at bounding box center [561, 285] width 1123 height 483
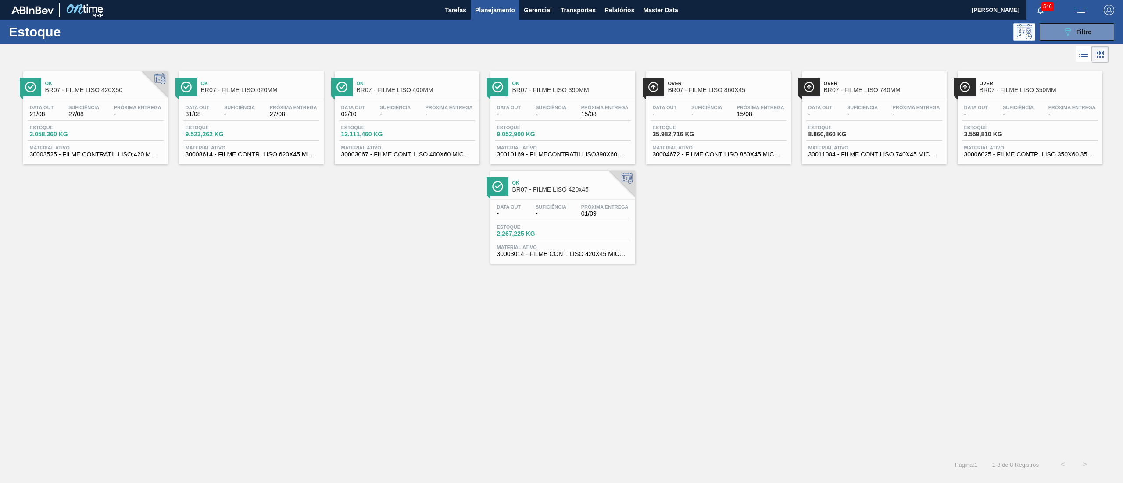
click at [555, 257] on span "30003014 - FILME CONT. LISO 420X45 MICRAS" at bounding box center [563, 254] width 132 height 7
click at [1046, 156] on span "30006025 - FILME CONTR. LISO 350X60 350ML SLEEK" at bounding box center [1030, 154] width 132 height 7
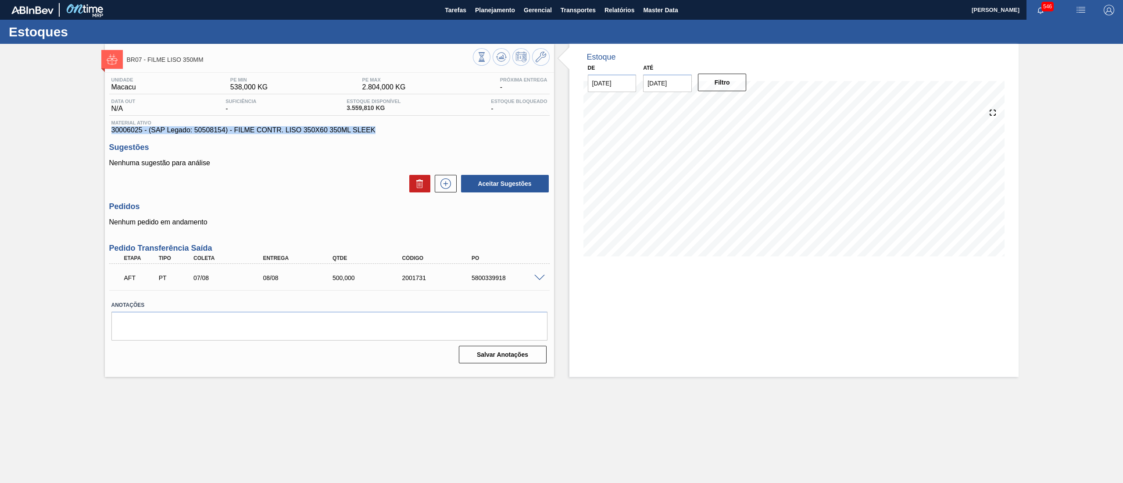
drag, startPoint x: 399, startPoint y: 132, endPoint x: 68, endPoint y: 128, distance: 331.1
click at [68, 128] on div "BR07 - FILME LISO 350MM Unidade Macacu PE MIN 538,000 KG PE MAX 2.804,000 KG Pr…" at bounding box center [561, 210] width 1123 height 333
copy span "30006025 - (SAP Legado: 50508154) - FILME CONTR. LISO 350X60 350ML SLEEK"
drag, startPoint x: 467, startPoint y: 276, endPoint x: 523, endPoint y: 277, distance: 55.3
click at [523, 277] on div "5800339918" at bounding box center [500, 277] width 69 height 7
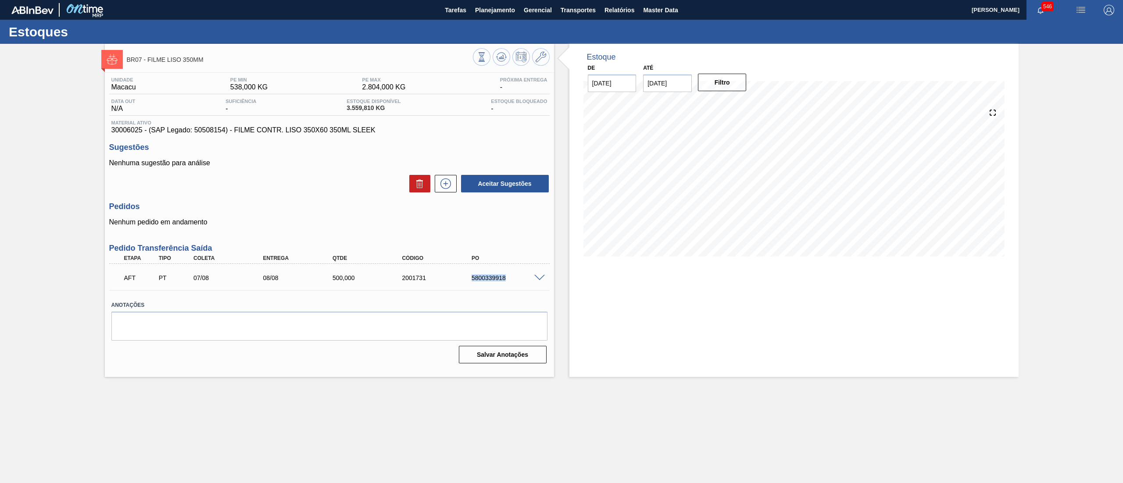
copy div "5800339918"
drag, startPoint x: 379, startPoint y: 128, endPoint x: 74, endPoint y: 128, distance: 304.7
click at [74, 128] on div "BR07 - FILME LISO 350MM Unidade Macacu PE MIN 538,000 KG PE MAX 2.804,000 KG Pr…" at bounding box center [561, 210] width 1123 height 333
drag, startPoint x: 468, startPoint y: 277, endPoint x: 524, endPoint y: 279, distance: 55.3
click at [524, 279] on div "5800339918" at bounding box center [500, 277] width 69 height 7
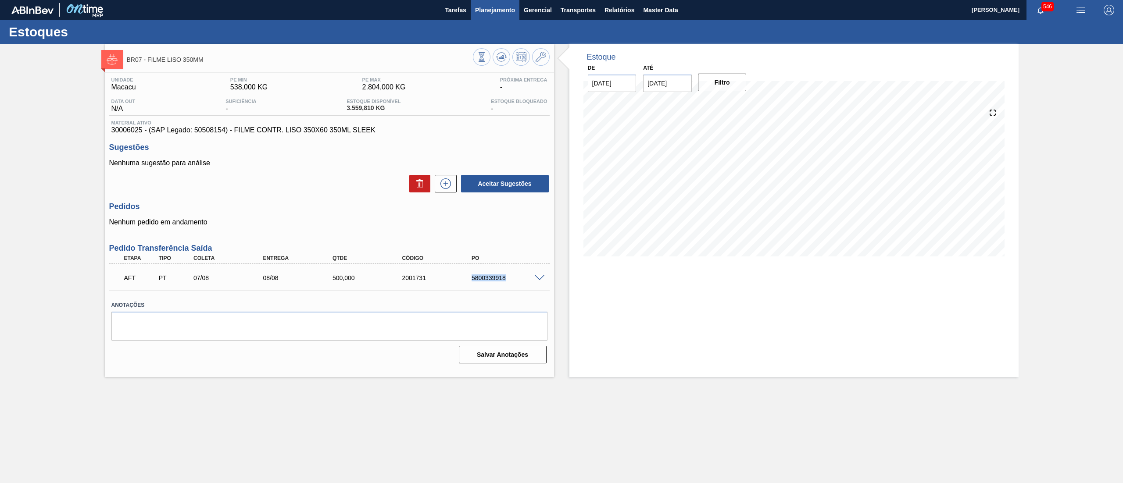
click at [483, 14] on span "Planejamento" at bounding box center [495, 10] width 40 height 11
